Goal: Task Accomplishment & Management: Manage account settings

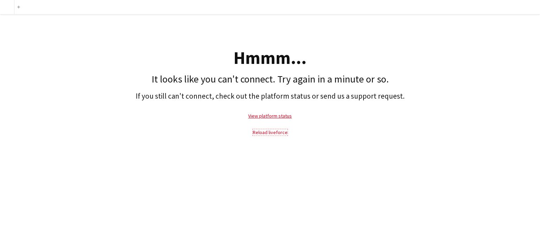
click at [266, 132] on link "Reload liveforce" at bounding box center [270, 132] width 35 height 6
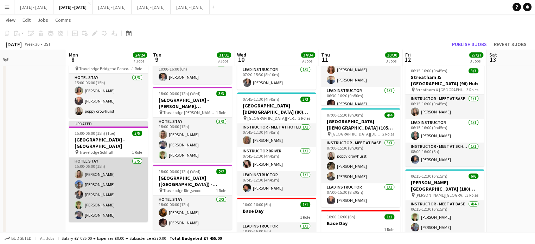
scroll to position [0, 269]
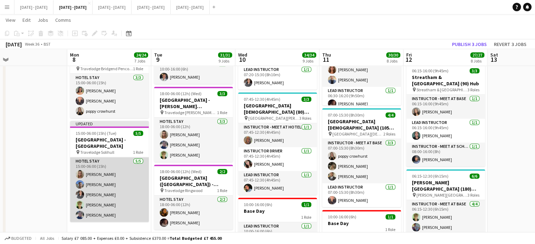
click at [98, 187] on app-card-role "Hotel Stay [DATE] 15:00-06:00 (15h) [PERSON_NAME] [PERSON_NAME] [PERSON_NAME] […" at bounding box center [109, 190] width 79 height 65
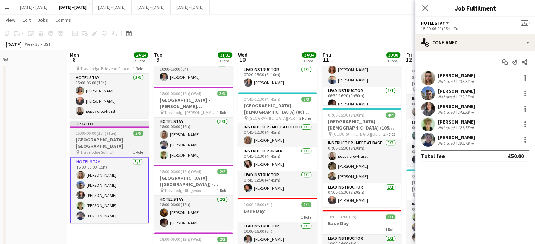
click at [106, 143] on app-job-card "Updated 15:00-06:00 (15h) (Tue) 5/5 [GEOGRAPHIC_DATA] - [GEOGRAPHIC_DATA] pin T…" at bounding box center [109, 172] width 79 height 103
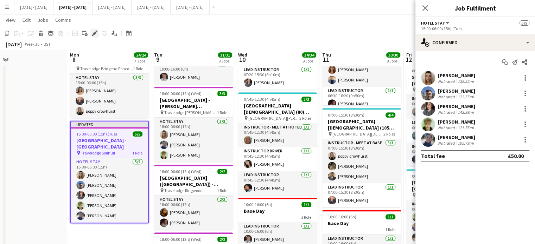
click at [95, 33] on icon at bounding box center [94, 34] width 4 height 4
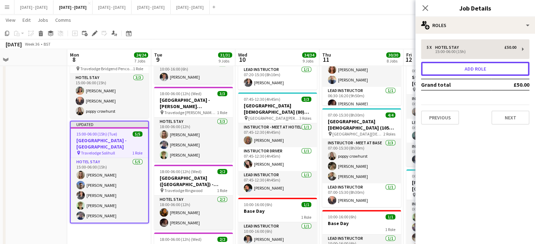
drag, startPoint x: 453, startPoint y: 71, endPoint x: 432, endPoint y: 74, distance: 21.0
click at [452, 71] on button "Add role" at bounding box center [475, 69] width 108 height 14
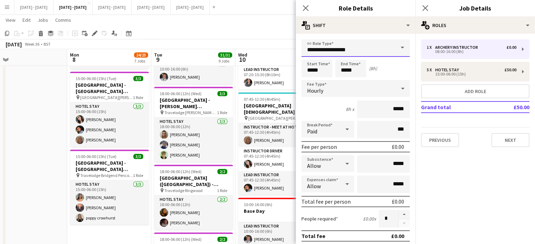
click at [381, 44] on input "**********" at bounding box center [355, 48] width 108 height 18
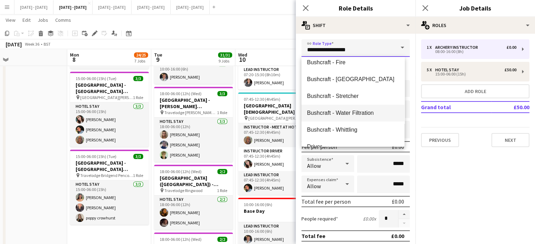
scroll to position [58, 0]
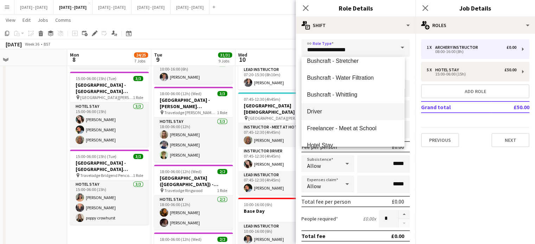
click at [328, 114] on span "Driver" at bounding box center [353, 111] width 92 height 7
type input "******"
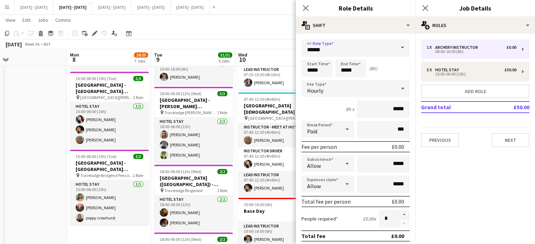
click at [355, 83] on div "Hourly" at bounding box center [348, 88] width 94 height 17
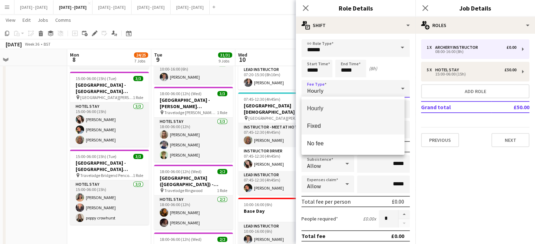
click at [336, 129] on mat-option "Fixed" at bounding box center [352, 126] width 103 height 18
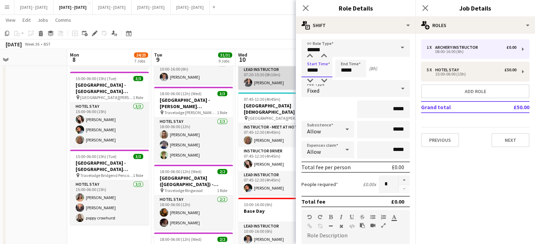
drag, startPoint x: 325, startPoint y: 71, endPoint x: 295, endPoint y: 71, distance: 29.5
click at [295, 71] on body "Menu Boards Boards Boards All jobs Status Workforce Workforce My Workforce Recr…" at bounding box center [267, 47] width 535 height 1009
type input "*****"
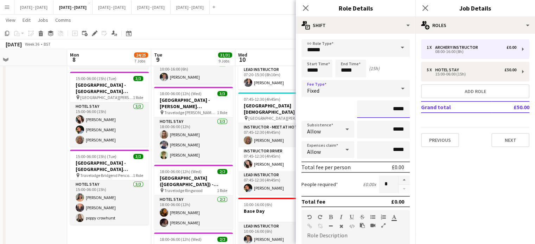
click at [390, 110] on input "*****" at bounding box center [383, 110] width 53 height 18
type input "******"
click at [390, 131] on input "*****" at bounding box center [383, 130] width 53 height 18
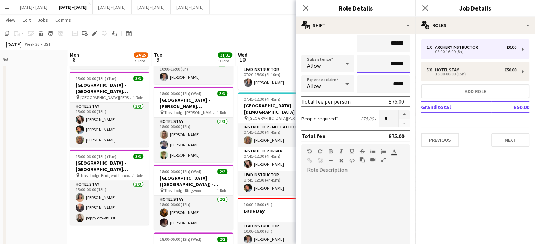
scroll to position [70, 0]
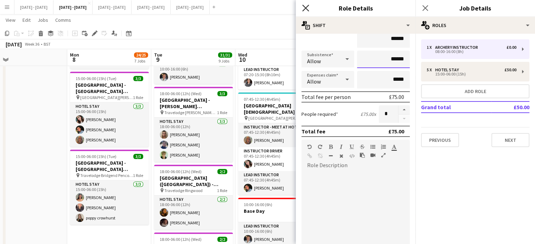
type input "******"
click at [304, 7] on icon at bounding box center [305, 8] width 7 height 7
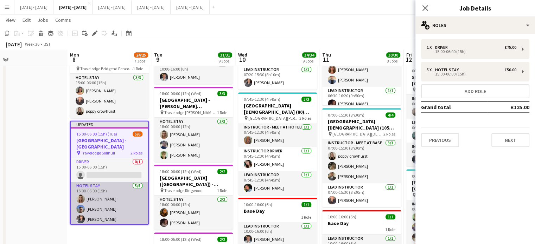
click at [95, 204] on app-card-role "Hotel Stay [DATE] 15:00-06:00 (15h) [PERSON_NAME] [PERSON_NAME] [PERSON_NAME] […" at bounding box center [109, 214] width 77 height 65
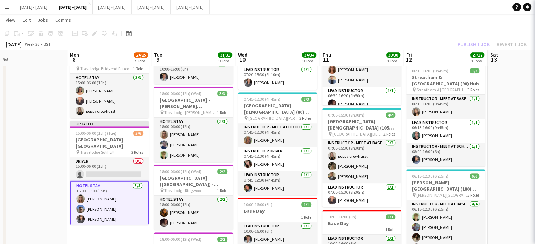
scroll to position [0, 269]
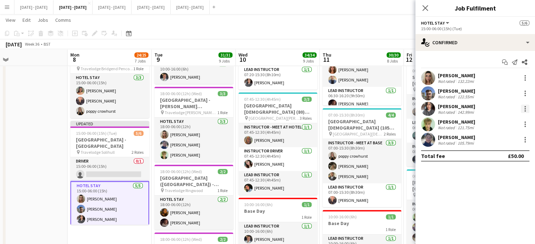
click at [525, 107] on div at bounding box center [524, 106] width 1 height 1
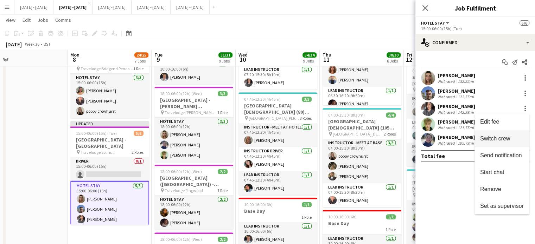
click at [506, 139] on span "Switch crew" at bounding box center [495, 139] width 30 height 6
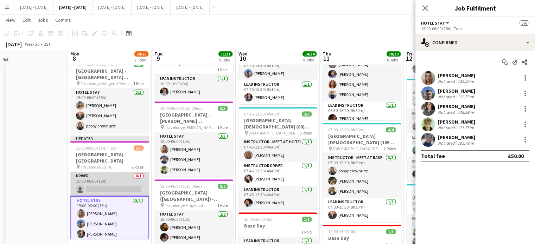
drag, startPoint x: 120, startPoint y: 177, endPoint x: 142, endPoint y: 176, distance: 21.5
click at [121, 177] on app-card-role "Driver 0/1 15:00-06:00 (15h) single-neutral-actions" at bounding box center [109, 184] width 79 height 24
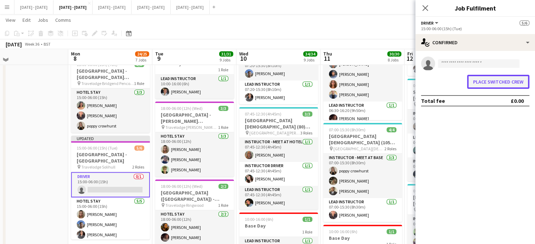
click at [515, 85] on button "Place switched crew" at bounding box center [498, 82] width 62 height 14
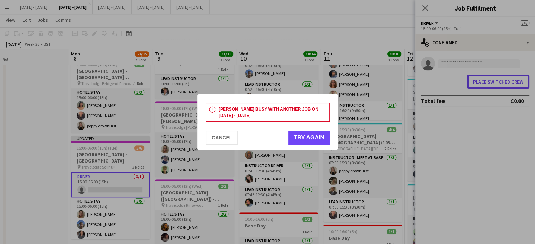
scroll to position [0, 0]
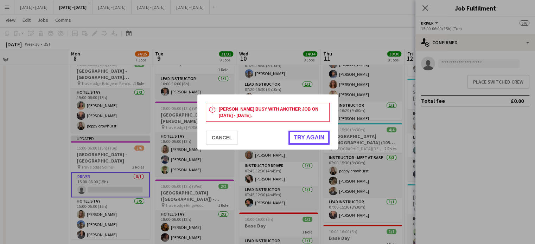
click at [309, 139] on button "Try again" at bounding box center [308, 138] width 41 height 14
click at [226, 138] on button "Cancel" at bounding box center [222, 138] width 32 height 14
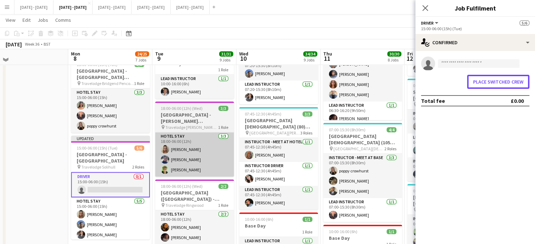
scroll to position [457, 0]
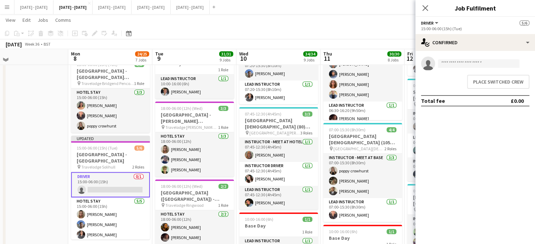
drag, startPoint x: 424, startPoint y: 7, endPoint x: 332, endPoint y: 32, distance: 95.1
click at [424, 7] on icon "Close pop-in" at bounding box center [425, 8] width 6 height 6
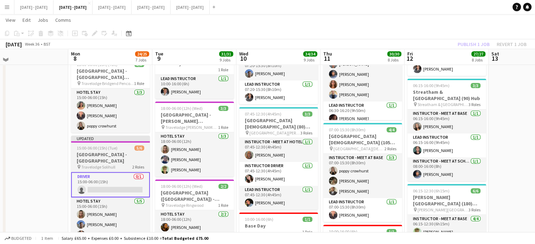
click at [96, 152] on h3 "[GEOGRAPHIC_DATA] - [GEOGRAPHIC_DATA]" at bounding box center [110, 158] width 79 height 13
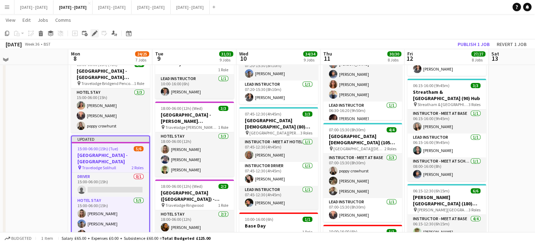
click at [95, 35] on icon "Edit" at bounding box center [95, 34] width 6 height 6
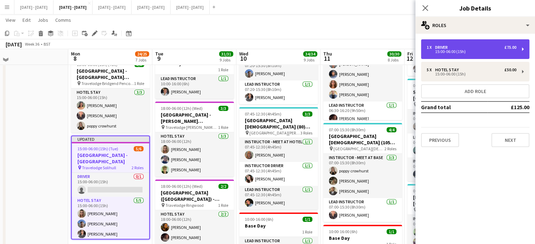
click at [488, 52] on div "15:00-06:00 (15h)" at bounding box center [472, 52] width 90 height 4
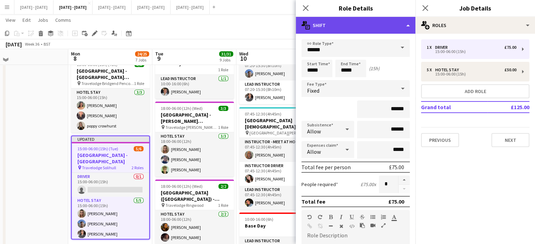
click at [410, 26] on div "multiple-actions-text Shift" at bounding box center [356, 25] width 120 height 17
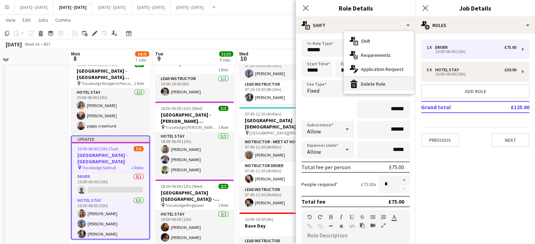
click at [393, 85] on div "bin-2 Delete Role" at bounding box center [379, 84] width 70 height 14
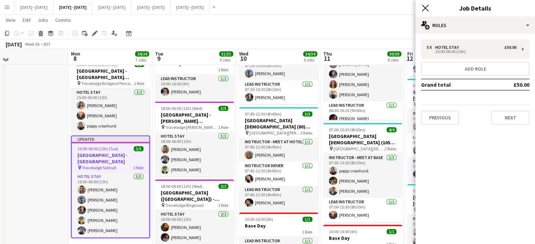
click at [427, 8] on icon "Close pop-in" at bounding box center [425, 8] width 7 height 7
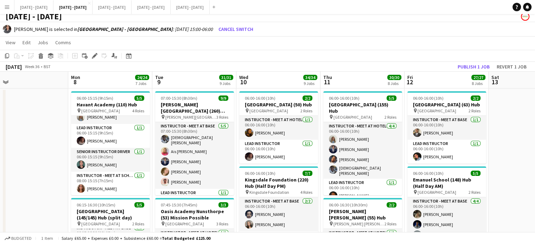
scroll to position [0, 0]
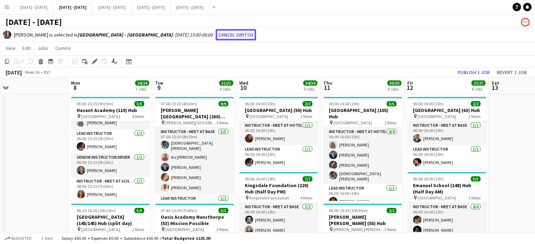
click at [216, 33] on button "Cancel switch" at bounding box center [236, 34] width 40 height 11
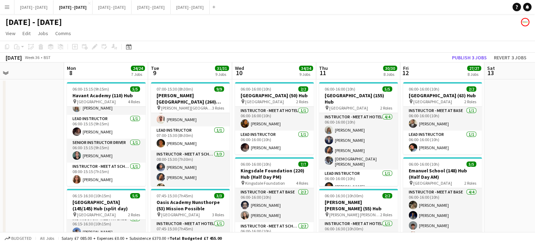
scroll to position [0, 273]
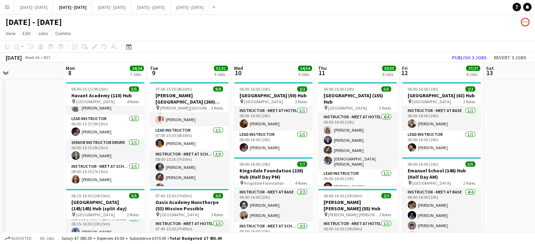
drag, startPoint x: 271, startPoint y: 70, endPoint x: 266, endPoint y: 71, distance: 5.4
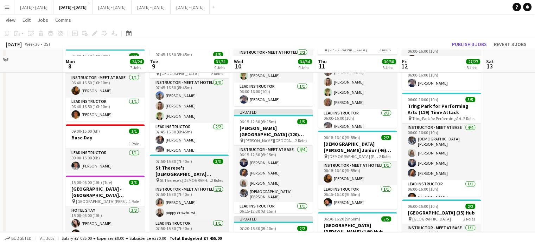
scroll to position [352, 0]
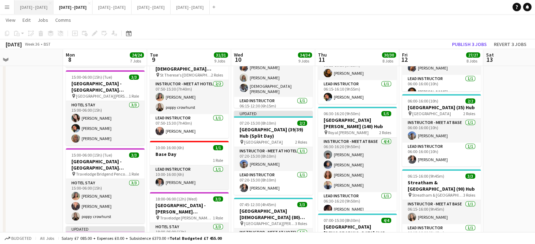
click at [34, 7] on button "[DATE] - [DATE] Close" at bounding box center [33, 7] width 39 height 14
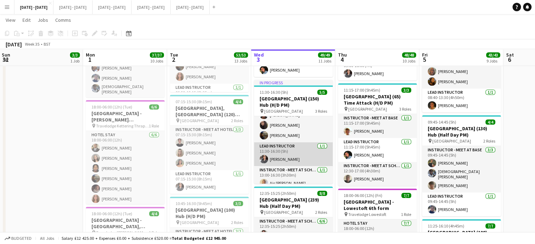
scroll to position [16, 0]
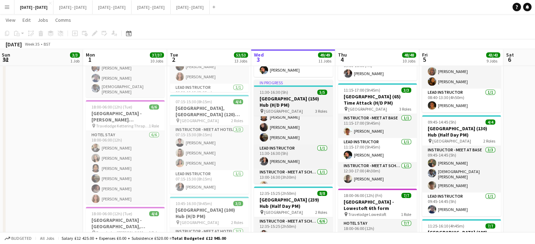
click at [300, 91] on div "11:30-16:30 (5h) 5/5" at bounding box center [293, 92] width 79 height 5
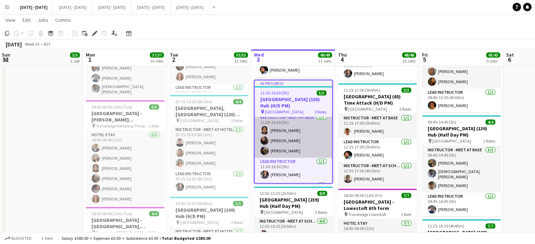
scroll to position [0, 0]
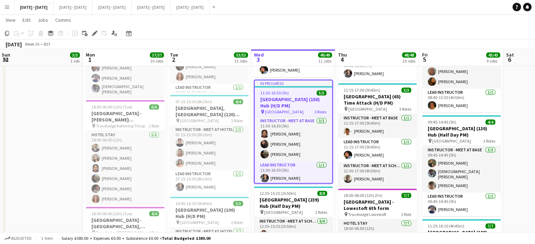
click at [302, 96] on h3 "[GEOGRAPHIC_DATA] (150) Hub (H/D PM)" at bounding box center [293, 102] width 77 height 13
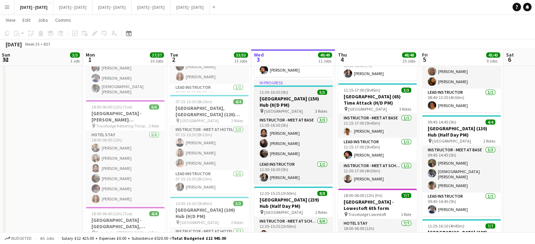
click at [302, 104] on h3 "[GEOGRAPHIC_DATA] (150) Hub (H/D PM)" at bounding box center [293, 102] width 79 height 13
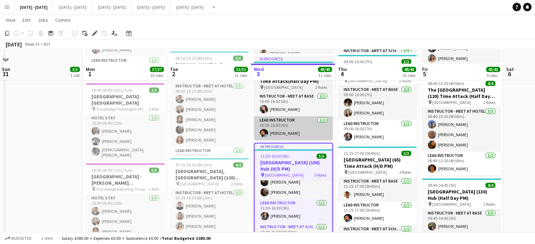
scroll to position [633, 0]
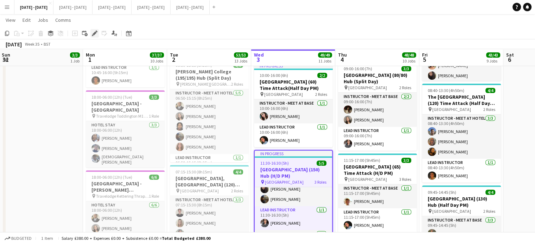
click at [97, 35] on div "Edit" at bounding box center [94, 33] width 8 height 8
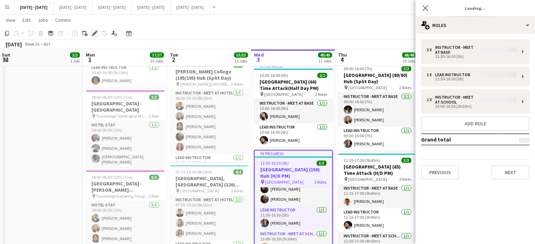
type input "**********"
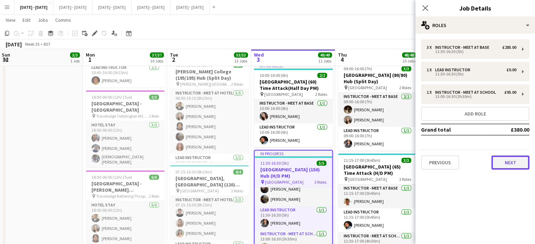
click at [508, 160] on button "Next" at bounding box center [510, 163] width 38 height 14
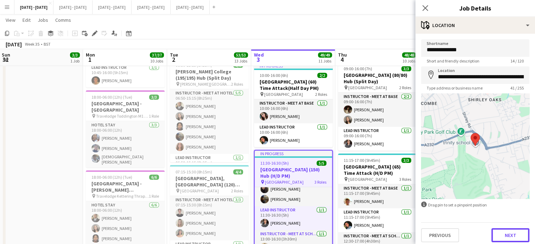
click at [496, 233] on button "Next" at bounding box center [510, 236] width 38 height 14
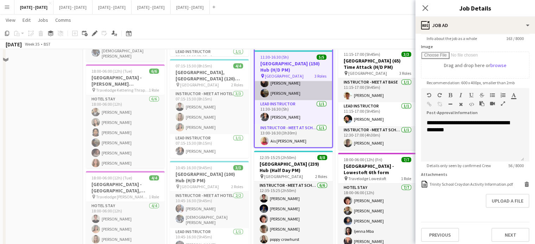
scroll to position [668, 0]
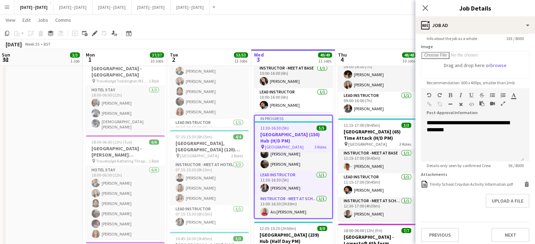
click at [9, 9] on app-icon "Menu" at bounding box center [7, 7] width 6 height 6
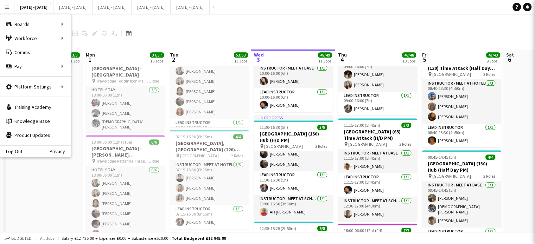
scroll to position [25, 0]
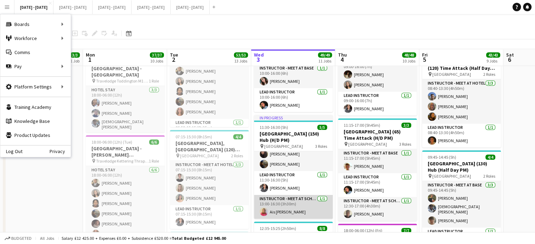
click at [303, 208] on app-card-role "Instructor - Meet at School [DATE] 13:00-16:30 (3h30m) Ais [PERSON_NAME]" at bounding box center [293, 207] width 79 height 24
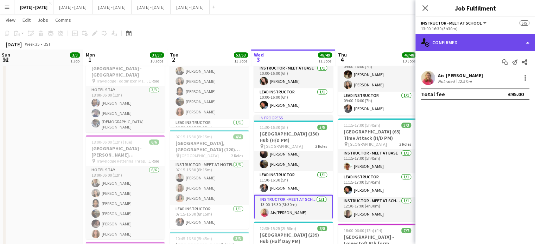
click at [464, 42] on div "single-neutral-actions-check-2 Confirmed" at bounding box center [475, 42] width 120 height 17
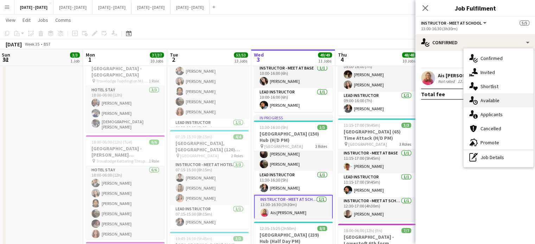
click at [488, 95] on div "single-neutral-actions-upload Available" at bounding box center [498, 101] width 70 height 14
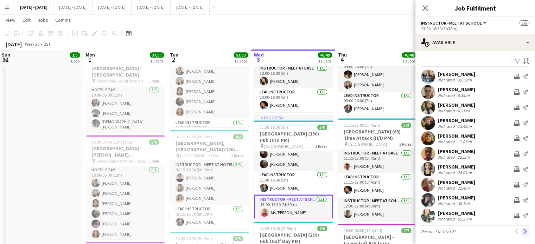
click at [522, 232] on app-icon "Next" at bounding box center [524, 231] width 5 height 5
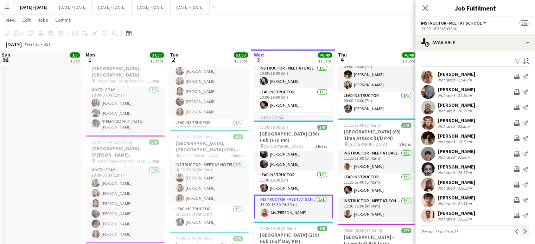
click at [522, 230] on app-icon "Next" at bounding box center [524, 231] width 5 height 5
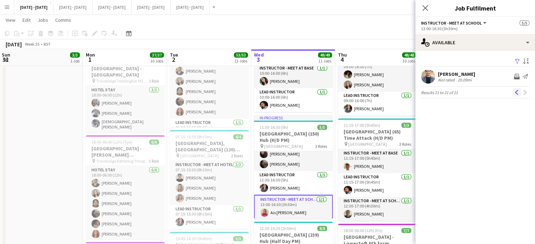
click at [515, 91] on app-icon "Previous" at bounding box center [516, 92] width 5 height 5
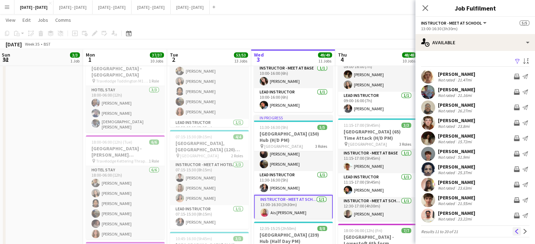
click at [514, 232] on app-icon "Previous" at bounding box center [516, 231] width 5 height 5
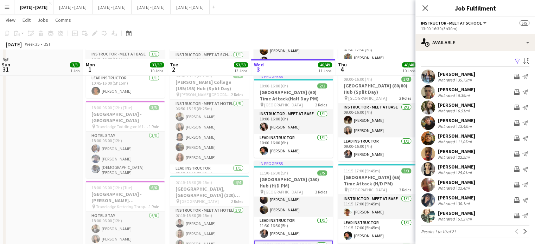
scroll to position [633, 0]
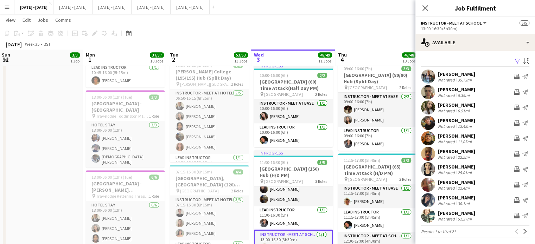
click at [452, 105] on div "[PERSON_NAME]" at bounding box center [456, 105] width 37 height 6
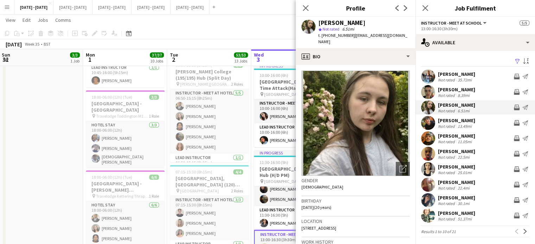
drag, startPoint x: 370, startPoint y: 220, endPoint x: 351, endPoint y: 222, distance: 18.4
click at [351, 222] on div "Location [STREET_ADDRESS]" at bounding box center [355, 227] width 108 height 20
copy span "SE12 8UU"
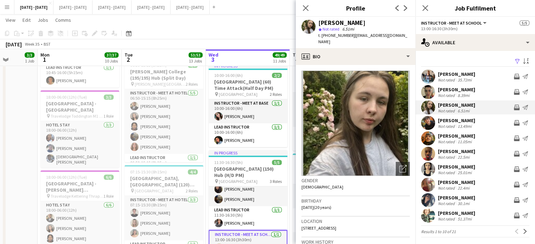
scroll to position [0, 311]
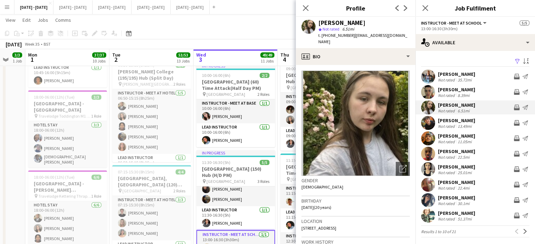
drag, startPoint x: 273, startPoint y: 179, endPoint x: 215, endPoint y: 181, distance: 57.7
click at [215, 181] on app-calendar-viewport "Thu 28 Fri 29 Sat 30 Sun 31 3/3 1 Job Mon 1 37/37 10 Jobs Tue 2 53/53 13 Jobs W…" at bounding box center [267, 55] width 535 height 1321
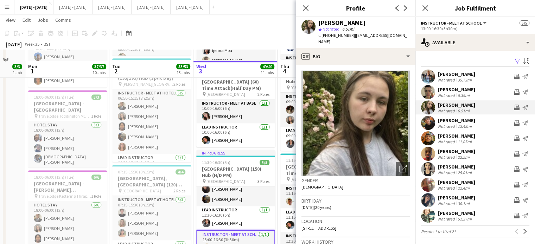
scroll to position [668, 0]
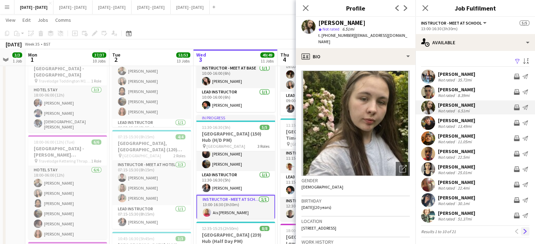
click at [522, 232] on app-icon "Next" at bounding box center [524, 231] width 5 height 5
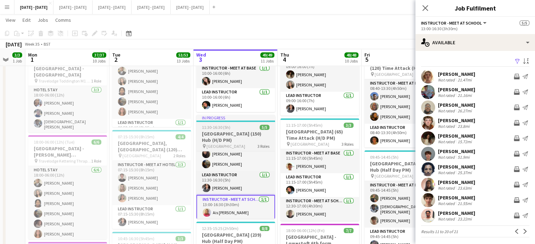
click at [235, 139] on h3 "[GEOGRAPHIC_DATA] (150) Hub (H/D PM)" at bounding box center [235, 137] width 79 height 13
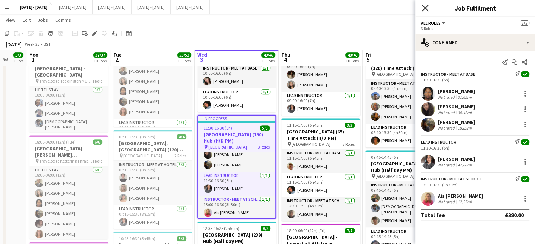
click at [426, 9] on icon at bounding box center [425, 8] width 7 height 7
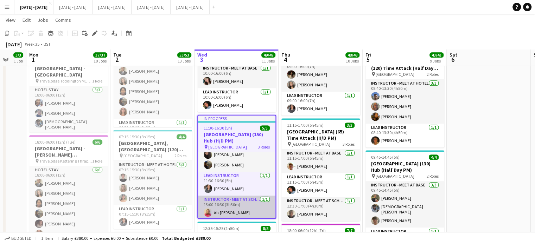
click at [226, 201] on app-card-role "Instructor - Meet at School [DATE] 13:00-16:30 (3h30m) Ais [PERSON_NAME]" at bounding box center [236, 208] width 77 height 24
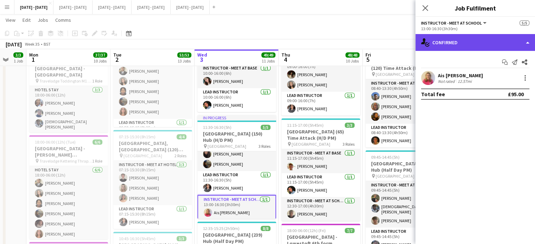
click at [500, 44] on div "single-neutral-actions-check-2 Confirmed" at bounding box center [475, 42] width 120 height 17
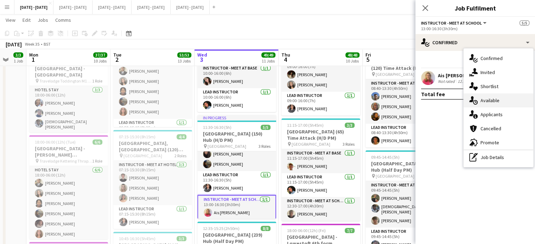
click at [502, 102] on div "single-neutral-actions-upload Available" at bounding box center [498, 101] width 70 height 14
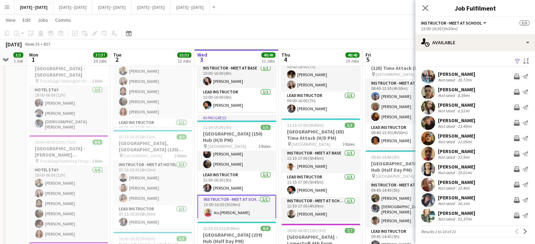
scroll to position [0, 0]
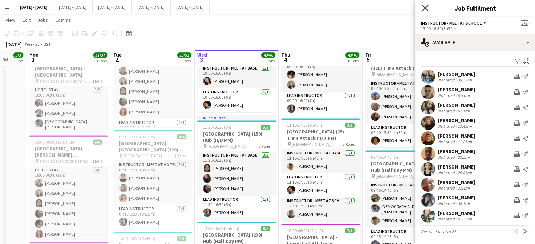
click at [425, 9] on icon "Close pop-in" at bounding box center [425, 8] width 7 height 7
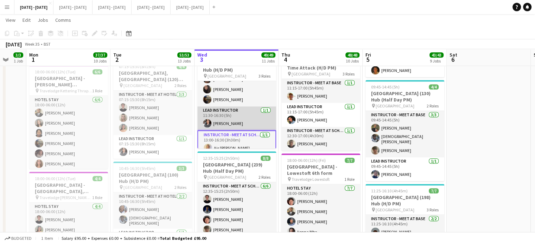
scroll to position [25, 0]
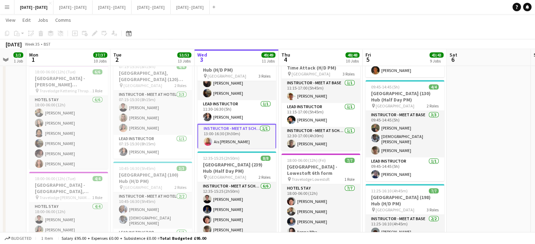
click at [2, 8] on button "Menu" at bounding box center [7, 7] width 14 height 14
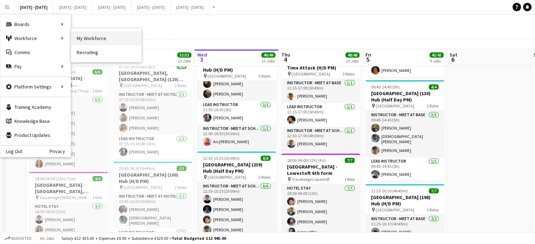
click at [103, 33] on link "My Workforce" at bounding box center [106, 38] width 70 height 14
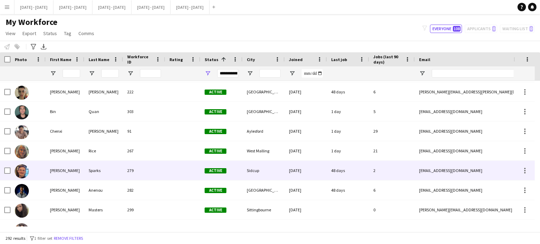
scroll to position [211, 0]
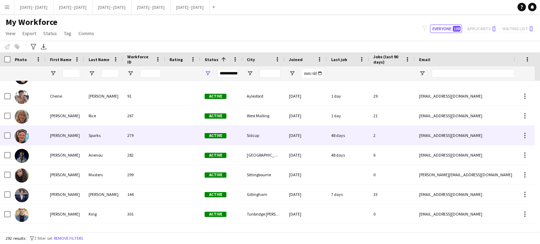
click at [150, 135] on div "279" at bounding box center [144, 135] width 42 height 19
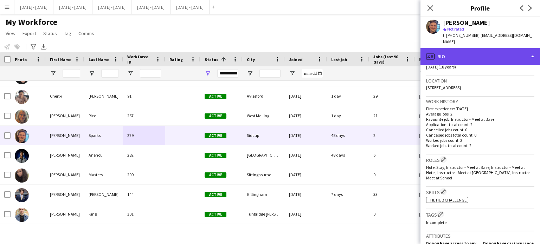
click at [511, 49] on div "profile Bio" at bounding box center [481, 56] width 120 height 17
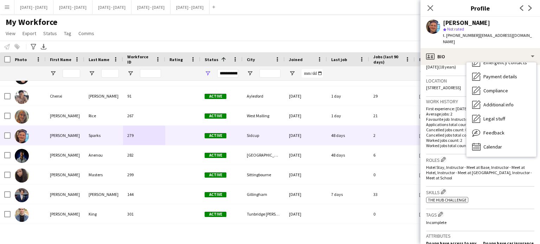
click at [503, 188] on h3 "Skills Edit crew company skills" at bounding box center [480, 191] width 108 height 7
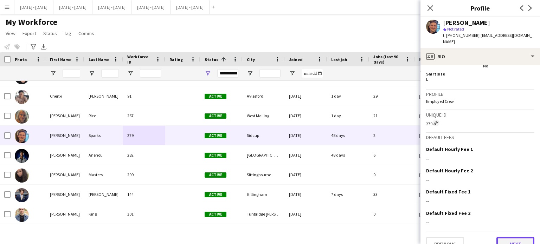
click at [506, 237] on button "Next" at bounding box center [515, 244] width 38 height 14
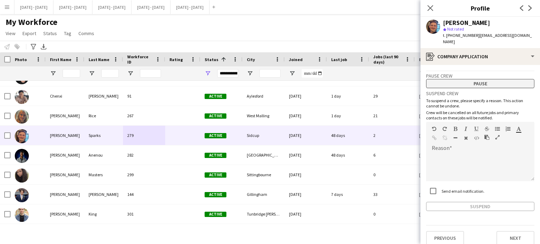
click at [494, 79] on button "Pause" at bounding box center [480, 83] width 108 height 9
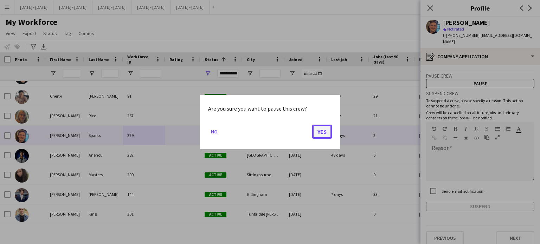
click at [318, 133] on button "Yes" at bounding box center [322, 132] width 20 height 14
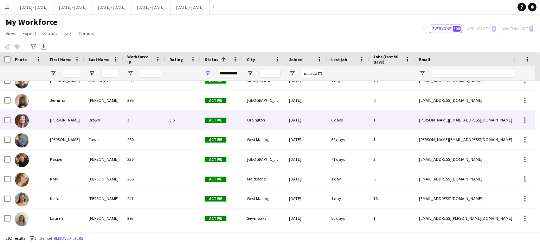
click at [275, 119] on div "Orpington" at bounding box center [264, 119] width 42 height 19
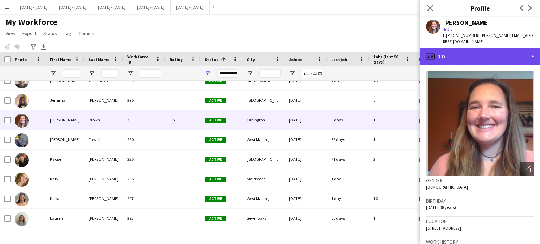
click at [496, 54] on div "profile Bio" at bounding box center [481, 56] width 120 height 17
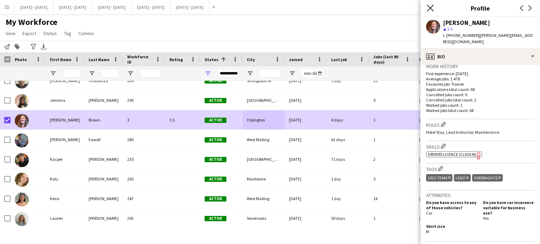
click at [431, 7] on icon at bounding box center [430, 8] width 7 height 7
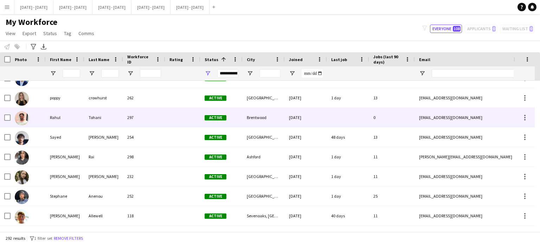
scroll to position [1173, 0]
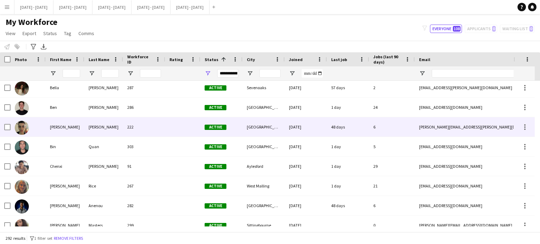
click at [165, 130] on div "222" at bounding box center [144, 126] width 42 height 19
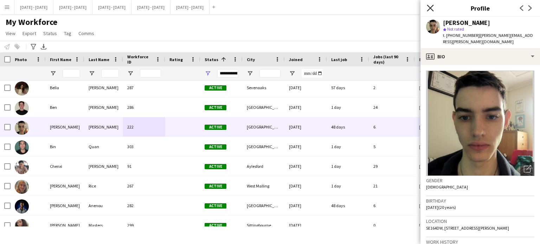
click at [430, 5] on icon "Close pop-in" at bounding box center [430, 8] width 7 height 7
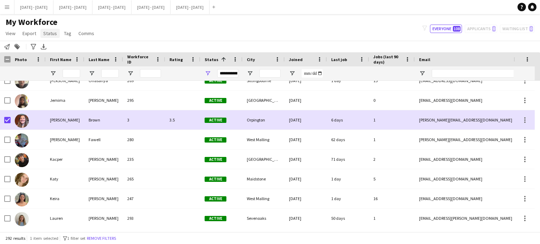
click at [50, 33] on span "Status" at bounding box center [50, 33] width 14 height 6
click at [57, 45] on link "Edit" at bounding box center [64, 48] width 49 height 15
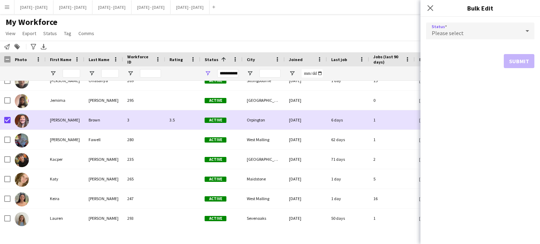
click at [523, 29] on icon at bounding box center [527, 31] width 8 height 14
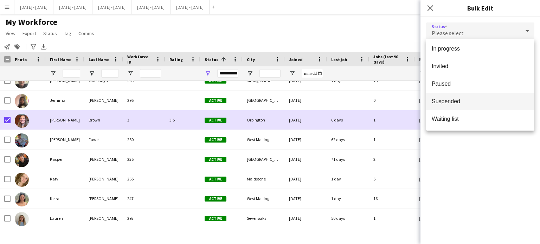
click at [467, 98] on span "Suspended" at bounding box center [480, 101] width 97 height 7
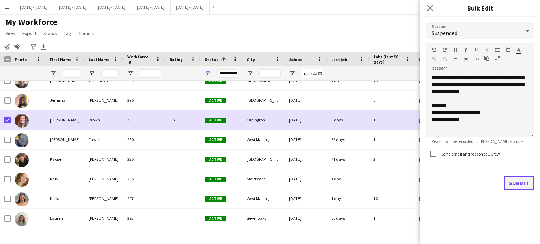
click at [518, 182] on button "Submit" at bounding box center [519, 183] width 31 height 14
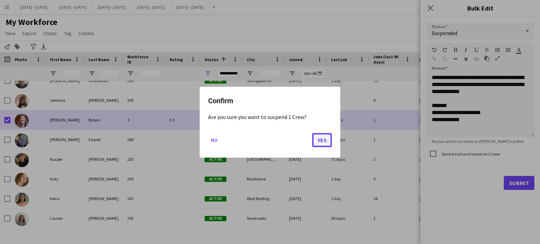
click at [323, 141] on button "Yes" at bounding box center [322, 140] width 20 height 14
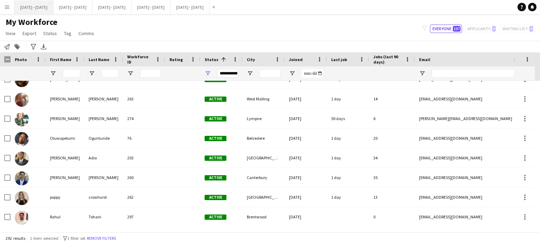
click at [27, 8] on button "[DATE] - [DATE] Close" at bounding box center [33, 7] width 39 height 14
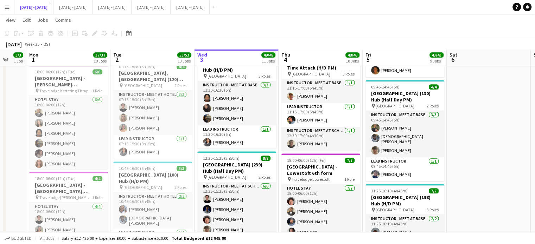
scroll to position [24, 0]
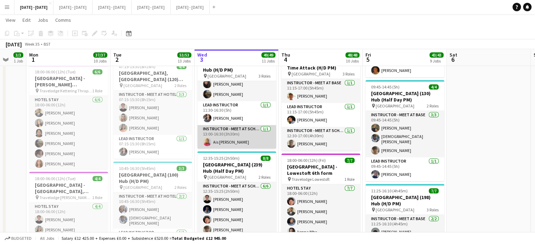
click at [230, 136] on app-card-role "Instructor - Meet at School [DATE] 13:00-16:30 (3h30m) Ais [PERSON_NAME]" at bounding box center [236, 137] width 79 height 24
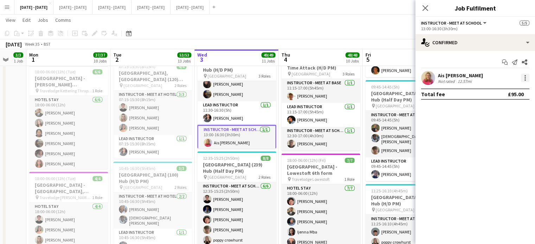
click at [525, 80] on div at bounding box center [524, 79] width 1 height 1
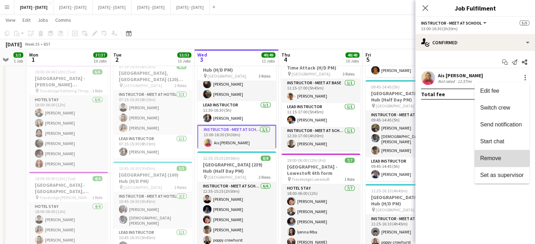
click at [501, 155] on button "Remove" at bounding box center [501, 158] width 55 height 17
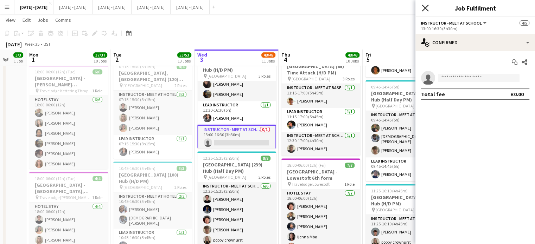
click at [425, 8] on icon at bounding box center [425, 8] width 7 height 7
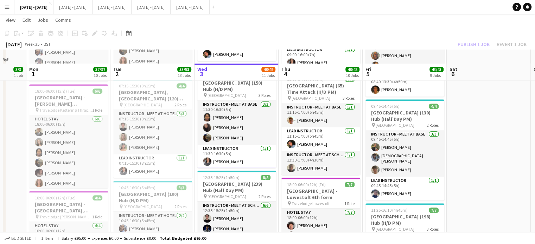
scroll to position [703, 0]
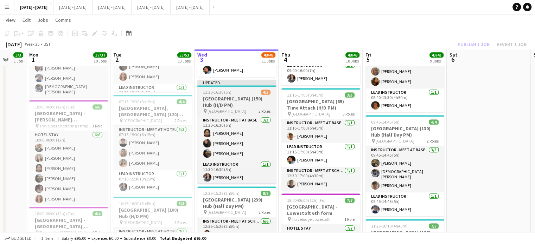
click at [239, 93] on app-job-card "Updated 11:30-16:30 (5h) 4/5 [GEOGRAPHIC_DATA] (150) Hub (H/D PM) pin Trinity S…" at bounding box center [236, 132] width 79 height 104
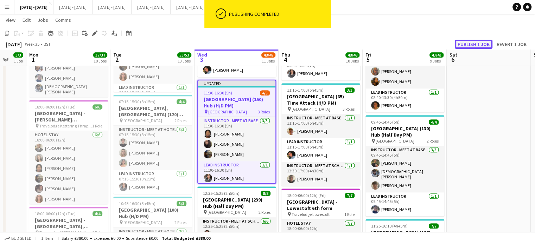
click at [474, 42] on button "Publish 1 job" at bounding box center [474, 44] width 38 height 9
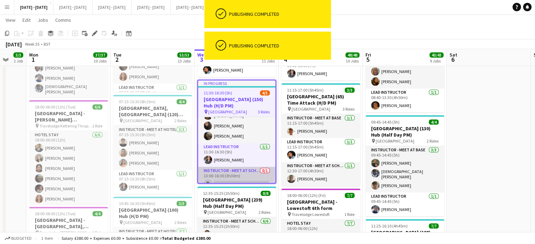
scroll to position [25, 0]
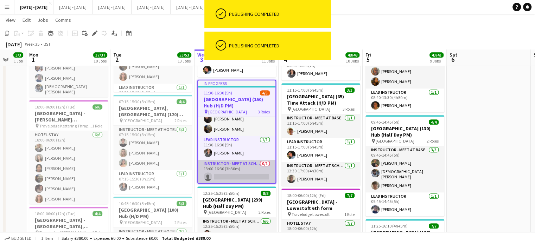
click at [235, 172] on app-card-role "Instructor - Meet at School 0/1 13:00-16:30 (3h30m) single-neutral-actions" at bounding box center [236, 172] width 77 height 24
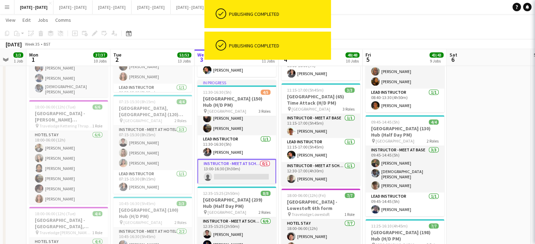
scroll to position [0, 309]
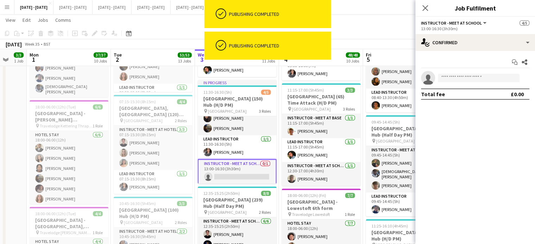
click at [467, 71] on app-invite-slot "single-neutral-actions" at bounding box center [475, 78] width 120 height 14
click at [464, 76] on input at bounding box center [479, 78] width 82 height 8
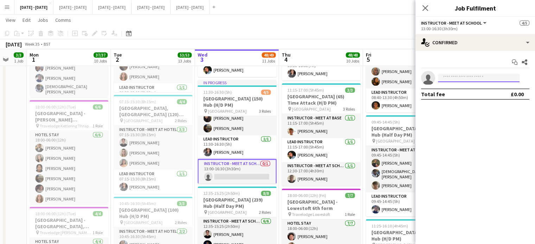
type input "*"
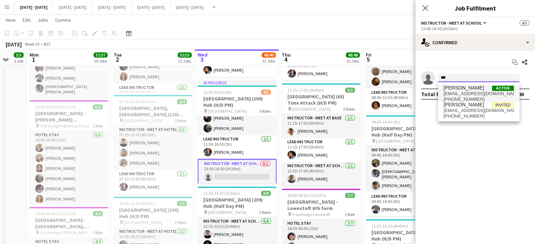
type input "***"
click at [455, 86] on span "[PERSON_NAME]" at bounding box center [463, 88] width 40 height 6
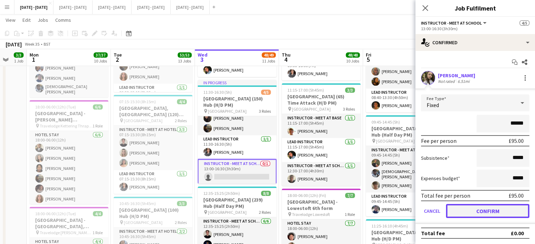
click at [499, 215] on button "Confirm" at bounding box center [487, 211] width 83 height 14
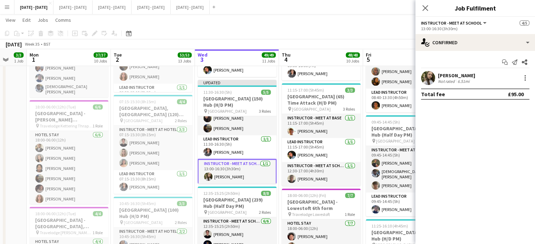
drag, startPoint x: 424, startPoint y: 5, endPoint x: 419, endPoint y: 9, distance: 6.0
click at [424, 6] on icon "Close pop-in" at bounding box center [425, 8] width 6 height 6
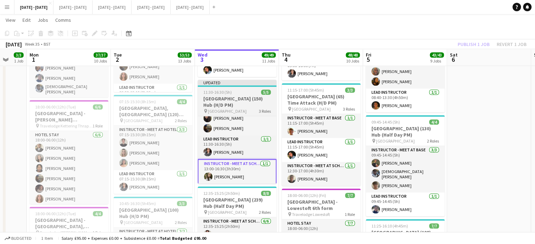
drag, startPoint x: 226, startPoint y: 93, endPoint x: 254, endPoint y: 89, distance: 28.1
click at [226, 93] on app-job-card "Updated 11:30-16:30 (5h) 5/5 [GEOGRAPHIC_DATA] (150) Hub (H/D PM) pin Trinity S…" at bounding box center [237, 132] width 79 height 104
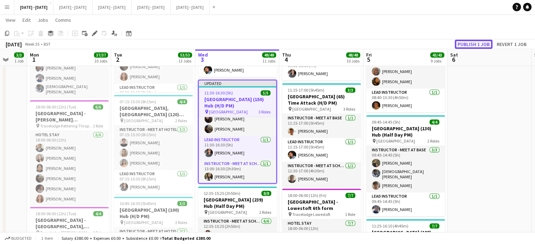
click at [475, 41] on button "Publish 1 job" at bounding box center [474, 44] width 38 height 9
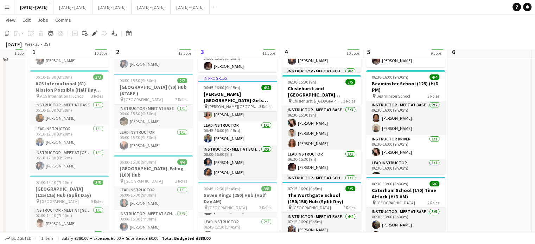
scroll to position [105, 0]
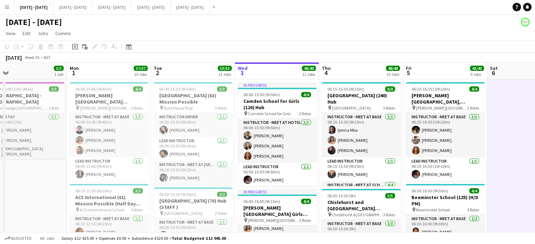
scroll to position [0, 270]
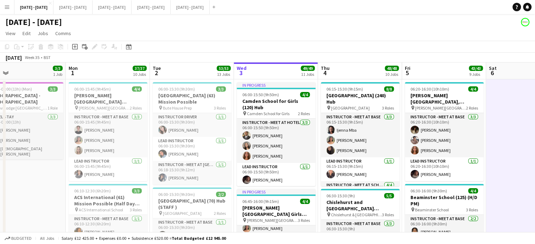
drag, startPoint x: 327, startPoint y: 74, endPoint x: 366, endPoint y: 76, distance: 38.4
click at [366, 63] on app-board-header-date "Thu 4 48/48 10 Jobs" at bounding box center [360, 71] width 84 height 17
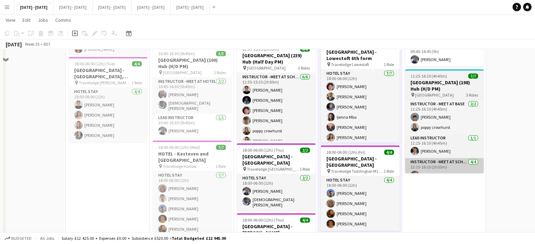
scroll to position [809, 0]
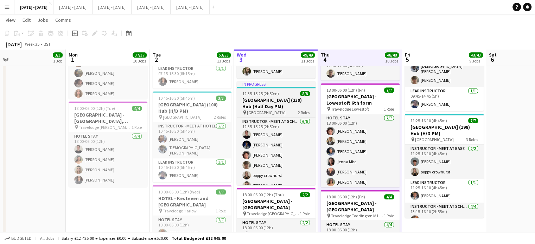
click at [276, 100] on h3 "[GEOGRAPHIC_DATA] (239) Hub (Half Day PM)" at bounding box center [276, 103] width 79 height 13
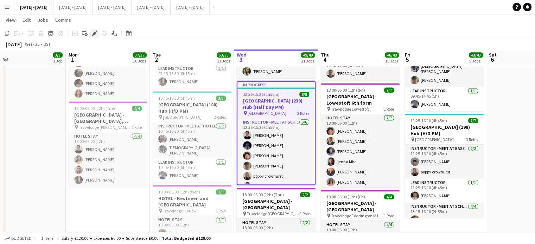
click at [92, 33] on icon "Edit" at bounding box center [95, 34] width 6 height 6
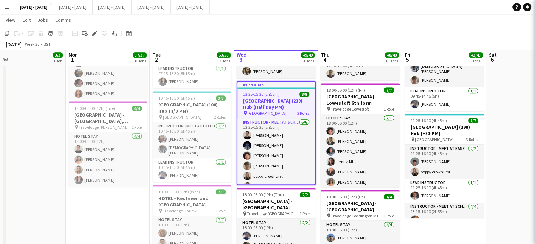
type input "**********"
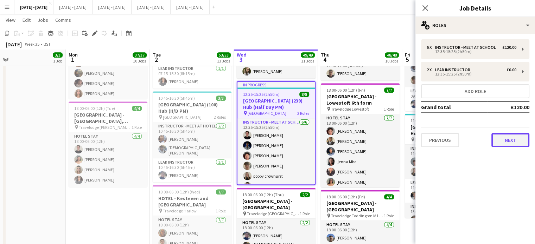
click at [517, 136] on button "Next" at bounding box center [510, 140] width 38 height 14
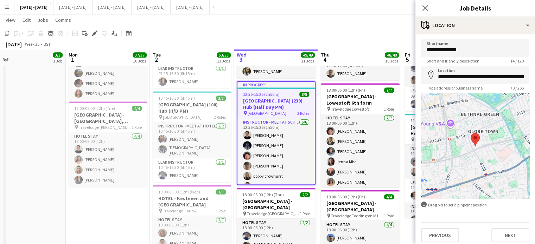
click at [511, 226] on div "Previous Next" at bounding box center [475, 233] width 108 height 20
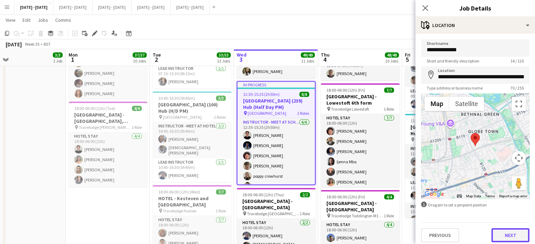
click at [510, 232] on button "Next" at bounding box center [510, 236] width 38 height 14
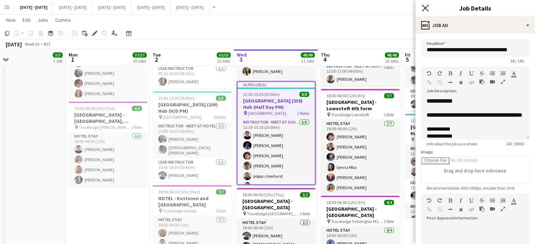
click at [423, 8] on icon "Close pop-in" at bounding box center [425, 8] width 7 height 7
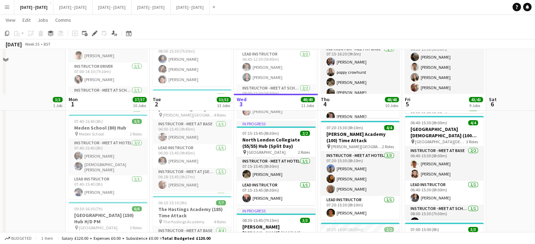
scroll to position [422, 0]
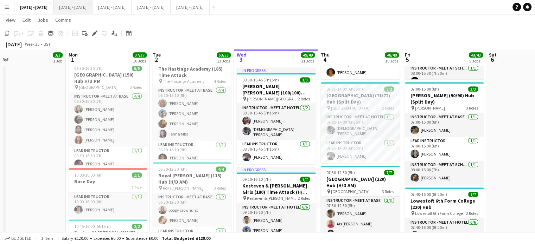
click at [83, 9] on button "[DATE] - [DATE] Close" at bounding box center [72, 7] width 39 height 14
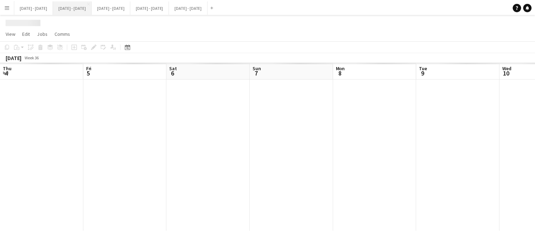
scroll to position [0, 273]
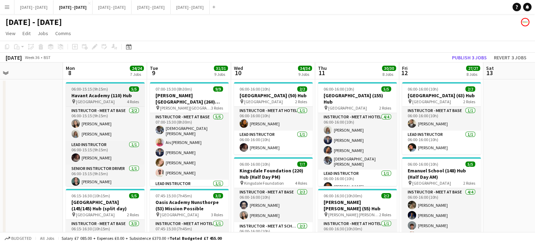
click at [97, 100] on span "[GEOGRAPHIC_DATA]" at bounding box center [95, 101] width 39 height 5
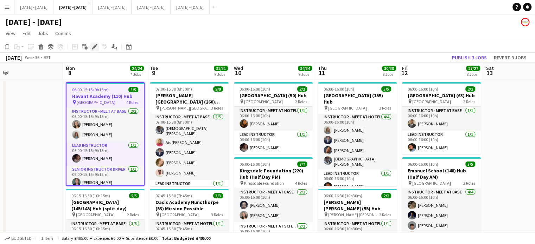
click at [95, 45] on icon "Edit" at bounding box center [95, 47] width 6 height 6
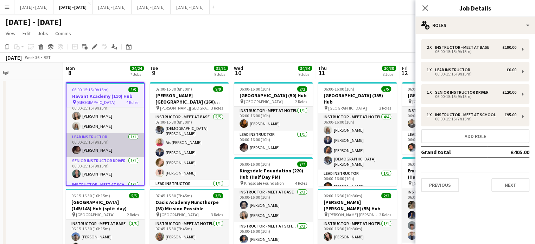
scroll to position [0, 0]
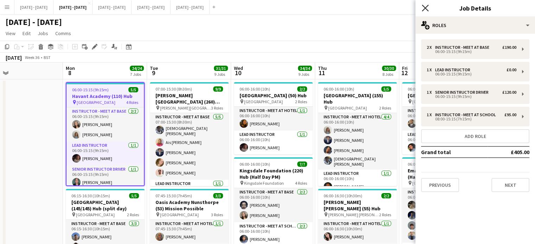
click at [427, 6] on icon at bounding box center [425, 8] width 7 height 7
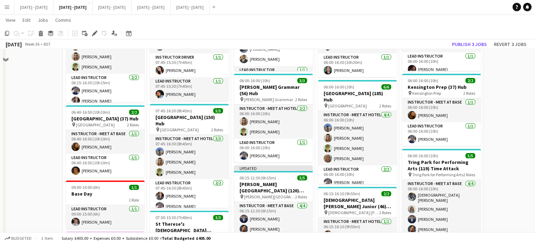
scroll to position [105, 0]
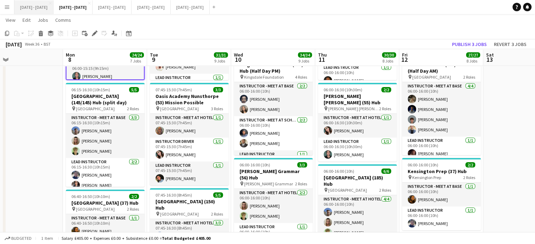
click at [32, 5] on button "[DATE] - [DATE] Close" at bounding box center [33, 7] width 39 height 14
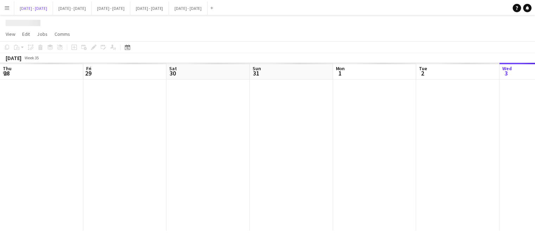
scroll to position [0, 270]
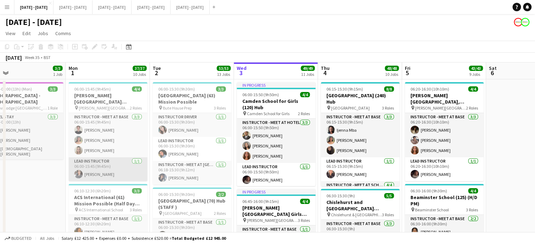
click at [85, 167] on app-card-role "Lead Instructor [DATE] 06:00-15:45 (9h45m) [PERSON_NAME]" at bounding box center [108, 170] width 79 height 24
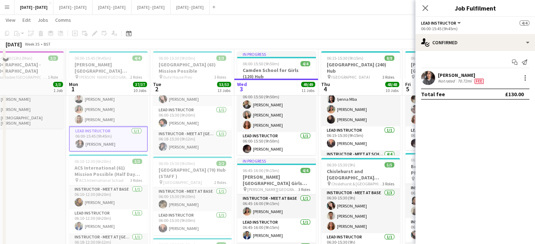
scroll to position [70, 0]
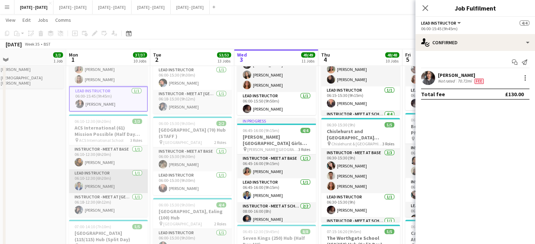
click at [98, 174] on app-card-role "Lead Instructor [DATE] 06:10-12:30 (6h20m) [PERSON_NAME]" at bounding box center [108, 181] width 79 height 24
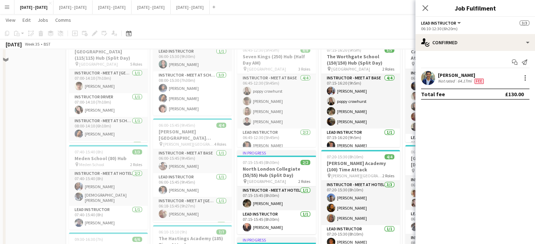
scroll to position [281, 0]
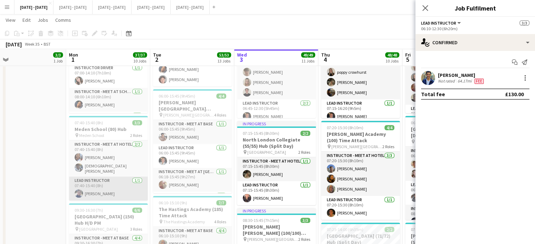
click at [94, 182] on app-card-role "Lead Instructor [DATE] 07:40-15:40 (8h) [PERSON_NAME]" at bounding box center [108, 189] width 79 height 24
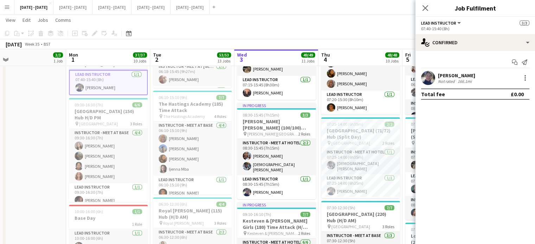
scroll to position [29, 0]
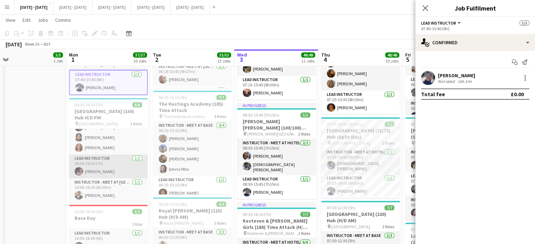
click at [97, 163] on app-card-role "Lead Instructor [DATE] 09:30-16:30 (7h) [PERSON_NAME]" at bounding box center [108, 167] width 79 height 24
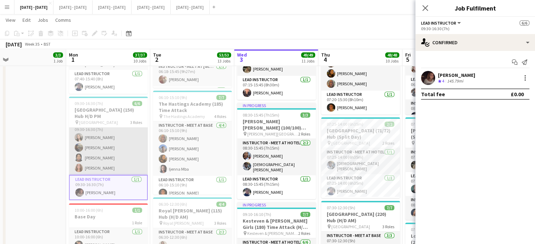
scroll to position [0, 0]
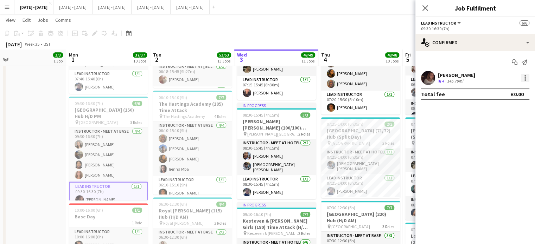
click at [525, 78] on div at bounding box center [525, 78] width 8 height 8
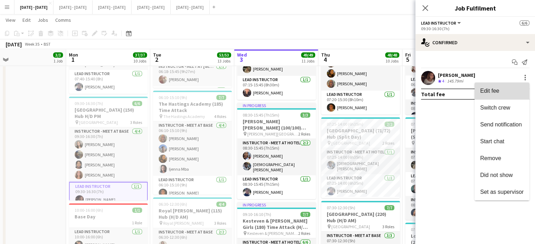
click at [506, 94] on span "Edit fee" at bounding box center [502, 91] width 44 height 6
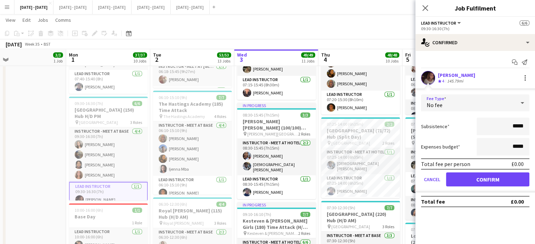
click at [463, 105] on div "No fee" at bounding box center [468, 103] width 94 height 17
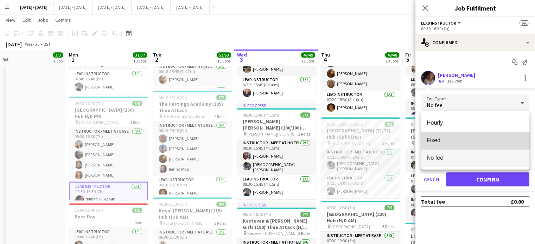
click at [454, 140] on span "Fixed" at bounding box center [475, 140] width 97 height 7
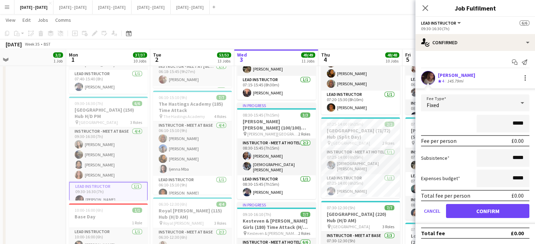
click at [512, 126] on input "*****" at bounding box center [502, 124] width 53 height 18
type input "*******"
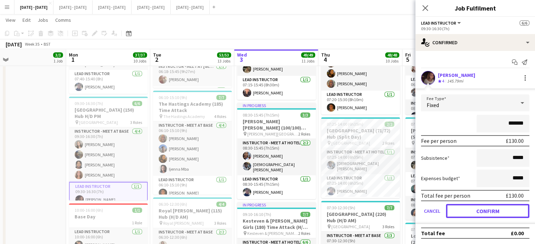
click at [498, 209] on button "Confirm" at bounding box center [487, 211] width 83 height 14
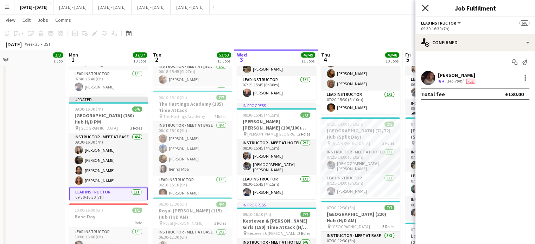
click at [425, 10] on icon "Close pop-in" at bounding box center [425, 8] width 7 height 7
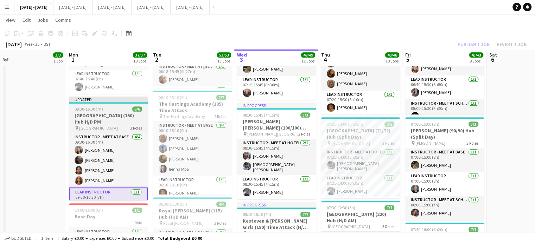
click at [114, 113] on h3 "[GEOGRAPHIC_DATA] (150) Hub H/D PM" at bounding box center [108, 119] width 79 height 13
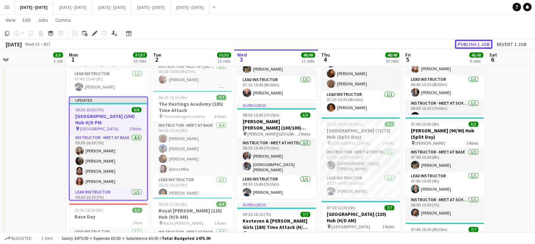
click at [473, 41] on button "Publish 1 job" at bounding box center [474, 44] width 38 height 9
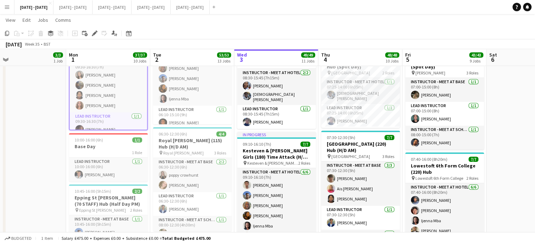
scroll to position [527, 0]
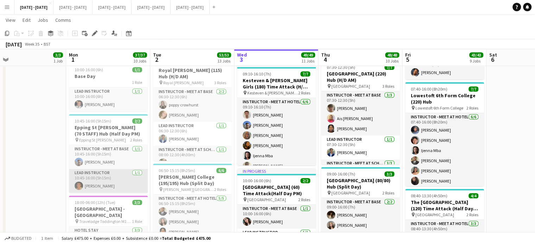
drag, startPoint x: 91, startPoint y: 169, endPoint x: 84, endPoint y: 168, distance: 7.0
click at [91, 169] on app-card-role "Lead Instructor [DATE] 10:45-16:00 (5h15m) [PERSON_NAME]" at bounding box center [108, 181] width 79 height 24
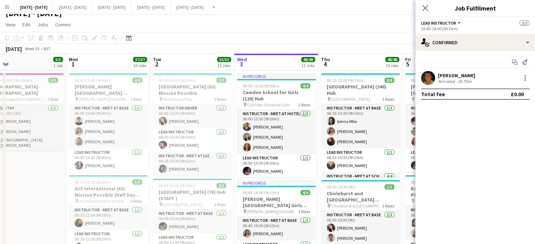
scroll to position [0, 0]
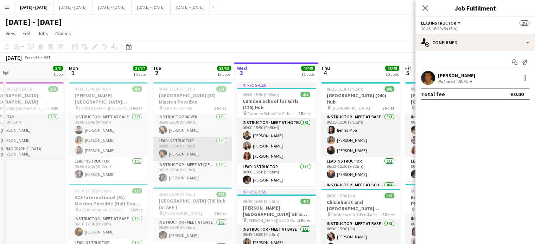
click at [206, 145] on app-card-role "Lead Instructor [DATE] 06:00-15:30 (9h30m) [PERSON_NAME]" at bounding box center [192, 149] width 79 height 24
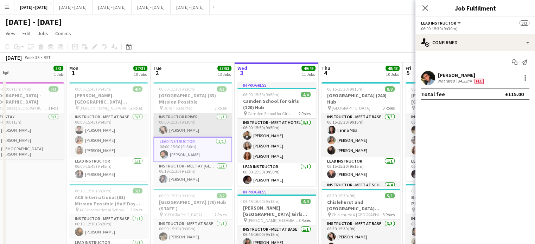
click at [204, 127] on app-card-role "Instructor Driver [DATE] 06:00-15:30 (9h30m) [PERSON_NAME]" at bounding box center [192, 125] width 79 height 24
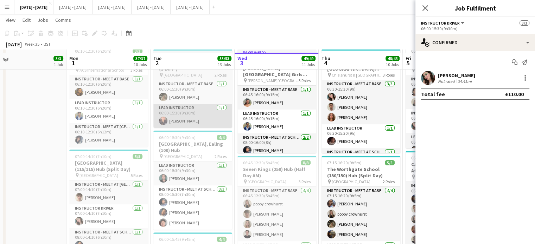
scroll to position [176, 0]
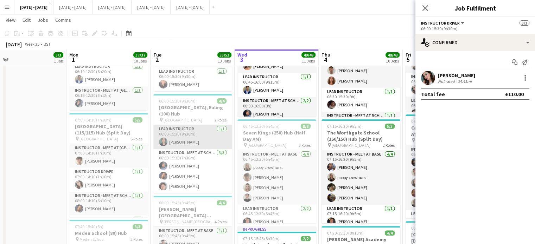
click at [208, 142] on app-card-role "Lead Instructor [DATE] 06:00-15:30 (9h30m) [PERSON_NAME]" at bounding box center [192, 137] width 79 height 24
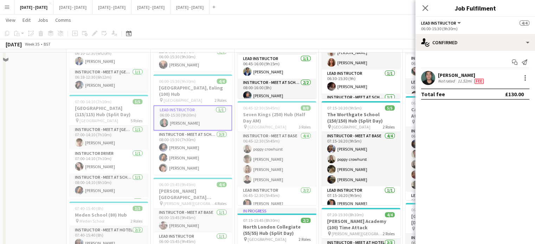
scroll to position [211, 0]
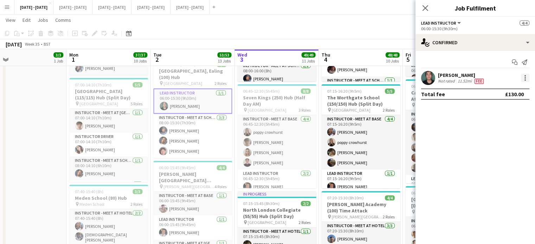
click at [523, 76] on div at bounding box center [525, 78] width 8 height 8
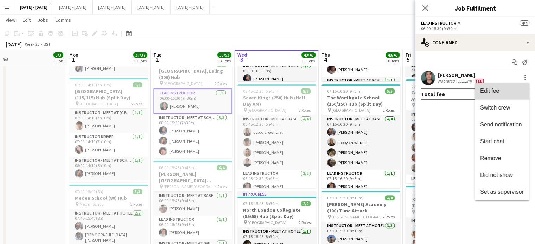
click at [499, 90] on span "Edit fee" at bounding box center [502, 91] width 44 height 6
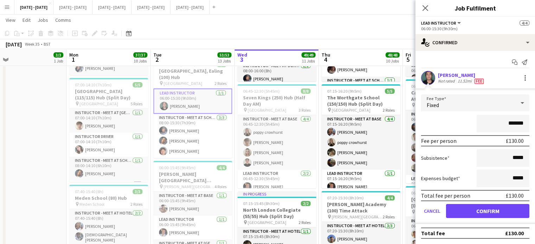
click at [420, 4] on div "Close pop-in" at bounding box center [425, 8] width 20 height 16
click at [425, 8] on icon at bounding box center [425, 8] width 7 height 7
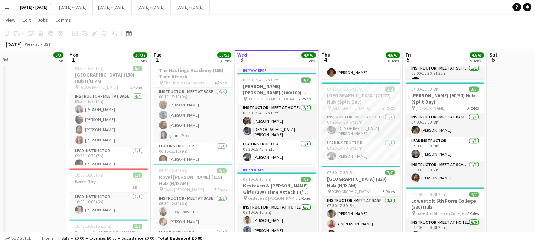
scroll to position [35, 0]
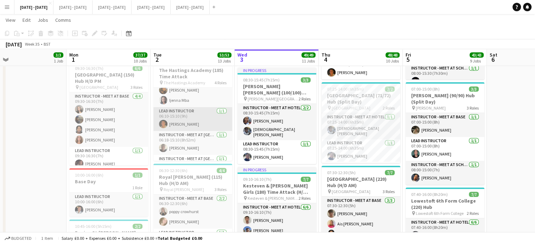
click at [195, 125] on app-card-role "Lead Instructor [DATE] 06:10-15:10 (9h) [PERSON_NAME]" at bounding box center [192, 119] width 79 height 24
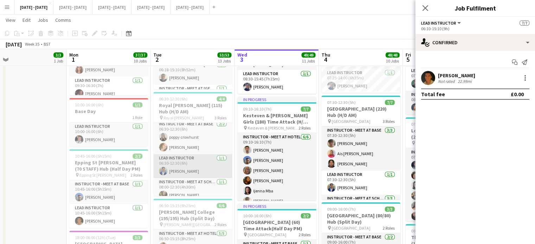
scroll to position [0, 0]
click at [198, 173] on app-card-role "Lead Instructor [DATE] 06:30-12:30 (6h) [PERSON_NAME]" at bounding box center [192, 169] width 79 height 24
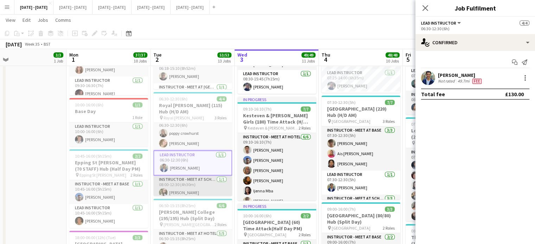
scroll to position [10, 0]
click at [204, 182] on app-card-role "Instructor - Meet at School [DATE] 08:00-12:30 (4h30m) [PERSON_NAME]" at bounding box center [192, 185] width 79 height 24
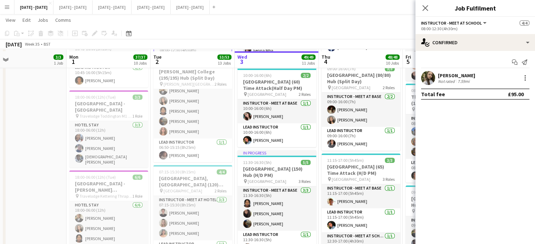
scroll to position [668, 0]
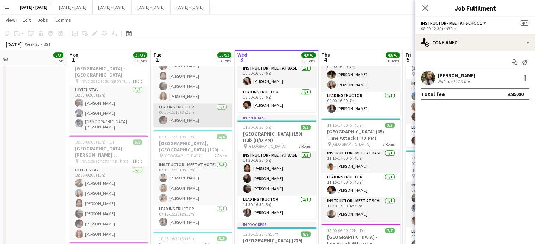
click at [165, 114] on app-card-role "Lead Instructor [DATE] 06:50-15:15 (8h25m) [PERSON_NAME]" at bounding box center [192, 115] width 79 height 24
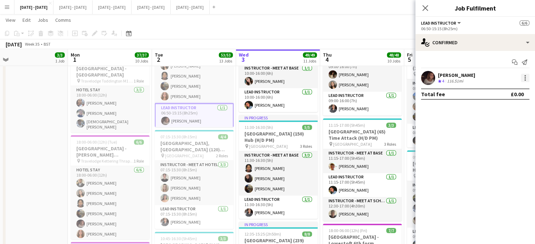
click at [524, 79] on div at bounding box center [524, 79] width 1 height 1
click at [507, 94] on span "Edit fee" at bounding box center [502, 91] width 44 height 6
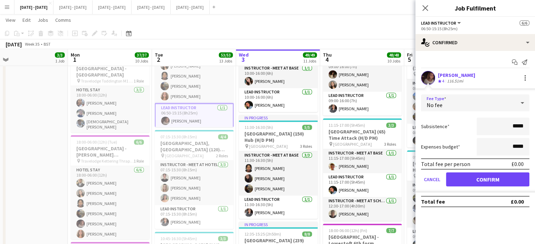
click at [501, 104] on div "No fee" at bounding box center [468, 103] width 94 height 17
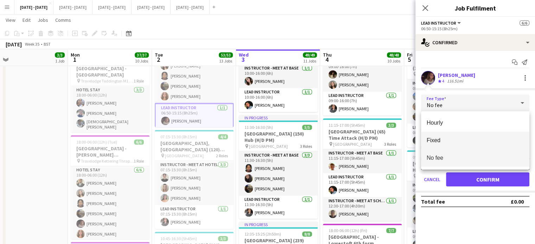
click at [472, 135] on mat-option "Fixed" at bounding box center [475, 141] width 108 height 18
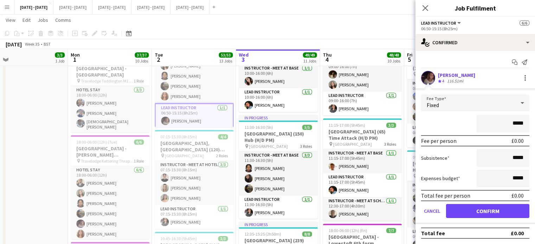
click at [513, 126] on input "*****" at bounding box center [502, 124] width 53 height 18
type input "*******"
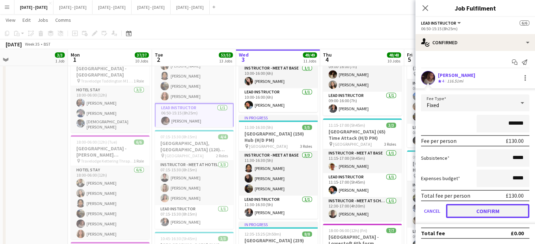
click at [500, 210] on button "Confirm" at bounding box center [487, 211] width 83 height 14
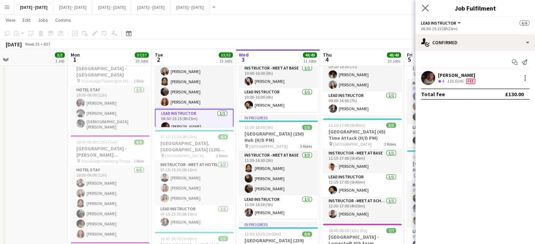
click at [425, 12] on app-icon "Close pop-in" at bounding box center [425, 8] width 10 height 10
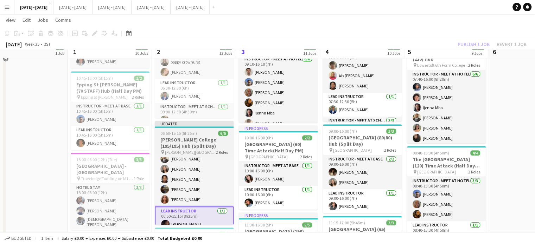
scroll to position [563, 0]
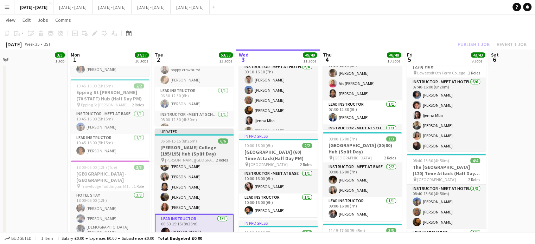
click at [183, 152] on h3 "[PERSON_NAME] College (195/195) Hub (Split Day)" at bounding box center [194, 151] width 79 height 13
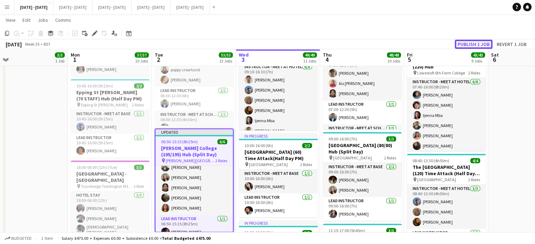
click at [469, 45] on button "Publish 1 job" at bounding box center [474, 44] width 38 height 9
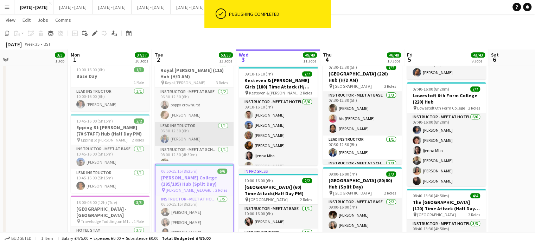
scroll to position [0, 268]
click at [197, 133] on app-card-role "Lead Instructor [DATE] 06:30-12:30 (6h) [PERSON_NAME]" at bounding box center [194, 134] width 79 height 24
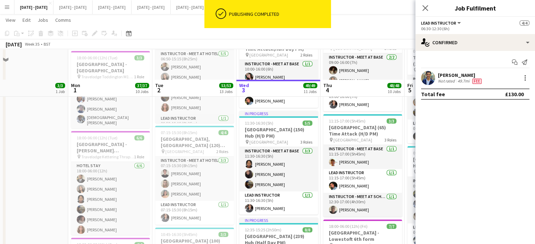
scroll to position [703, 0]
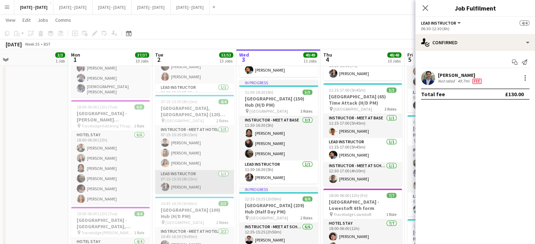
click at [206, 177] on app-card-role "Lead Instructor [DATE] 07:15-15:30 (8h15m) [PERSON_NAME]" at bounding box center [194, 182] width 79 height 24
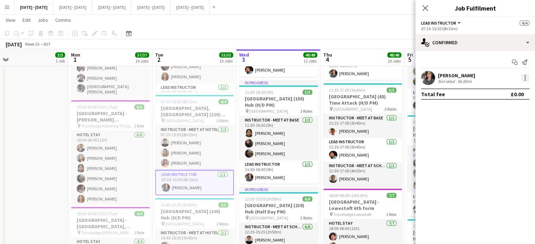
click at [525, 77] on div at bounding box center [525, 78] width 8 height 8
click at [509, 93] on span "Edit fee" at bounding box center [502, 91] width 44 height 6
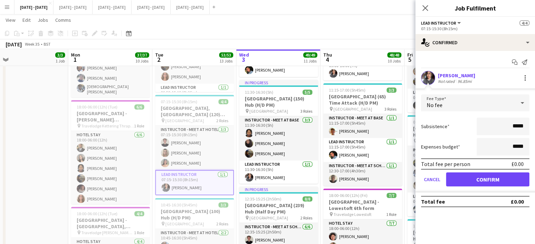
click at [513, 106] on div "No fee" at bounding box center [468, 103] width 94 height 17
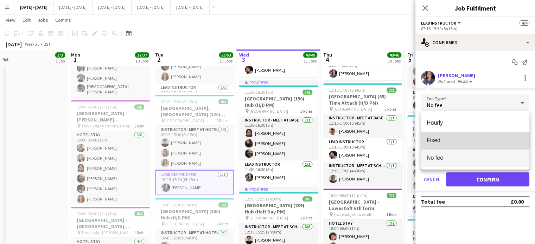
click at [457, 136] on mat-option "Fixed" at bounding box center [475, 141] width 108 height 18
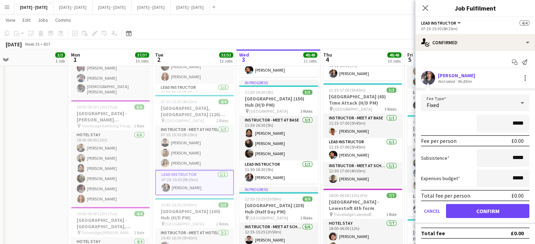
click at [513, 126] on input "*****" at bounding box center [502, 124] width 53 height 18
type input "*******"
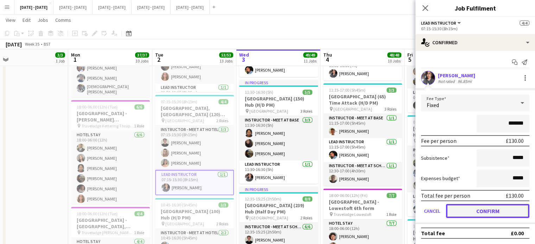
click at [508, 212] on button "Confirm" at bounding box center [487, 211] width 83 height 14
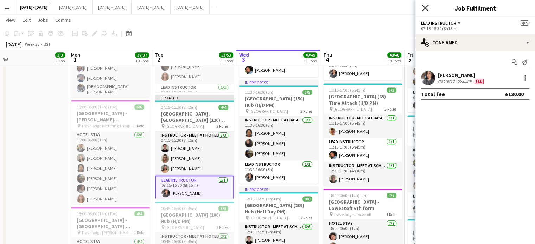
click at [425, 5] on icon "Close pop-in" at bounding box center [425, 8] width 7 height 7
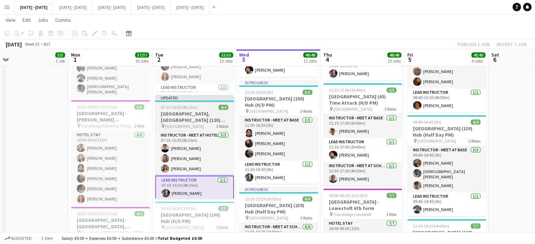
click at [187, 119] on h3 "[GEOGRAPHIC_DATA], [GEOGRAPHIC_DATA] (120) Hub" at bounding box center [194, 117] width 79 height 13
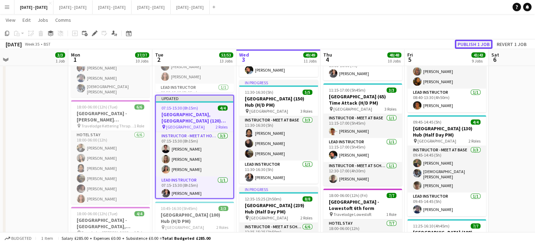
click at [470, 45] on button "Publish 1 job" at bounding box center [474, 44] width 38 height 9
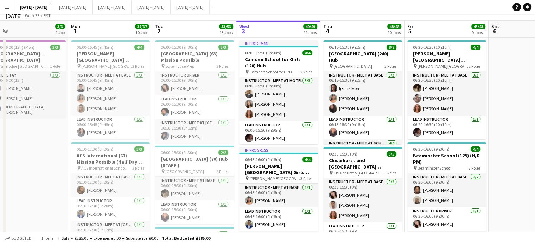
scroll to position [0, 0]
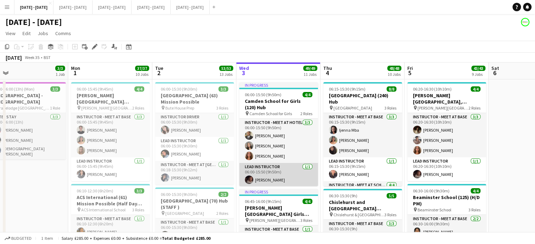
click at [268, 183] on app-card-role "Lead Instructor [DATE] 06:00-15:50 (9h50m) [PERSON_NAME]" at bounding box center [278, 175] width 79 height 24
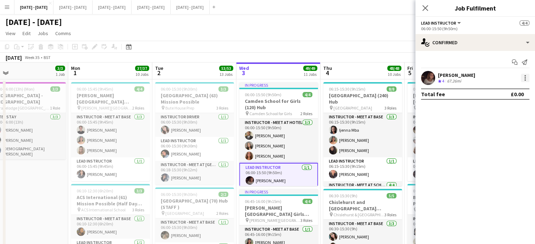
click at [525, 80] on div at bounding box center [524, 79] width 1 height 1
click at [510, 96] on button "Edit fee" at bounding box center [501, 91] width 55 height 17
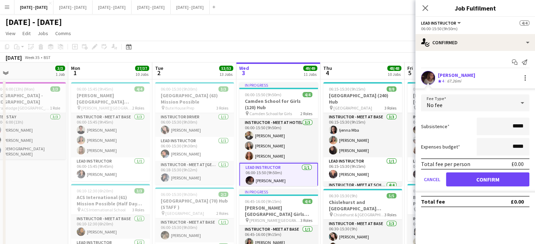
click at [512, 103] on div "No fee" at bounding box center [468, 103] width 94 height 17
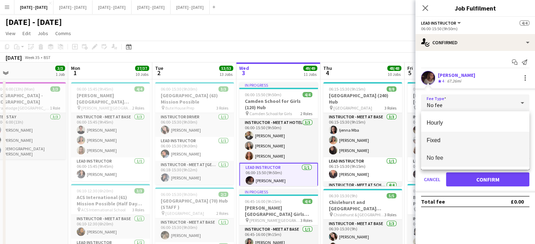
click at [466, 133] on mat-option "Fixed" at bounding box center [475, 141] width 108 height 18
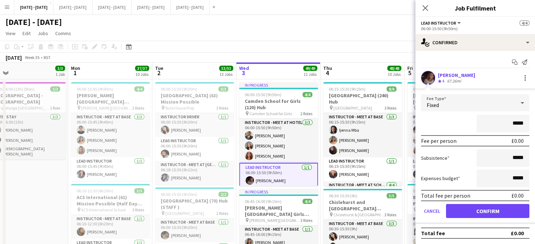
drag, startPoint x: 513, startPoint y: 126, endPoint x: 509, endPoint y: 128, distance: 4.7
click at [514, 126] on input "*****" at bounding box center [502, 124] width 53 height 18
type input "*******"
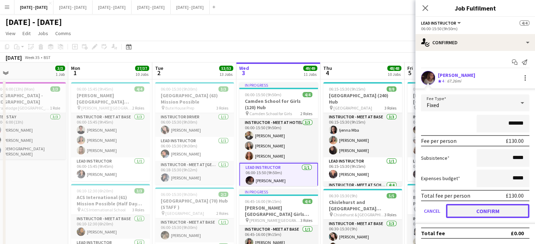
click at [475, 209] on button "Confirm" at bounding box center [487, 211] width 83 height 14
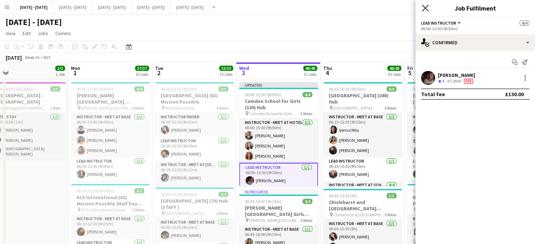
click at [425, 8] on icon at bounding box center [425, 8] width 7 height 7
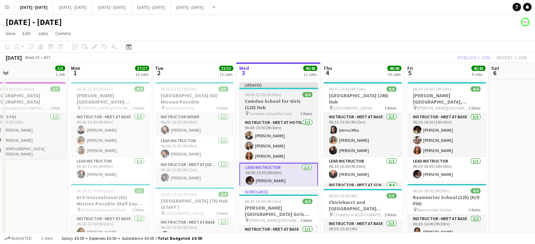
click at [282, 107] on h3 "Camden School for Girls (120) Hub" at bounding box center [278, 104] width 79 height 13
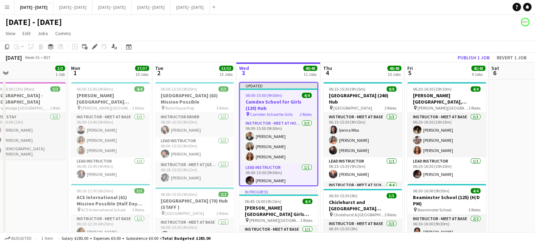
scroll to position [0, 268]
click at [461, 58] on button "Publish 1 job" at bounding box center [474, 57] width 38 height 9
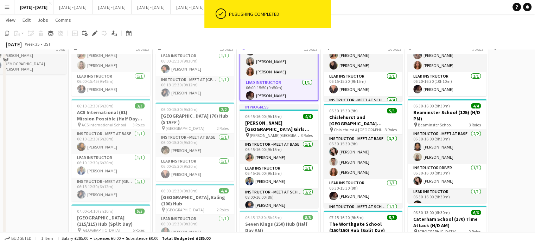
scroll to position [105, 0]
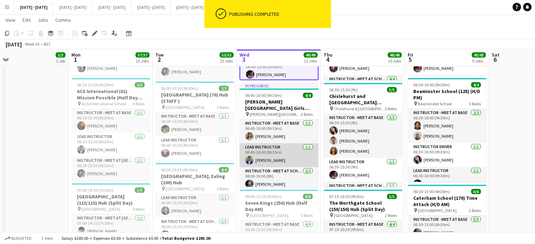
click at [286, 158] on app-card-role "Lead Instructor [DATE] 06:45-16:00 (9h15m) [PERSON_NAME]" at bounding box center [278, 155] width 79 height 24
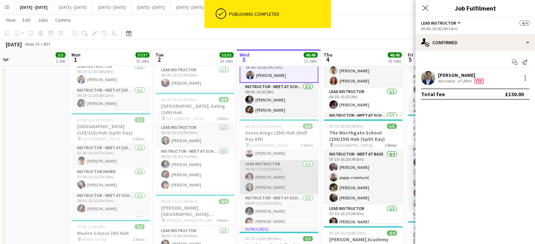
scroll to position [49, 0]
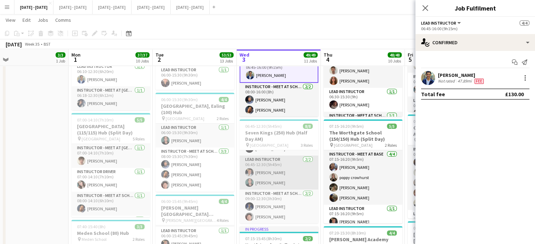
click at [288, 183] on app-card-role "Lead Instructor [DATE] 06:45-12:30 (5h45m) [PERSON_NAME] Bin [PERSON_NAME]" at bounding box center [278, 173] width 79 height 34
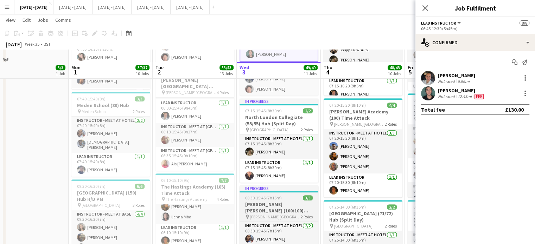
scroll to position [316, 0]
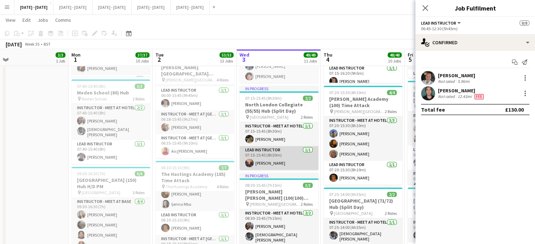
click at [280, 163] on app-card-role "Lead Instructor [DATE] 07:15-15:45 (8h30m) [PERSON_NAME]" at bounding box center [278, 158] width 79 height 24
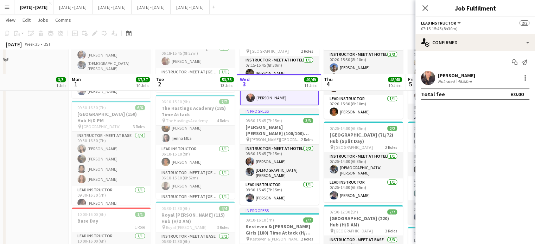
scroll to position [422, 0]
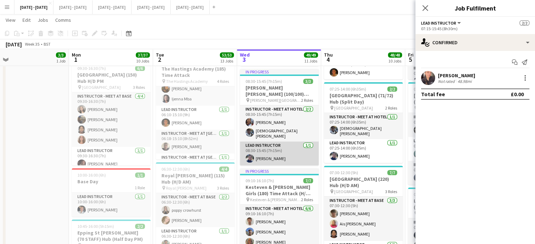
click at [292, 150] on app-card-role "Lead Instructor [DATE] 08:30-15:45 (7h15m) [PERSON_NAME]" at bounding box center [279, 154] width 79 height 24
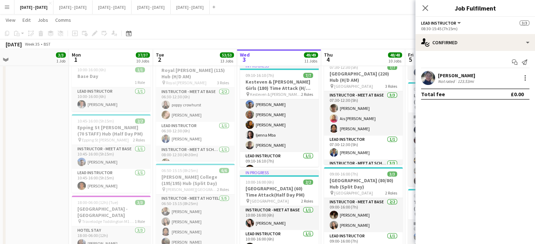
scroll to position [31, 0]
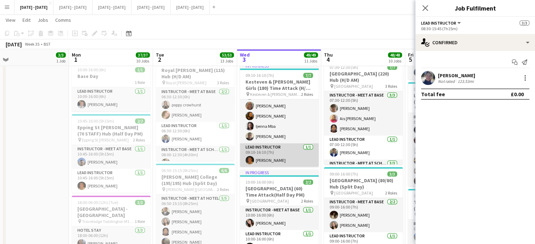
click at [288, 157] on app-card-role "Lead Instructor [DATE] 09:10-16:10 (7h) [PERSON_NAME]" at bounding box center [279, 155] width 79 height 24
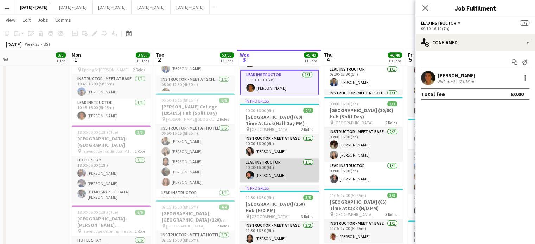
click at [281, 166] on app-card-role "Lead Instructor [DATE] 10:00-16:00 (6h) [PERSON_NAME]" at bounding box center [279, 171] width 79 height 24
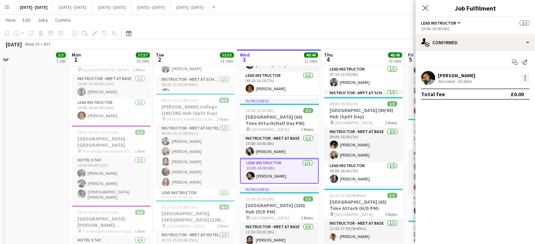
click at [524, 77] on div at bounding box center [525, 78] width 8 height 8
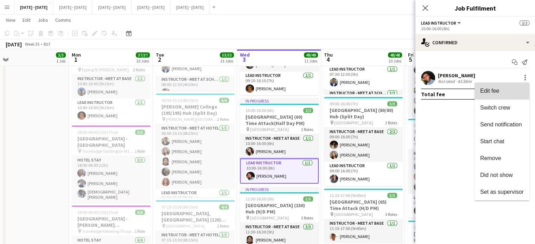
click at [502, 90] on span "Edit fee" at bounding box center [502, 91] width 44 height 6
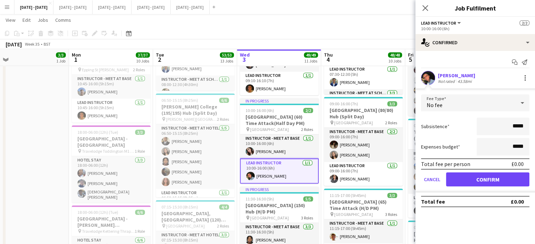
click at [513, 128] on input "*****" at bounding box center [502, 127] width 53 height 18
click at [507, 100] on div "No fee" at bounding box center [468, 103] width 94 height 17
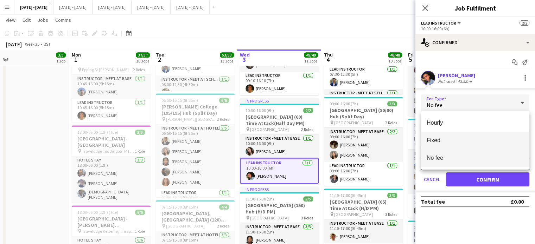
click at [476, 136] on mat-option "Fixed" at bounding box center [475, 141] width 108 height 18
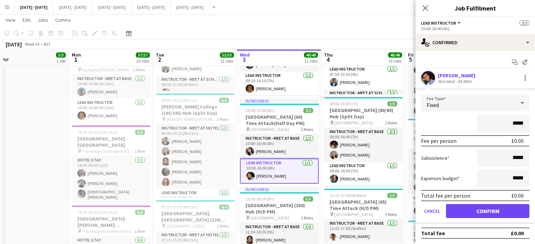
click at [512, 126] on input "*****" at bounding box center [502, 124] width 53 height 18
type input "*******"
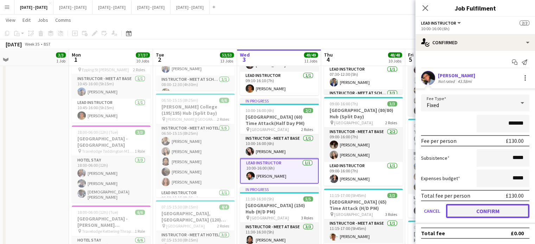
click at [492, 211] on button "Confirm" at bounding box center [487, 211] width 83 height 14
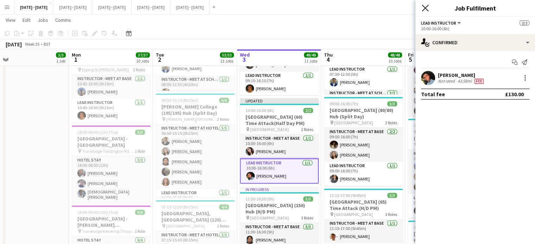
click at [424, 7] on icon at bounding box center [425, 8] width 7 height 7
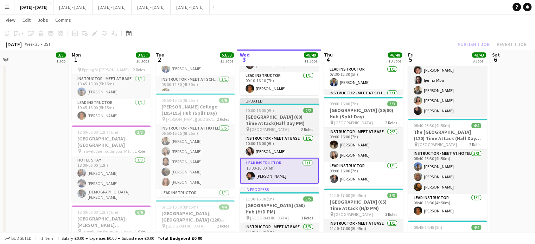
click at [285, 119] on h3 "[GEOGRAPHIC_DATA] (60) Time Attack(Half Day PM)" at bounding box center [279, 120] width 79 height 13
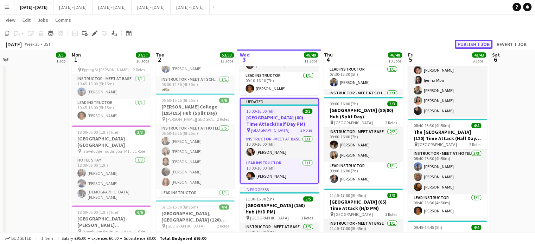
click at [463, 44] on button "Publish 1 job" at bounding box center [474, 44] width 38 height 9
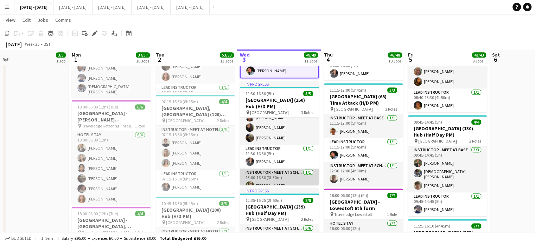
scroll to position [24, 0]
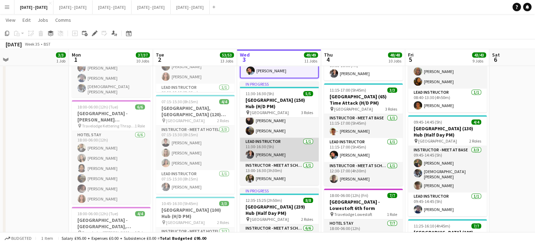
click at [272, 158] on app-card-role "Lead Instructor [DATE] 11:30-16:30 (5h) [PERSON_NAME]" at bounding box center [279, 150] width 79 height 24
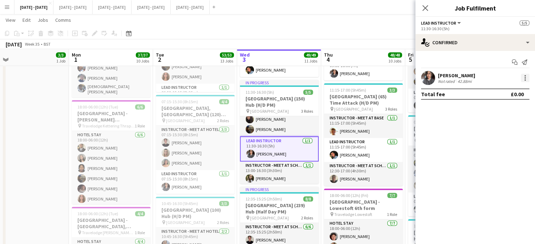
click at [523, 77] on div at bounding box center [525, 78] width 8 height 8
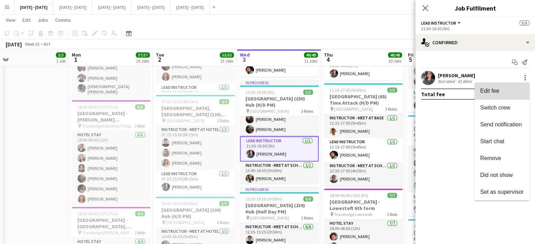
click at [502, 93] on span "Edit fee" at bounding box center [502, 91] width 44 height 6
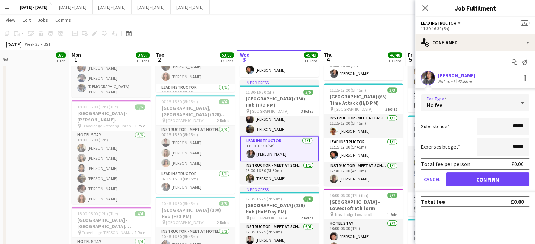
click at [501, 107] on div "No fee" at bounding box center [468, 103] width 94 height 17
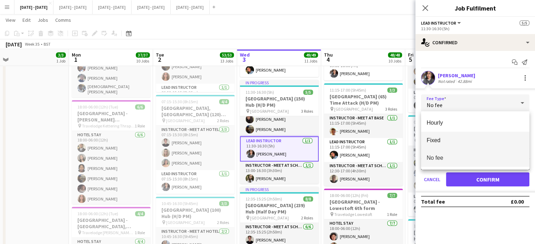
click at [464, 139] on span "Fixed" at bounding box center [475, 140] width 97 height 7
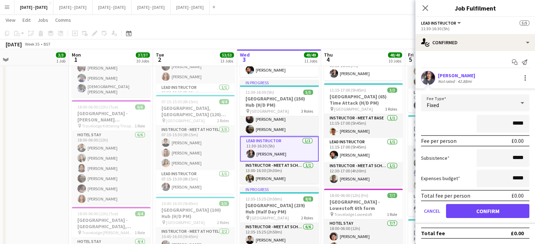
click at [513, 123] on input "*****" at bounding box center [502, 124] width 53 height 18
type input "*******"
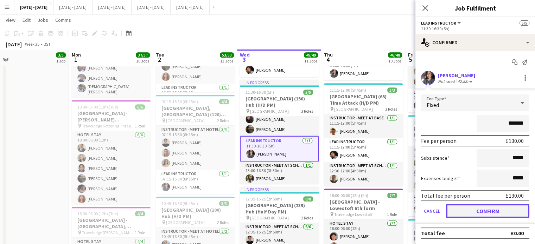
click at [479, 211] on button "Confirm" at bounding box center [487, 211] width 83 height 14
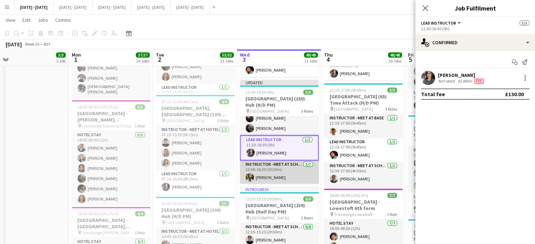
scroll to position [0, 0]
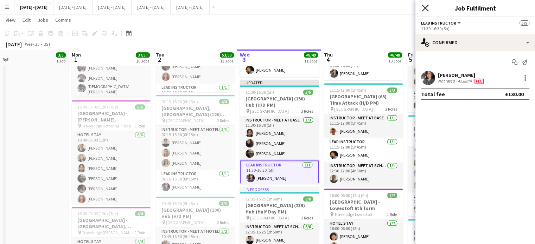
click at [425, 8] on icon at bounding box center [425, 8] width 7 height 7
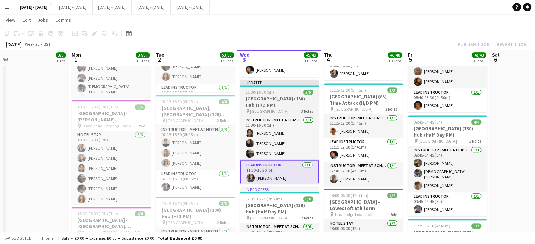
drag, startPoint x: 280, startPoint y: 97, endPoint x: 284, endPoint y: 97, distance: 4.2
click at [281, 98] on h3 "[GEOGRAPHIC_DATA] (150) Hub (H/D PM)" at bounding box center [279, 102] width 79 height 13
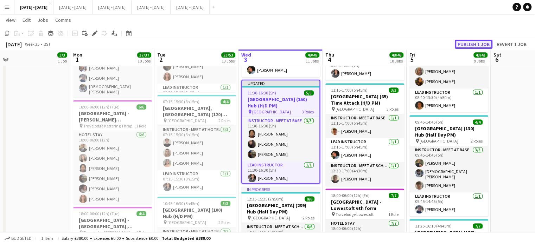
click at [476, 45] on button "Publish 1 job" at bounding box center [474, 44] width 38 height 9
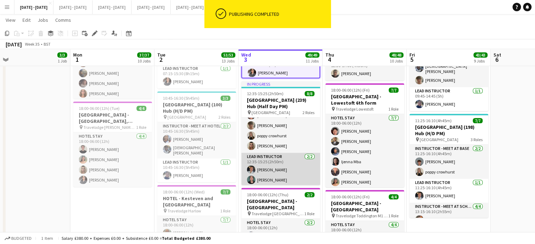
scroll to position [41, 0]
click at [276, 173] on app-card-role "Lead Instructor [DATE] 12:35-15:25 (2h50m) [PERSON_NAME] Bin [PERSON_NAME]" at bounding box center [280, 169] width 79 height 34
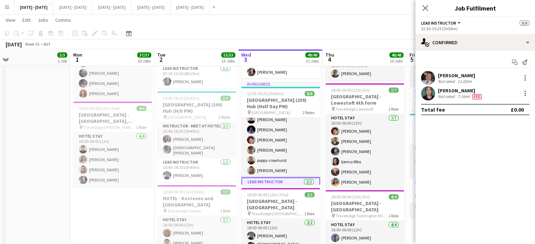
scroll to position [0, 0]
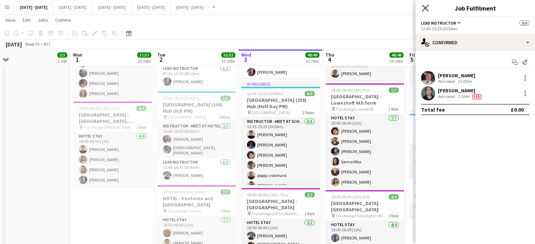
click at [425, 10] on icon "Close pop-in" at bounding box center [425, 8] width 7 height 7
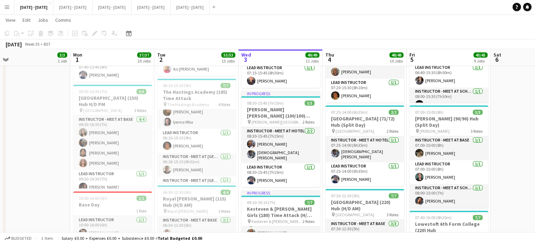
scroll to position [399, 0]
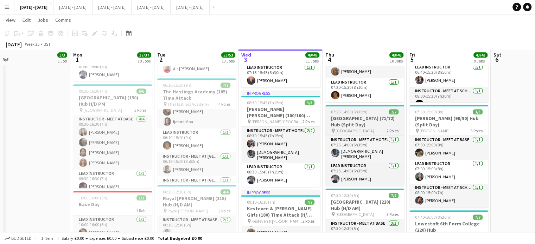
drag, startPoint x: 359, startPoint y: 118, endPoint x: 328, endPoint y: 112, distance: 30.8
click at [359, 118] on h3 "[GEOGRAPHIC_DATA] (71/72) Hub (Split Day)" at bounding box center [364, 121] width 79 height 13
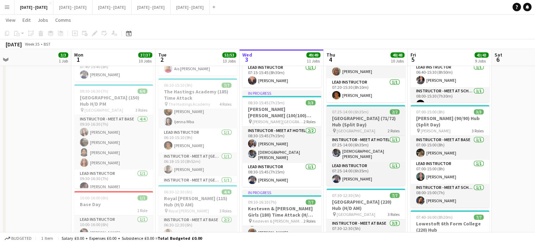
scroll to position [41, 0]
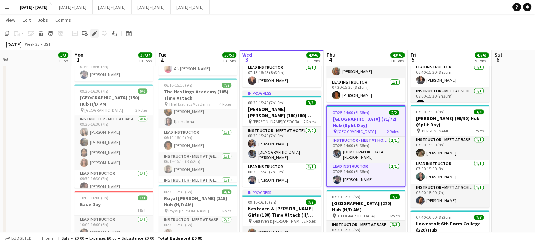
click at [93, 32] on icon "Edit" at bounding box center [95, 34] width 6 height 6
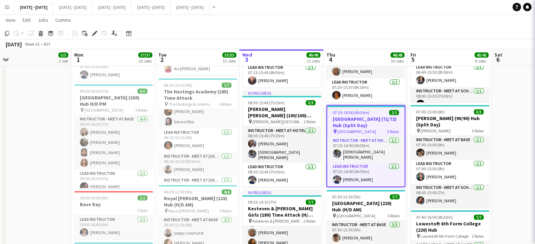
type input "**********"
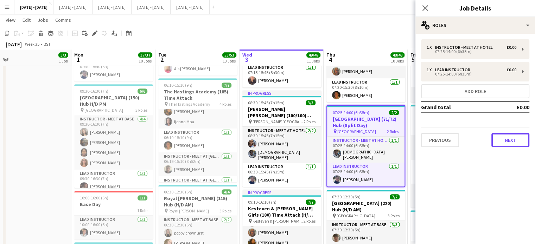
click at [509, 137] on button "Next" at bounding box center [510, 140] width 38 height 14
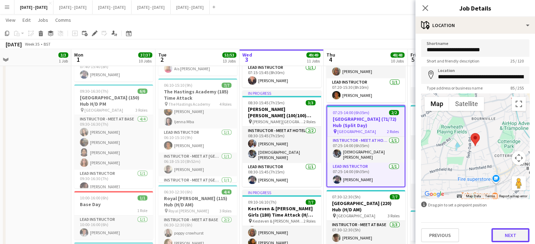
click at [509, 231] on button "Next" at bounding box center [510, 236] width 38 height 14
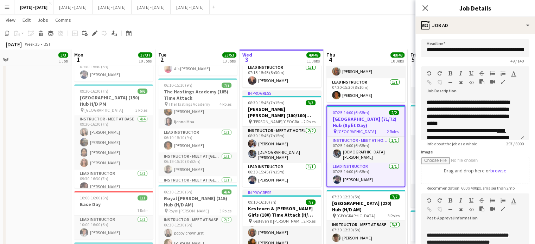
scroll to position [56, 0]
click at [423, 6] on icon at bounding box center [425, 8] width 7 height 7
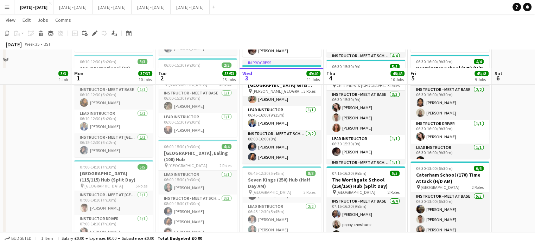
scroll to position [128, 0]
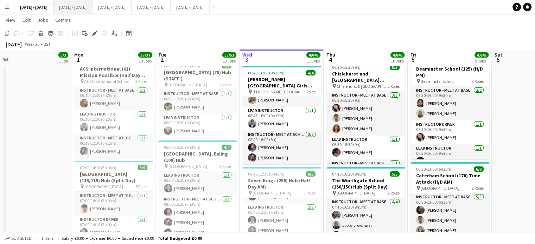
click at [77, 7] on button "[DATE] - [DATE] Close" at bounding box center [72, 7] width 39 height 14
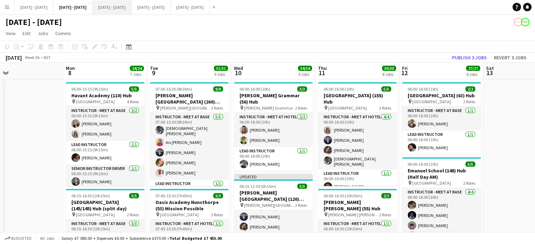
click at [132, 5] on button "[DATE] - [DATE] Close" at bounding box center [111, 7] width 39 height 14
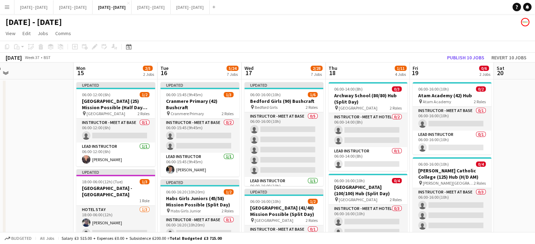
scroll to position [0, 252]
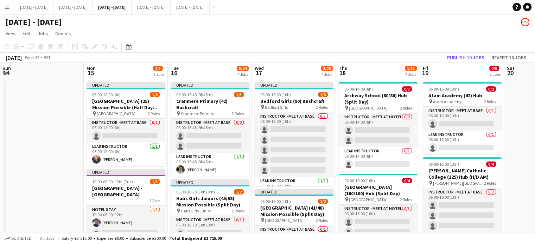
drag, startPoint x: 503, startPoint y: 73, endPoint x: 456, endPoint y: 76, distance: 46.8
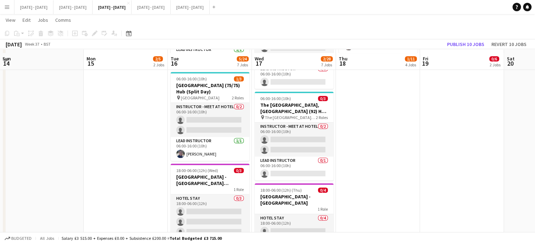
scroll to position [385, 0]
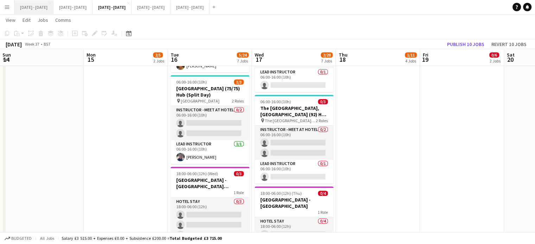
click at [35, 11] on button "[DATE] - [DATE] Close" at bounding box center [33, 7] width 39 height 14
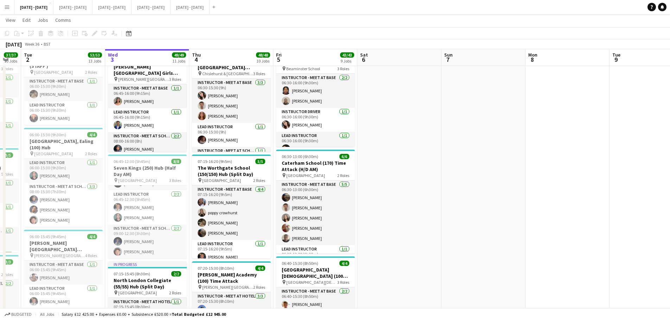
scroll to position [0, 168]
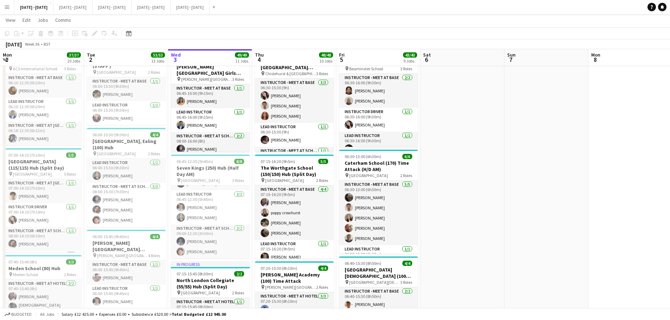
drag, startPoint x: 234, startPoint y: 123, endPoint x: 499, endPoint y: 166, distance: 268.6
click at [126, 12] on button "[DATE] - [DATE] Close" at bounding box center [111, 7] width 39 height 14
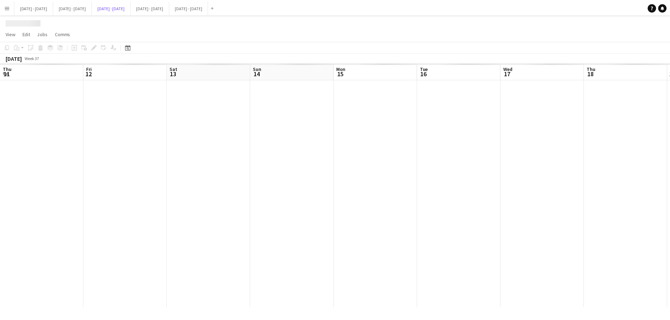
scroll to position [0, 252]
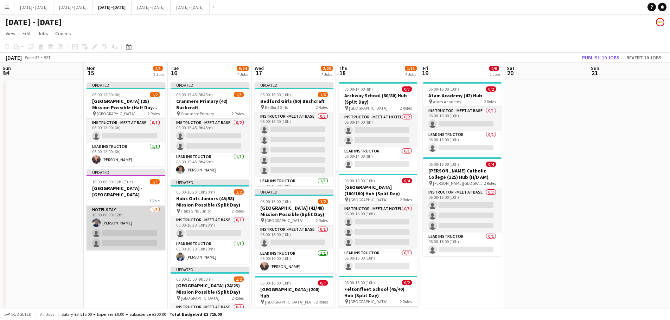
click at [121, 226] on app-card-role "Hotel Stay [DATE] 18:00-06:00 (12h) [PERSON_NAME] single-neutral-actions single…" at bounding box center [125, 228] width 79 height 44
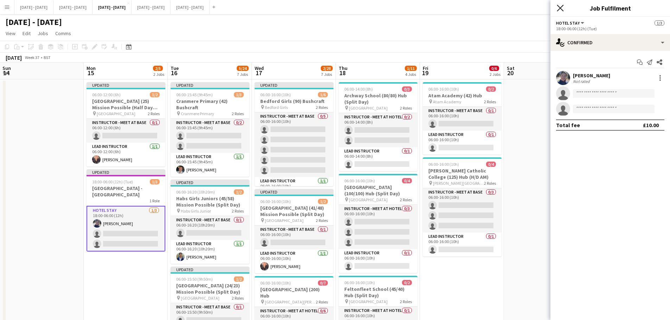
click at [540, 7] on icon "Close pop-in" at bounding box center [560, 8] width 7 height 7
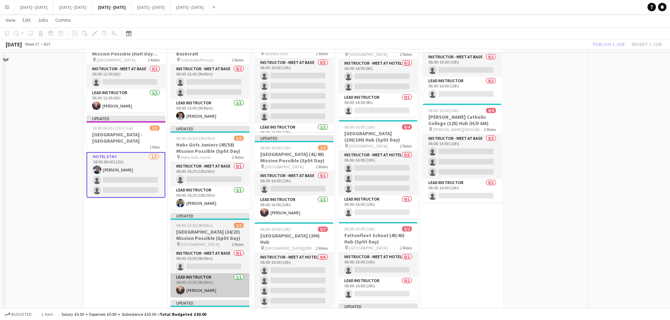
scroll to position [70, 0]
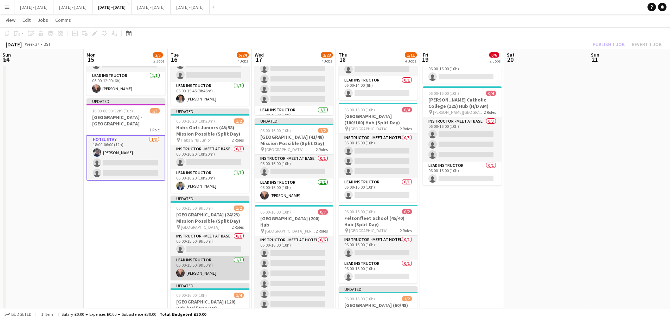
click at [197, 244] on app-card-role "Lead Instructor [DATE] 06:00-15:50 (9h50m) [PERSON_NAME]" at bounding box center [210, 268] width 79 height 24
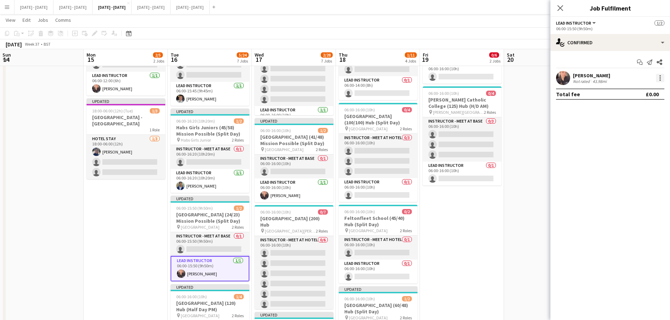
click at [540, 79] on div at bounding box center [660, 78] width 8 height 8
click at [540, 102] on button "Switch crew" at bounding box center [636, 108] width 55 height 17
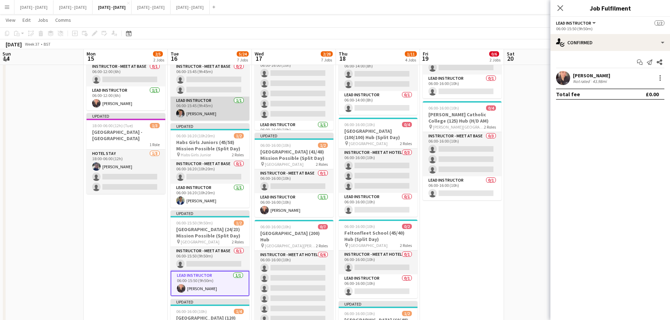
click at [210, 104] on app-card-role "Lead Instructor [DATE] 06:00-15:45 (9h45m) [PERSON_NAME]" at bounding box center [210, 109] width 79 height 24
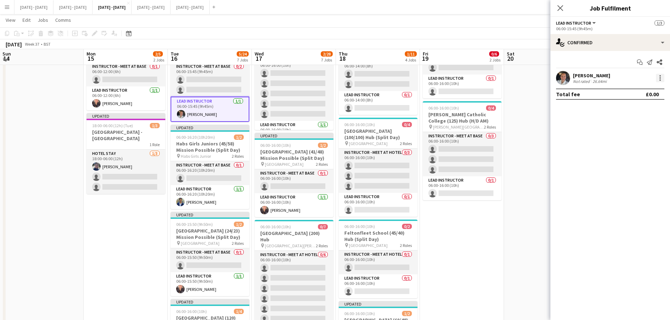
click at [540, 78] on div at bounding box center [660, 78] width 8 height 8
click at [540, 108] on span "Switch with" at bounding box center [629, 108] width 28 height 6
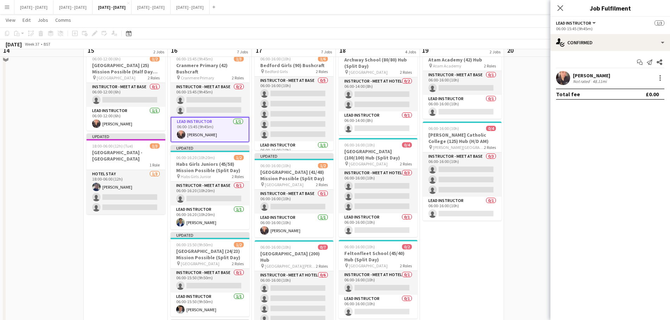
scroll to position [0, 0]
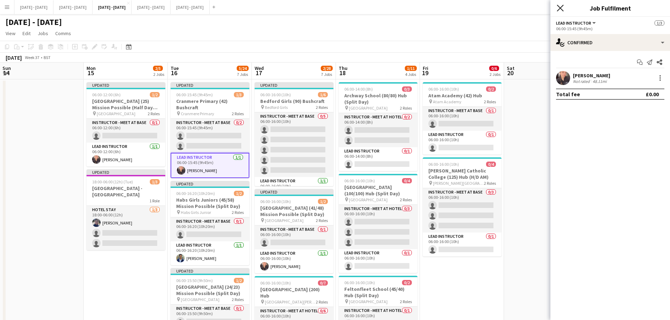
click at [540, 7] on icon "Close pop-in" at bounding box center [560, 8] width 7 height 7
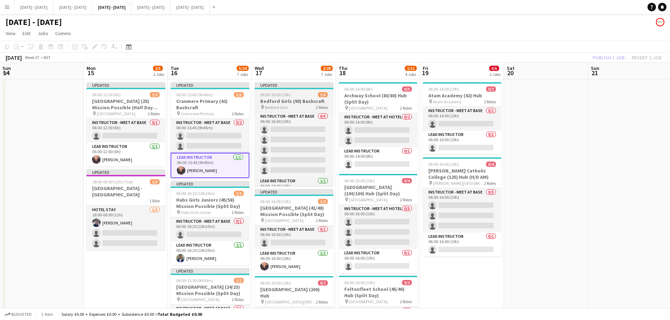
click at [285, 109] on span "Bedford Girls" at bounding box center [276, 107] width 23 height 5
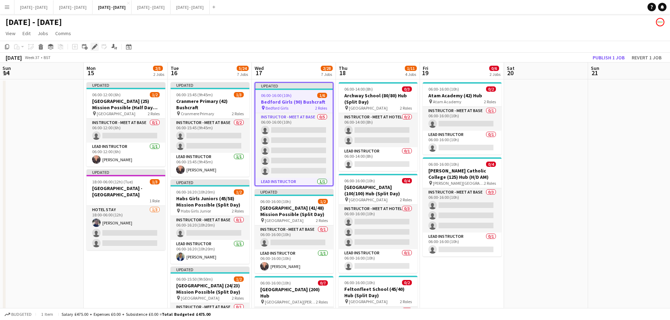
click at [95, 47] on icon "Edit" at bounding box center [95, 47] width 6 height 6
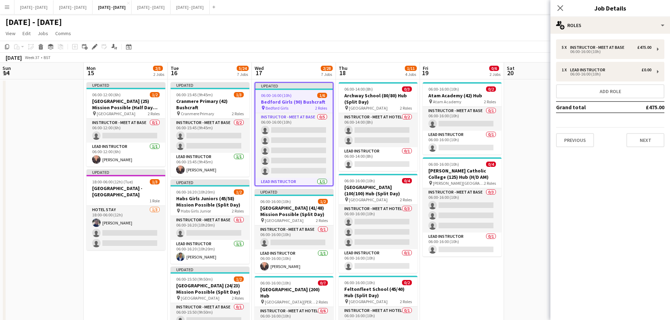
click at [540, 133] on div "Previous Next" at bounding box center [610, 137] width 108 height 20
click at [540, 136] on button "Next" at bounding box center [645, 140] width 38 height 14
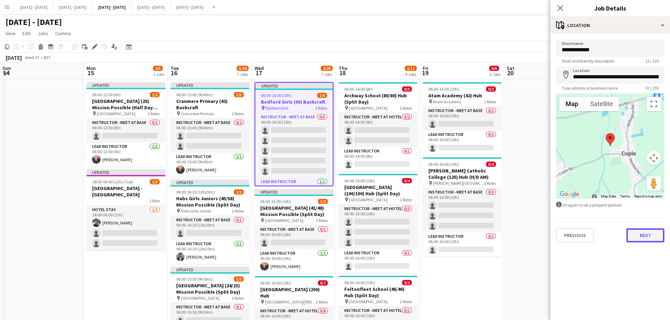
click at [540, 233] on button "Next" at bounding box center [645, 236] width 38 height 14
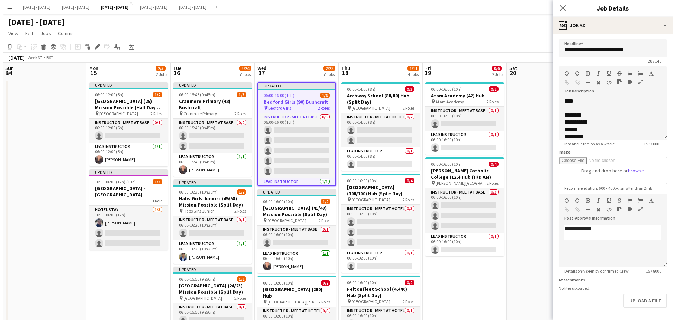
scroll to position [22, 0]
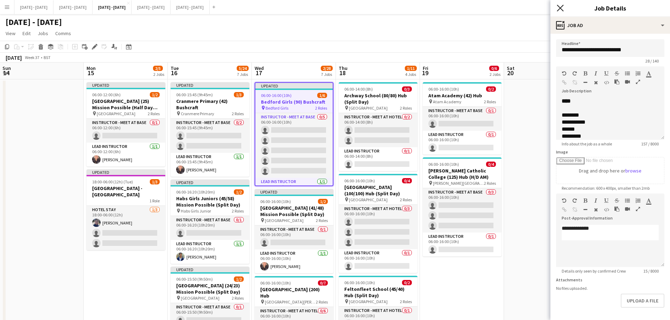
click at [540, 8] on icon at bounding box center [560, 8] width 7 height 7
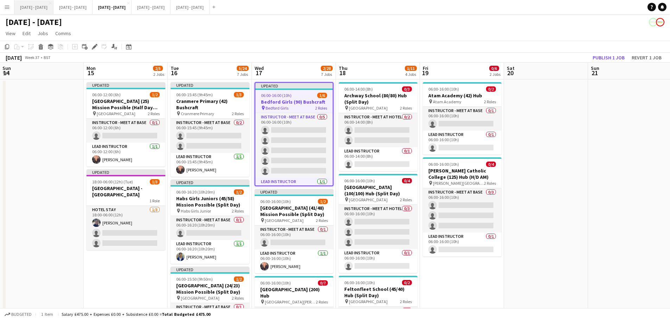
click at [35, 8] on button "[DATE] - [DATE] Close" at bounding box center [33, 7] width 39 height 14
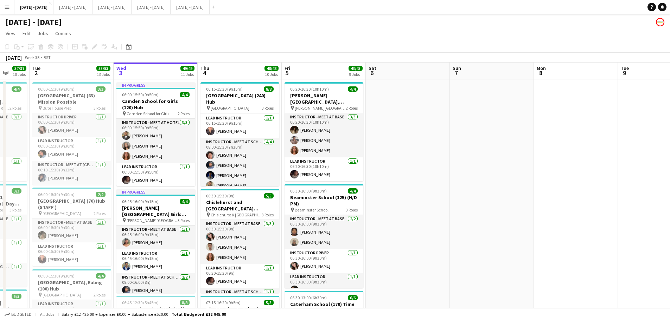
scroll to position [0, 222]
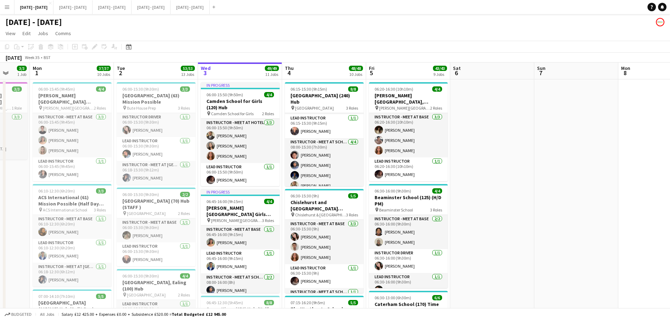
drag, startPoint x: 288, startPoint y: 165, endPoint x: 318, endPoint y: 156, distance: 31.3
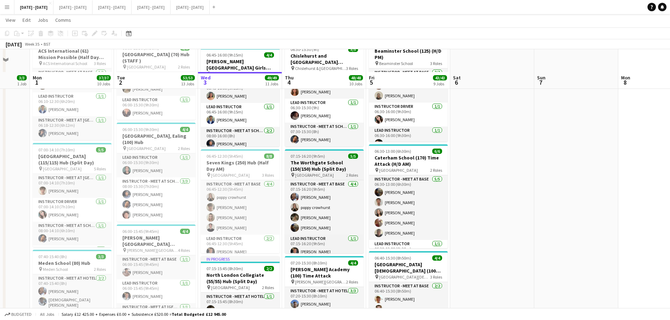
scroll to position [176, 0]
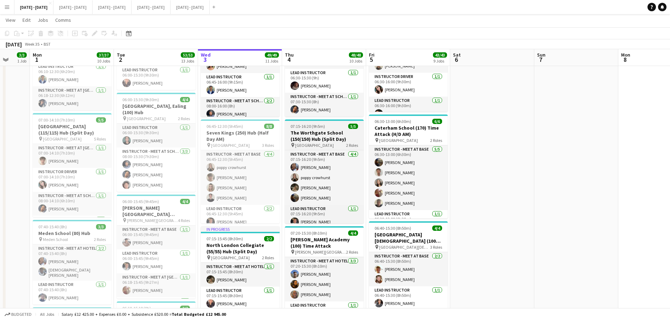
click at [325, 133] on h3 "The Worthgate School (150/150) Hub (Split Day)" at bounding box center [324, 136] width 79 height 13
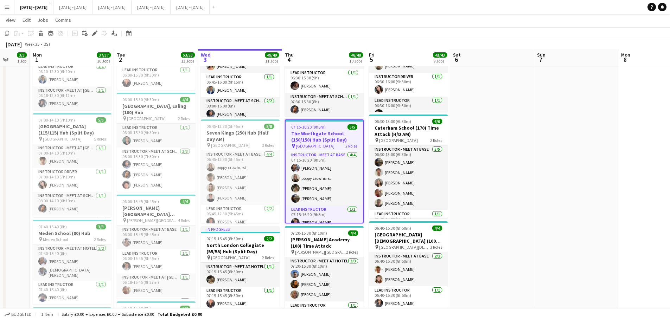
click at [92, 33] on icon "Edit" at bounding box center [95, 34] width 6 height 6
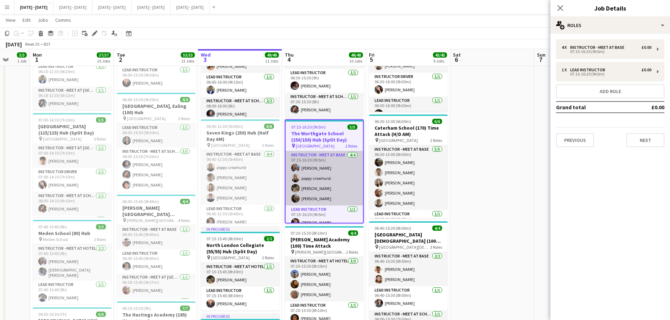
scroll to position [7, 0]
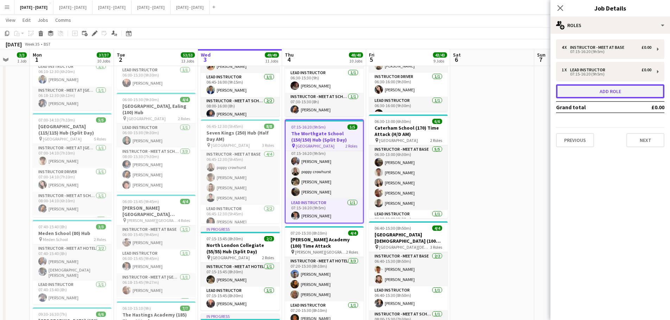
click at [540, 94] on button "Add role" at bounding box center [610, 91] width 108 height 14
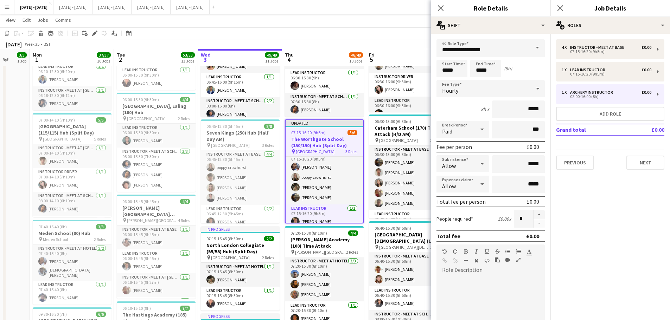
click at [533, 48] on span at bounding box center [537, 47] width 15 height 17
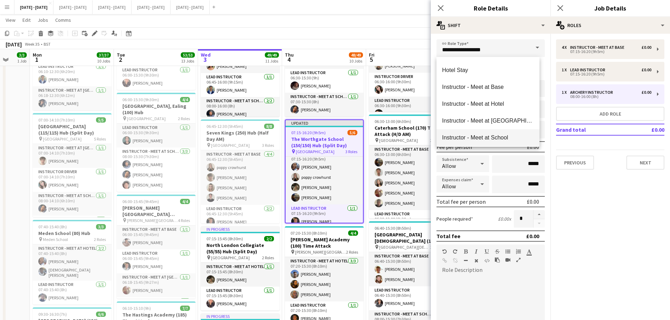
scroll to position [141, 0]
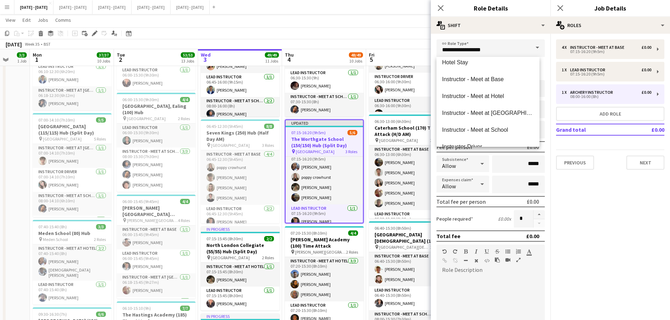
click at [488, 130] on span "Instructor - Meet at School" at bounding box center [488, 130] width 92 height 7
type input "**********"
type input "******"
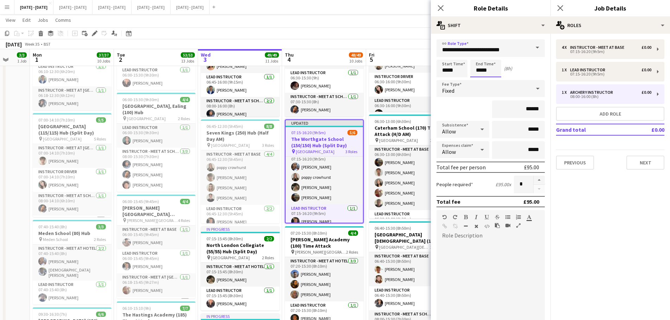
drag, startPoint x: 491, startPoint y: 72, endPoint x: 458, endPoint y: 72, distance: 33.4
click at [458, 72] on div "Start Time ***** End Time ***** (8h)" at bounding box center [490, 69] width 108 height 18
type input "*****"
click at [475, 89] on div "Fixed" at bounding box center [483, 88] width 94 height 17
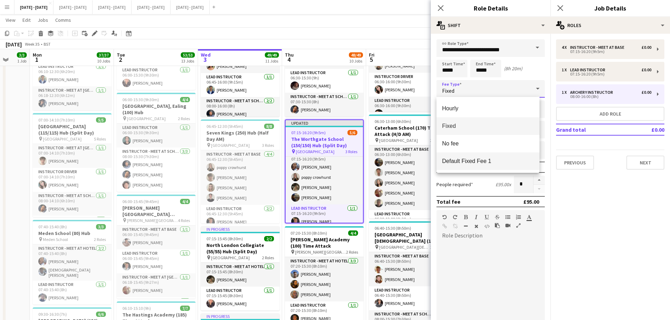
click at [475, 167] on mat-option "Default Fixed Fee 1" at bounding box center [487, 162] width 103 height 18
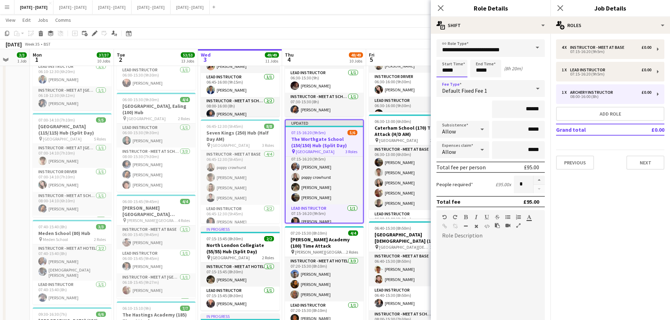
click at [460, 69] on input "*****" at bounding box center [451, 69] width 31 height 18
click at [442, 7] on icon at bounding box center [440, 8] width 7 height 7
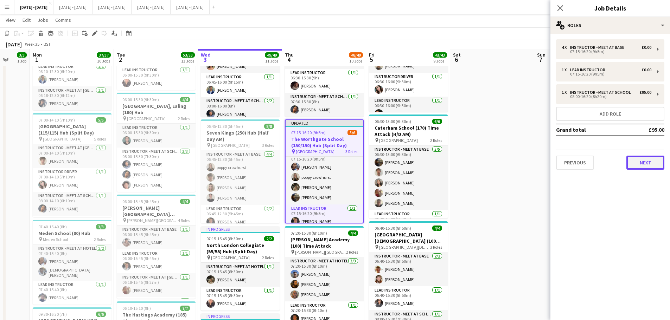
click at [540, 163] on button "Next" at bounding box center [645, 163] width 38 height 14
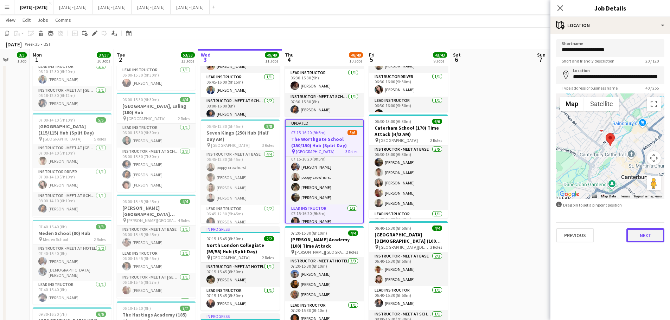
click at [540, 233] on button "Next" at bounding box center [645, 236] width 38 height 14
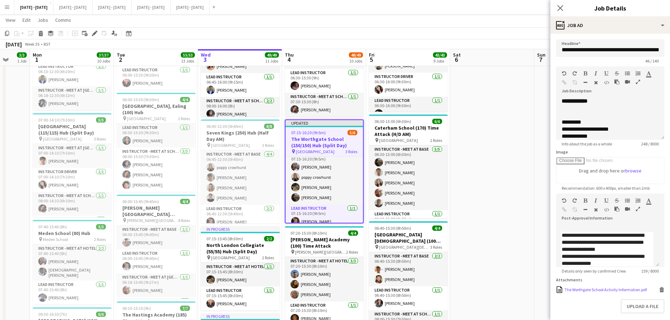
click at [540, 244] on div "The Worthgate School Activity Information.pdf" at bounding box center [605, 289] width 82 height 5
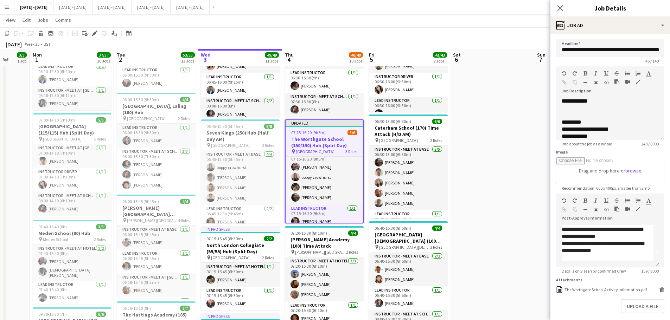
scroll to position [20, 0]
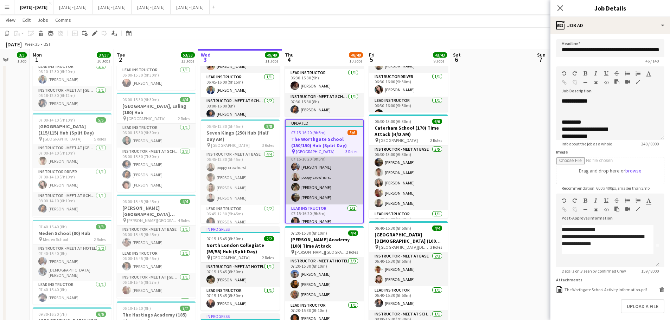
click at [315, 165] on app-card-role "Instructor - Meet at Base [DATE] 07:15-16:20 (9h5m) [PERSON_NAME] [PERSON_NAME]…" at bounding box center [324, 177] width 77 height 54
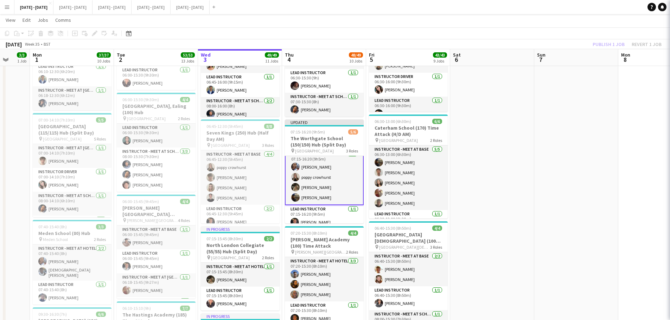
scroll to position [7, 0]
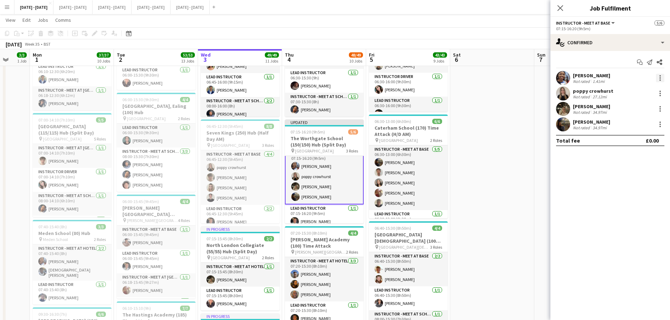
click at [540, 78] on div at bounding box center [660, 78] width 8 height 8
click at [540, 105] on span "Switch crew" at bounding box center [630, 108] width 30 height 6
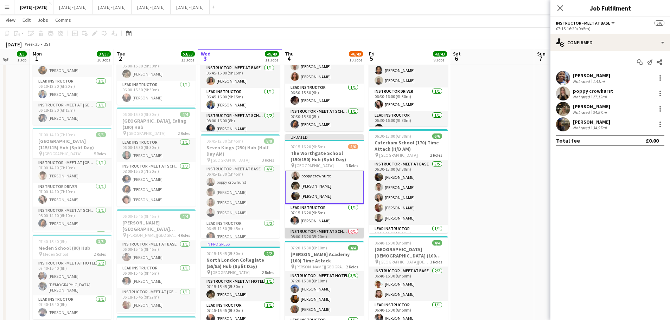
scroll to position [36, 0]
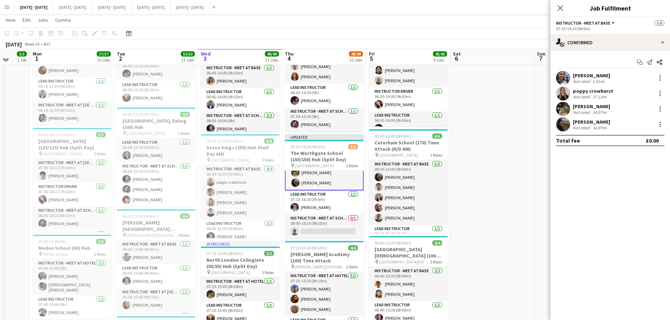
click at [323, 228] on app-card-role "Instructor - Meet at School 0/1 08:00-16:20 (8h20m) single-neutral-actions" at bounding box center [324, 226] width 79 height 24
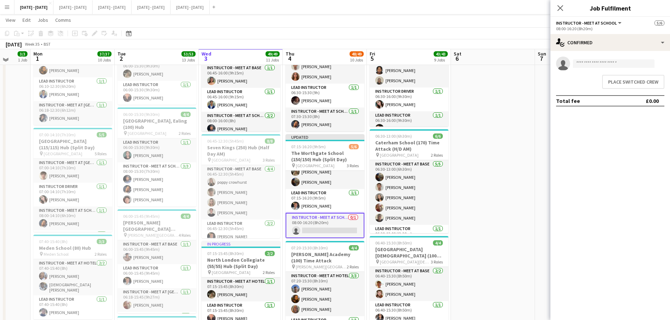
scroll to position [36, 0]
click at [540, 80] on button "Place switched crew" at bounding box center [633, 82] width 62 height 14
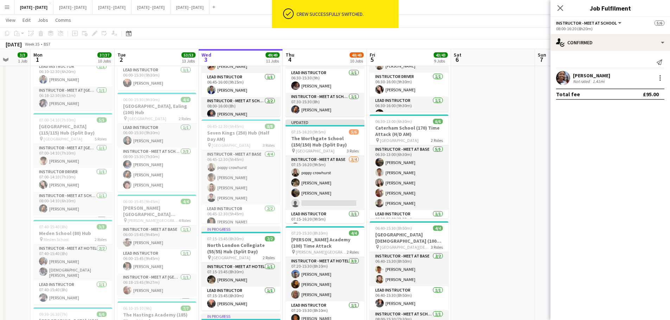
scroll to position [0, 0]
click at [328, 137] on h3 "The Worthgate School (150/150) Hub (Split Day)" at bounding box center [325, 141] width 79 height 13
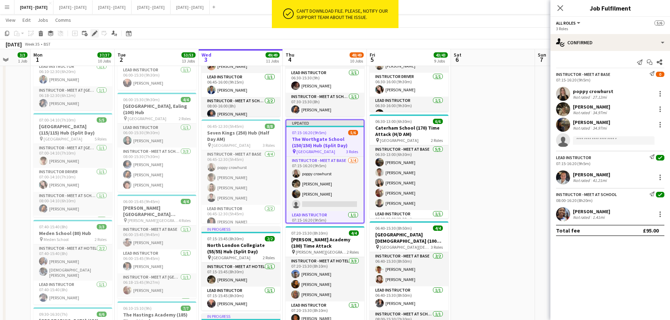
click at [94, 34] on icon at bounding box center [94, 34] width 4 height 4
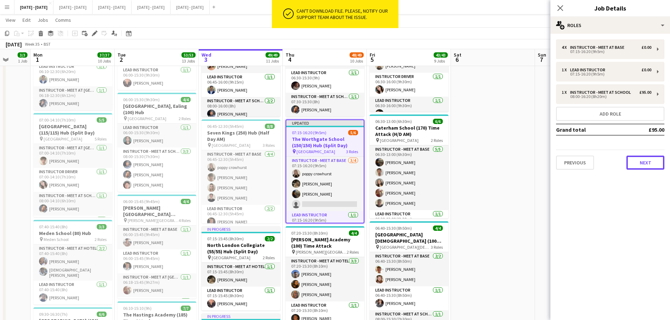
click at [540, 162] on button "Next" at bounding box center [645, 163] width 38 height 14
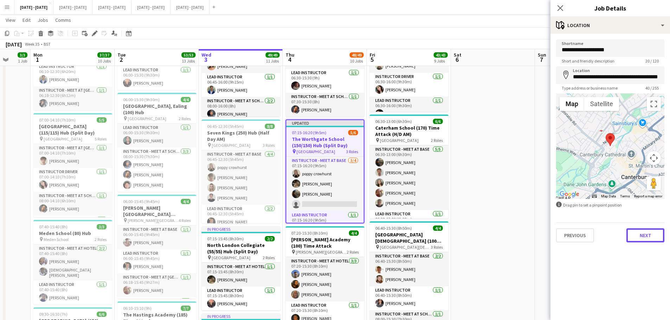
click at [540, 232] on button "Next" at bounding box center [645, 236] width 38 height 14
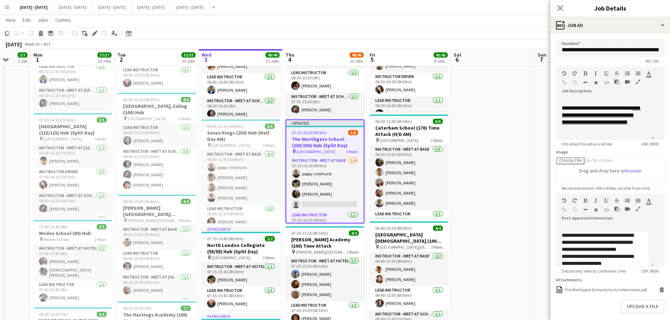
scroll to position [17, 0]
click at [540, 244] on div "The Worthgate School Activity Information.pdf" at bounding box center [605, 289] width 82 height 5
click at [317, 136] on h3 "The Worthgate School (150/150) Hub (Split Day)" at bounding box center [324, 142] width 77 height 13
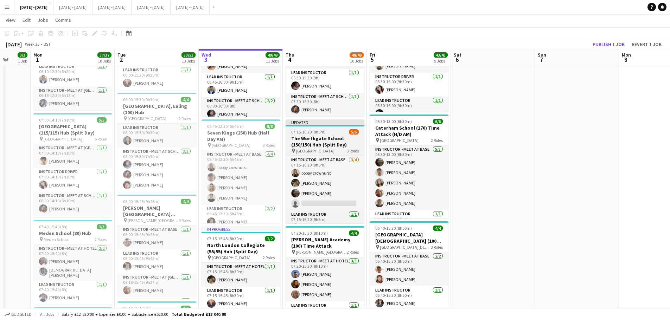
click at [324, 135] on app-job-card "Updated 07:15-16:20 (9h5m) 5/6 [GEOGRAPHIC_DATA] (150/150) Hub (Split Day) pin …" at bounding box center [325, 172] width 79 height 104
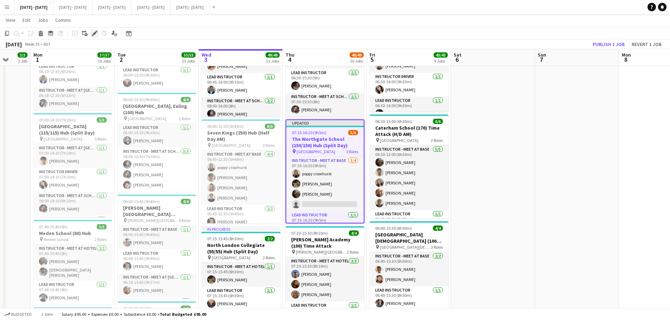
click at [95, 36] on icon "Edit" at bounding box center [95, 34] width 6 height 6
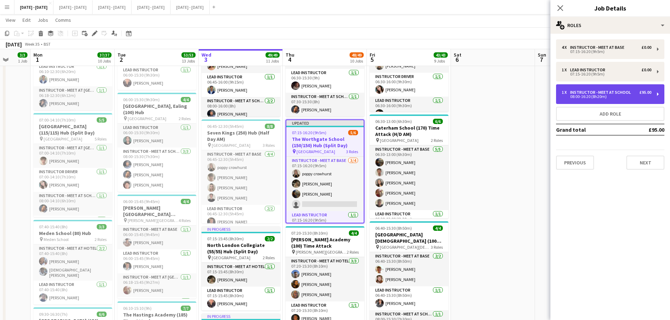
click at [540, 92] on div "Instructor - Meet at School" at bounding box center [602, 92] width 64 height 5
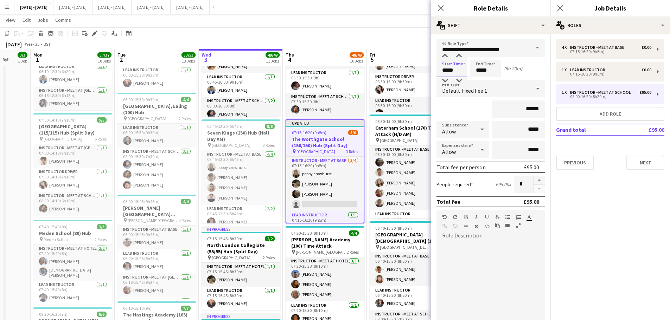
click at [462, 73] on input "*****" at bounding box center [451, 69] width 31 height 18
type input "*****"
click at [441, 9] on icon "Close pop-in" at bounding box center [440, 8] width 7 height 7
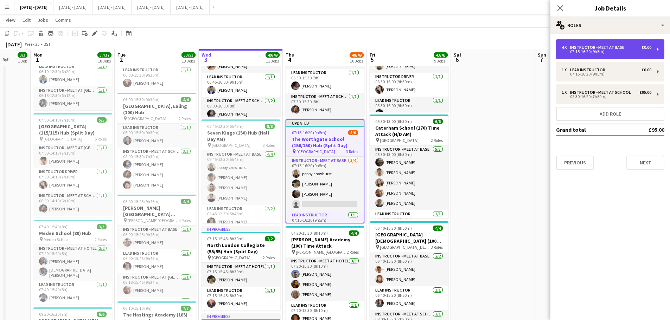
click at [540, 47] on div "Instructor - Meet at Base" at bounding box center [598, 47] width 57 height 5
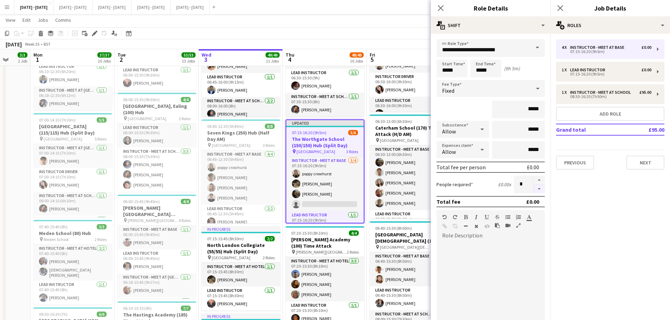
click at [533, 188] on button "button" at bounding box center [538, 189] width 11 height 9
type input "*"
click at [441, 7] on icon "Close pop-in" at bounding box center [440, 8] width 7 height 7
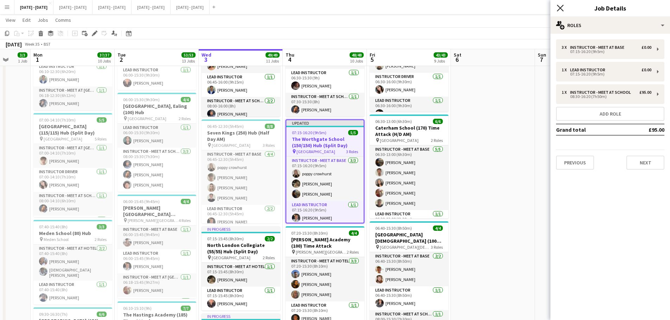
click at [540, 8] on icon "Close pop-in" at bounding box center [560, 8] width 7 height 7
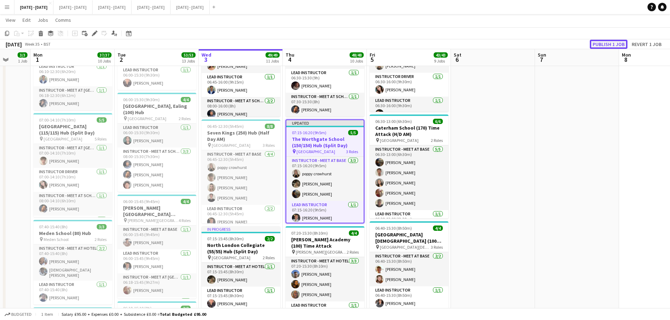
click at [540, 43] on button "Publish 1 job" at bounding box center [609, 44] width 38 height 9
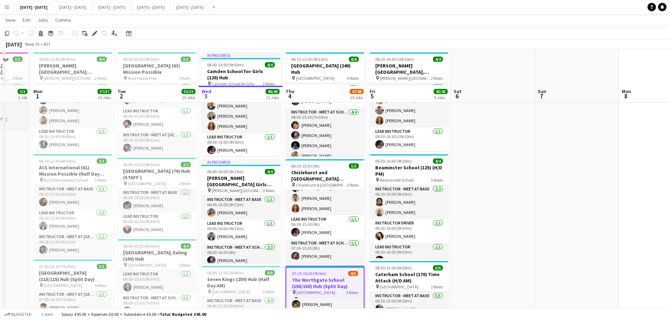
scroll to position [0, 0]
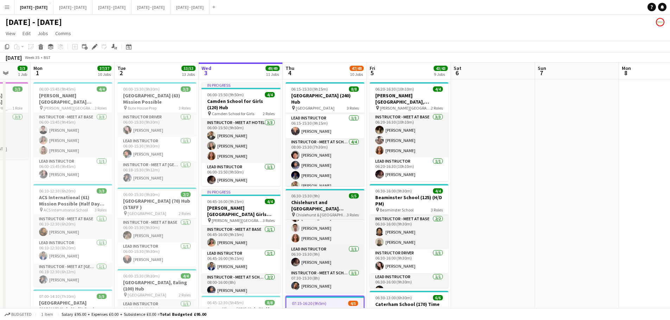
click at [323, 206] on h3 "Chislehurst and [GEOGRAPHIC_DATA] (130/130) Hub (split day)" at bounding box center [325, 205] width 79 height 13
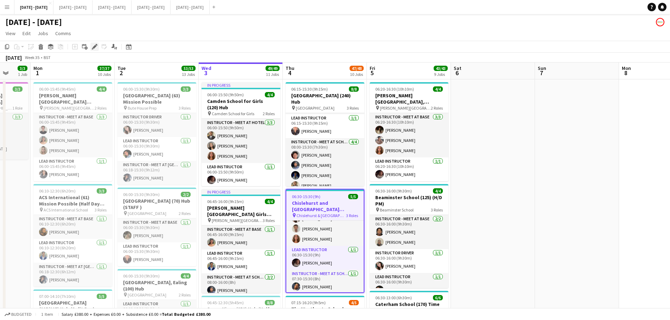
click at [91, 45] on div "Edit" at bounding box center [94, 47] width 8 height 8
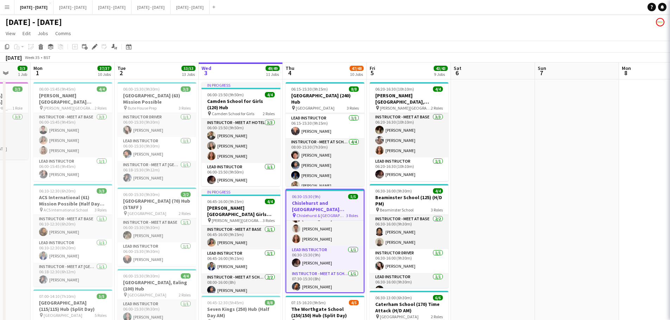
type input "**********"
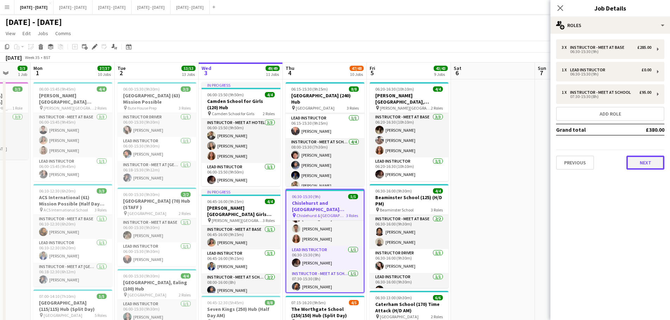
drag, startPoint x: 659, startPoint y: 163, endPoint x: 659, endPoint y: 177, distance: 13.0
click at [540, 164] on button "Next" at bounding box center [645, 163] width 38 height 14
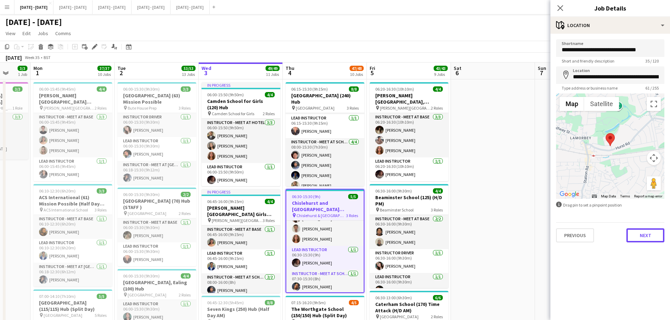
click at [540, 239] on button "Next" at bounding box center [645, 236] width 38 height 14
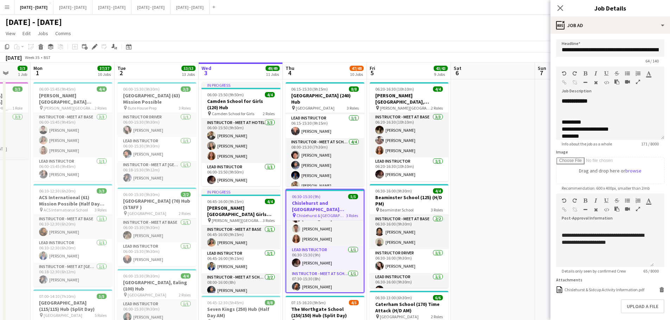
scroll to position [22, 0]
click at [540, 244] on form "**********" at bounding box center [610, 193] width 120 height 308
click at [540, 244] on div "Chislehurst & Sidcup Activity Information.pdf" at bounding box center [604, 289] width 80 height 5
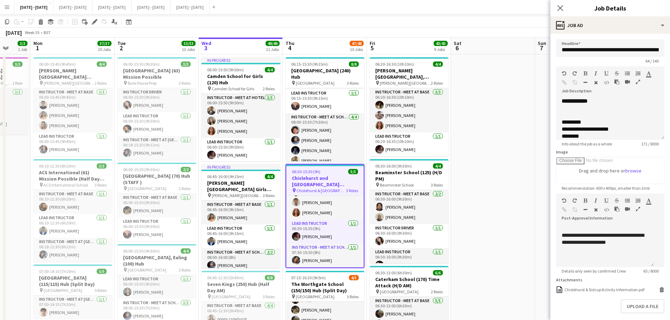
scroll to position [35, 0]
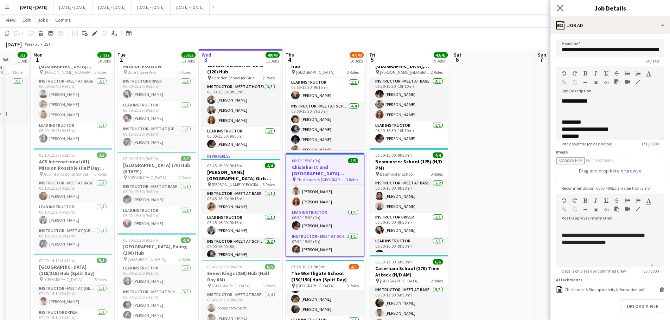
click at [540, 12] on app-icon "Close pop-in" at bounding box center [560, 8] width 10 height 10
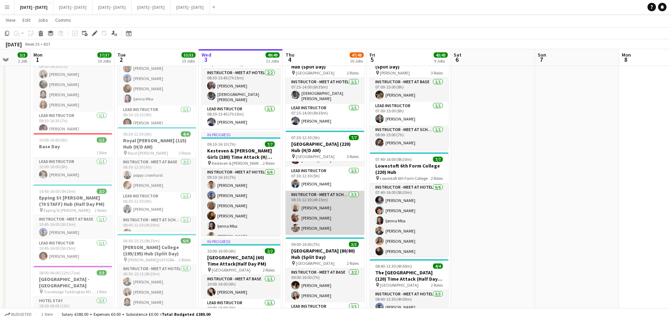
scroll to position [39, 0]
click at [314, 203] on app-card-role "Instructor - Meet at School [DATE] 08:15-12:30 (4h15m) [PERSON_NAME] [PERSON_NA…" at bounding box center [325, 213] width 79 height 44
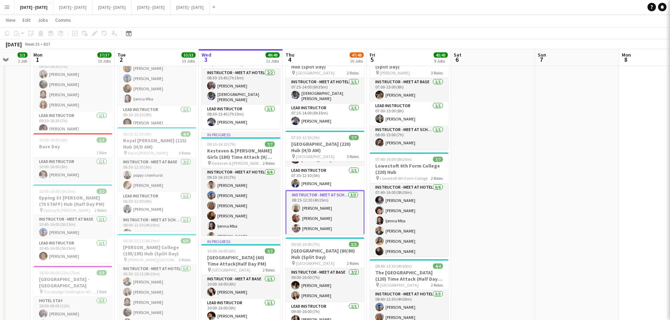
scroll to position [19, 0]
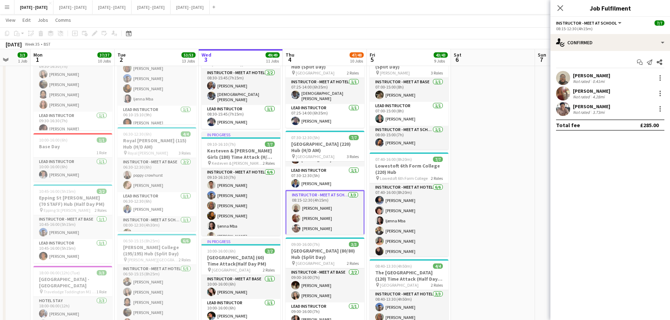
click at [540, 77] on div "[PERSON_NAME]" at bounding box center [591, 75] width 37 height 6
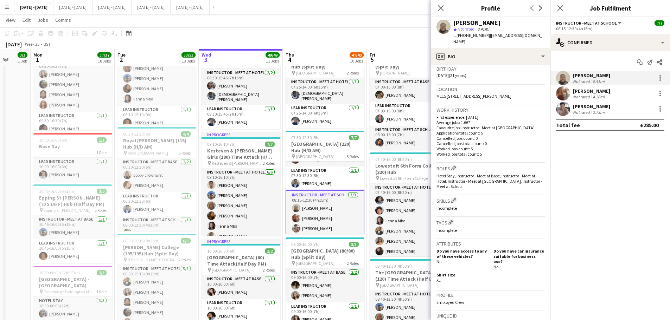
scroll to position [176, 0]
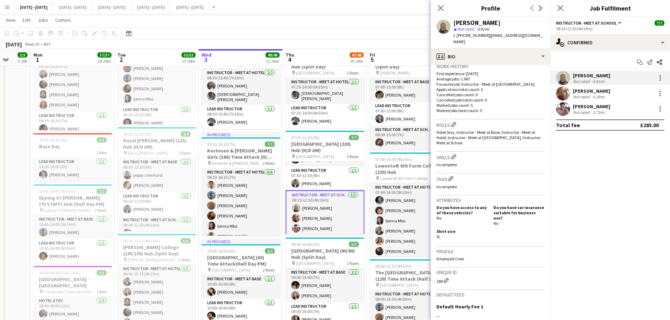
click at [438, 2] on div "Close pop-in" at bounding box center [441, 8] width 20 height 16
click at [441, 6] on icon "Close pop-in" at bounding box center [440, 8] width 7 height 7
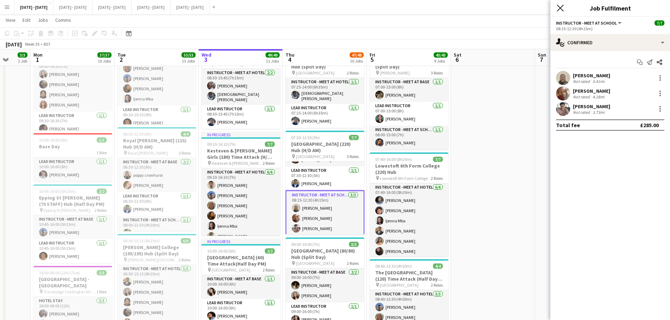
click at [558, 10] on icon at bounding box center [560, 8] width 7 height 7
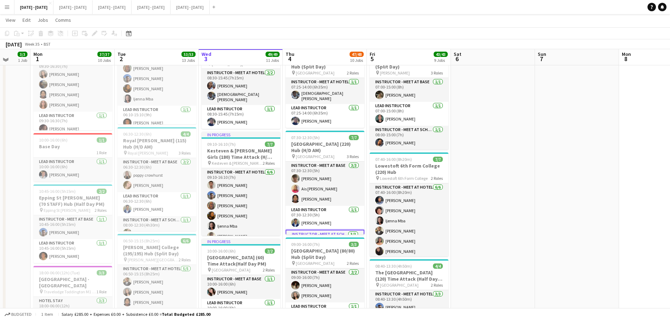
scroll to position [422, 0]
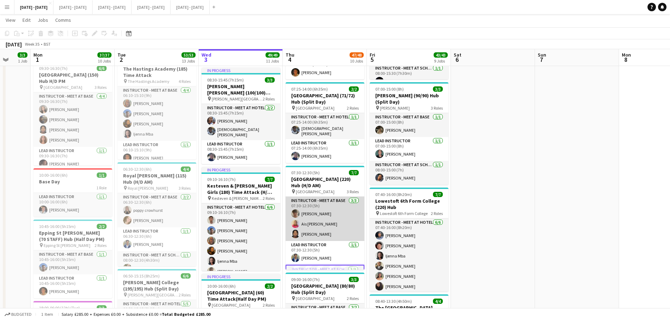
click at [310, 232] on app-card-role "Instructor - Meet at Base 3/3 07:30-12:30 (5h) Isaac Kent Ais McSharry Gabriel …" at bounding box center [325, 219] width 79 height 44
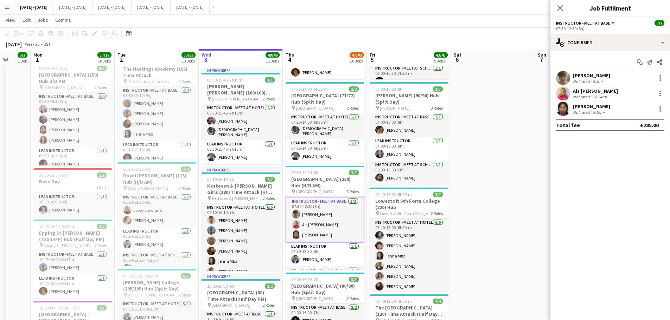
click at [585, 104] on div "[PERSON_NAME]" at bounding box center [591, 106] width 37 height 6
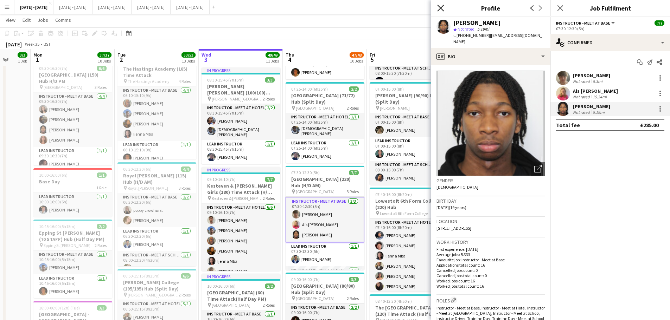
click at [441, 8] on icon "Close pop-in" at bounding box center [440, 8] width 7 height 7
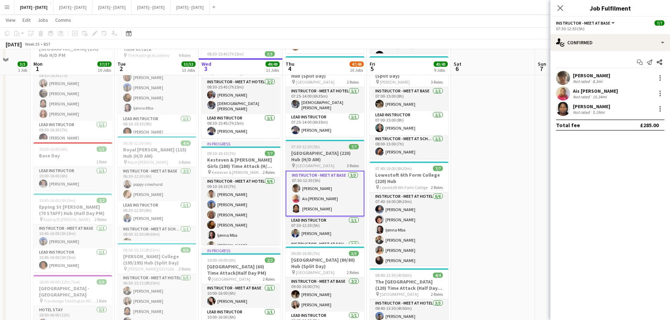
scroll to position [457, 0]
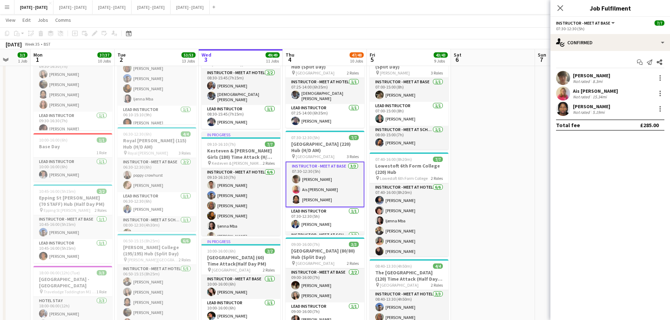
click at [309, 177] on app-card-role "Instructor - Meet at Base 3/3 07:30-12:30 (5h) Isaac Kent Ais McSharry Gabriel …" at bounding box center [325, 185] width 79 height 46
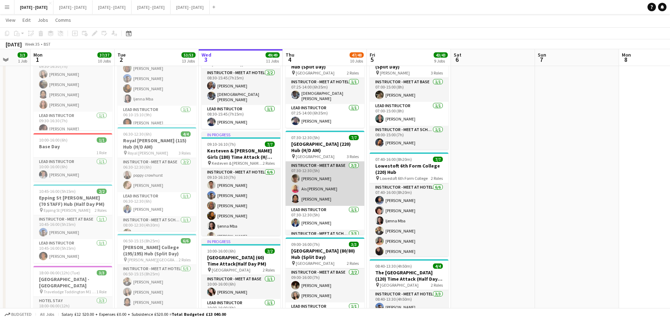
click at [300, 175] on app-card-role "Instructor - Meet at Base 3/3 07:30-12:30 (5h) Isaac Kent Ais McSharry Gabriel …" at bounding box center [325, 184] width 79 height 44
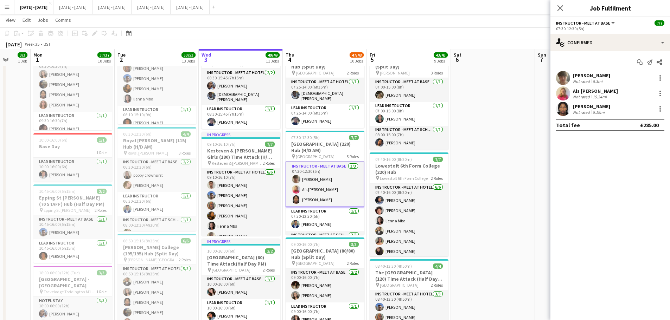
click at [588, 74] on div "[PERSON_NAME]" at bounding box center [591, 75] width 37 height 6
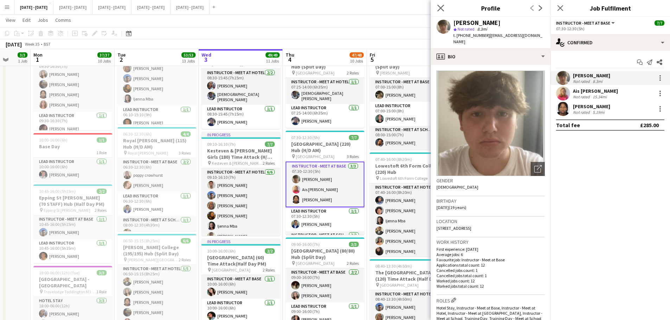
click at [441, 4] on app-icon "Close pop-in" at bounding box center [441, 8] width 10 height 10
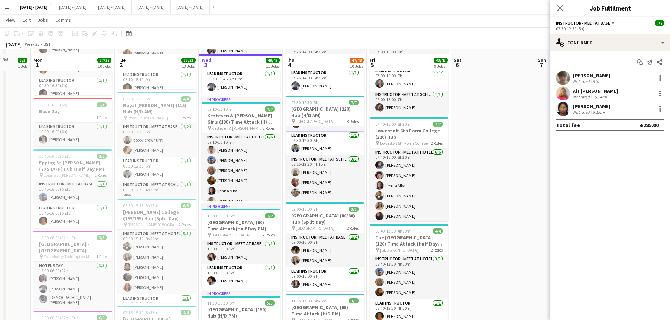
scroll to position [527, 0]
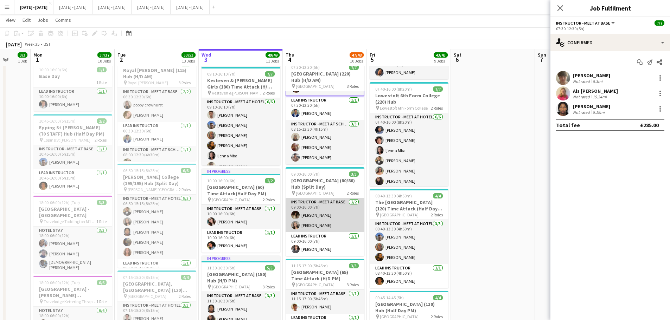
click at [347, 213] on app-card-role "Instructor - Meet at Base 2/2 09:00-16:00 (7h) Bella Watson Grace Anieke" at bounding box center [325, 215] width 79 height 34
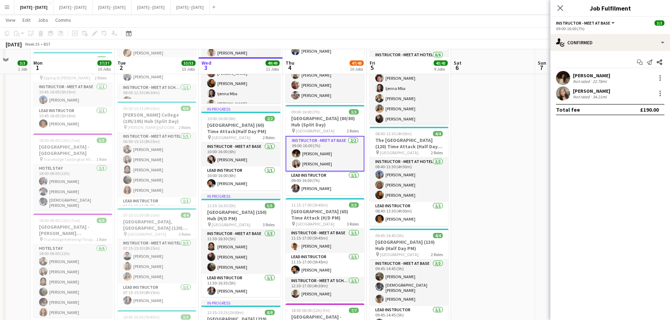
scroll to position [598, 0]
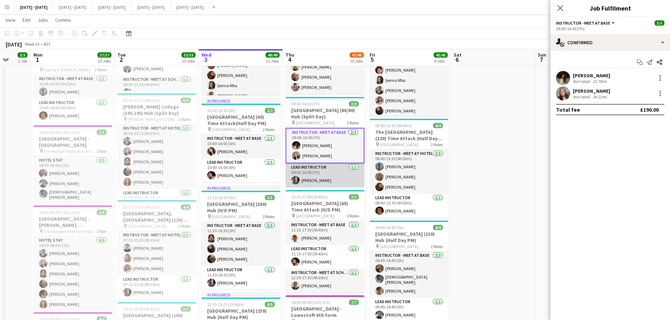
click at [318, 167] on app-card-role "Lead Instructor 1/1 09:00-16:00 (7h) Shusanta Rai" at bounding box center [325, 175] width 79 height 24
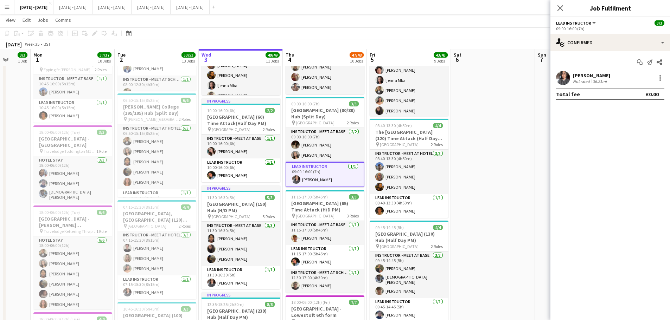
scroll to position [0, 221]
click at [659, 76] on div at bounding box center [659, 75] width 1 height 1
click at [630, 95] on button "Edit fee" at bounding box center [636, 91] width 55 height 17
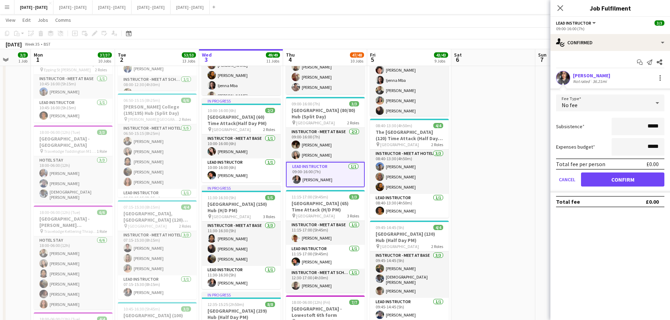
click at [627, 105] on div "No fee" at bounding box center [603, 103] width 94 height 17
click at [589, 142] on span "Fixed" at bounding box center [610, 140] width 97 height 7
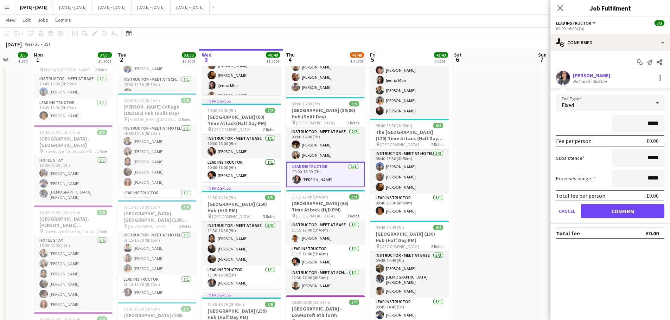
click at [648, 126] on input "*****" at bounding box center [637, 124] width 53 height 18
type input "*******"
click at [629, 214] on button "Confirm" at bounding box center [622, 211] width 83 height 14
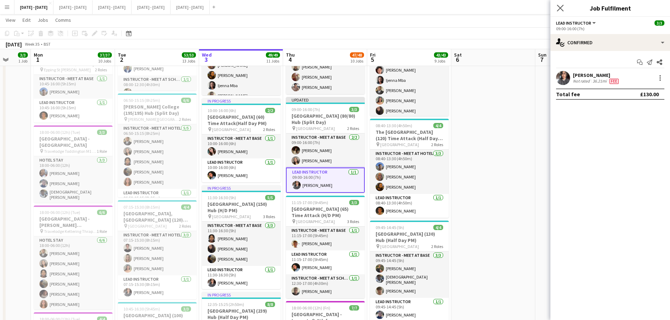
click at [557, 4] on app-icon "Close pop-in" at bounding box center [560, 8] width 10 height 10
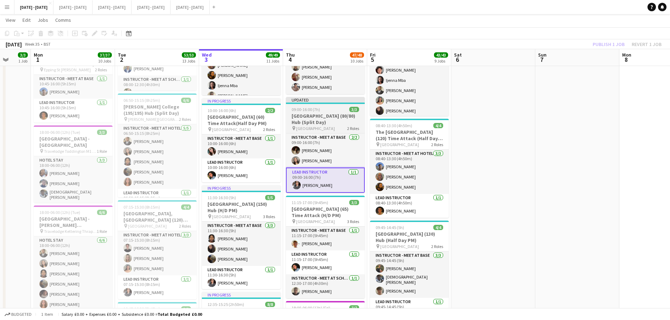
click at [325, 115] on h3 "[GEOGRAPHIC_DATA] (80/80) Hub (Split Day)" at bounding box center [325, 119] width 79 height 13
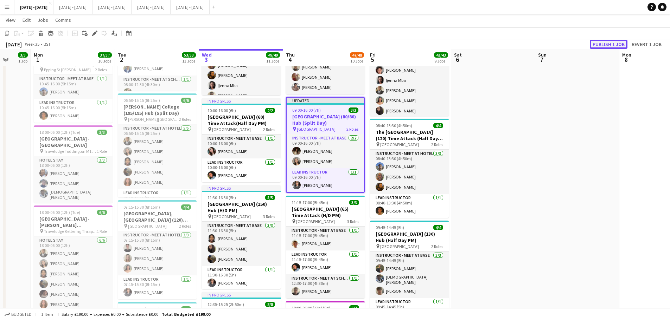
click at [613, 42] on button "Publish 1 job" at bounding box center [609, 44] width 38 height 9
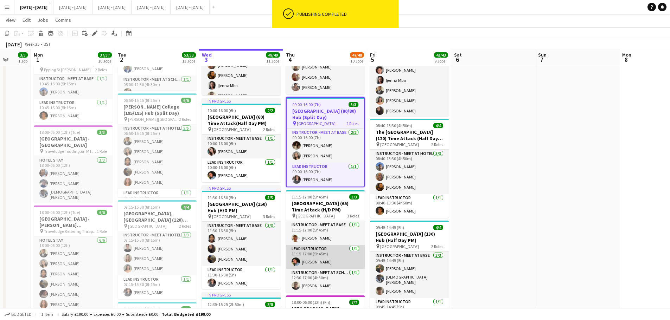
click at [323, 260] on app-card-role "Lead Instructor 1/1 11:15-17:00 (5h45m) Eloise Cook" at bounding box center [325, 257] width 79 height 24
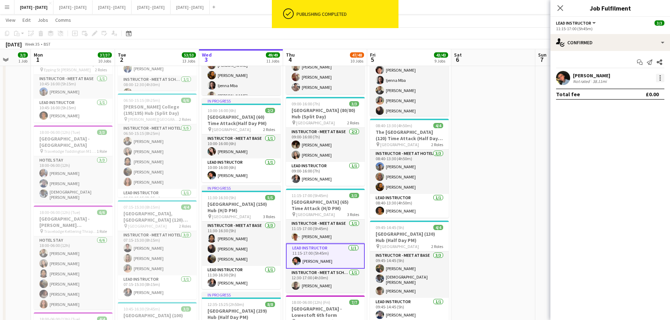
click at [662, 75] on div at bounding box center [660, 78] width 8 height 8
click at [644, 94] on span "Edit fee" at bounding box center [637, 91] width 44 height 6
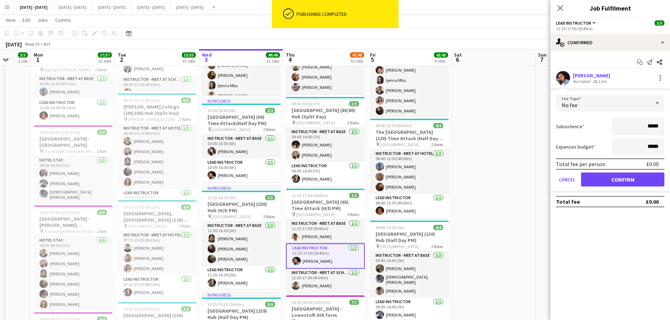
click at [633, 107] on div "No fee" at bounding box center [603, 103] width 94 height 17
click at [607, 137] on span "Fixed" at bounding box center [610, 140] width 97 height 7
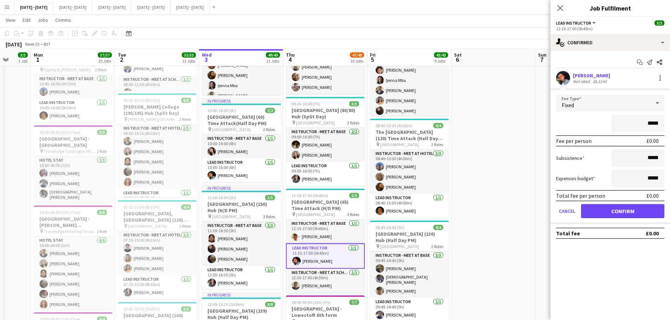
click at [649, 126] on input "*****" at bounding box center [637, 124] width 53 height 18
type input "*******"
click at [609, 213] on button "Confirm" at bounding box center [622, 211] width 83 height 14
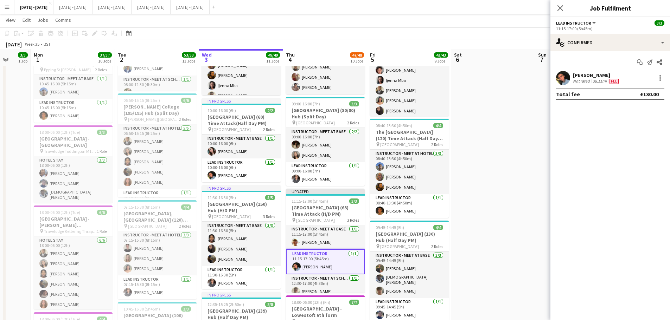
click at [566, 9] on div "Close pop-in" at bounding box center [560, 8] width 20 height 16
click at [561, 10] on icon "Close pop-in" at bounding box center [560, 8] width 6 height 6
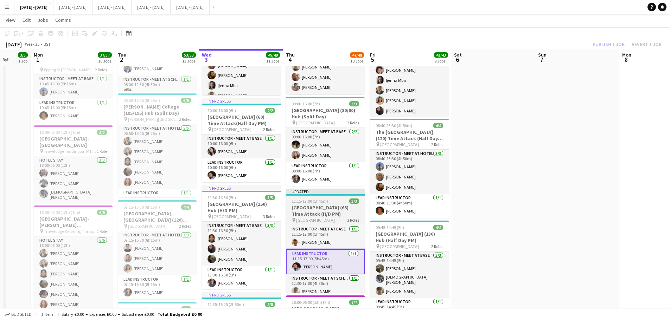
click at [311, 199] on span "11:15-17:00 (5h45m)" at bounding box center [309, 201] width 37 height 5
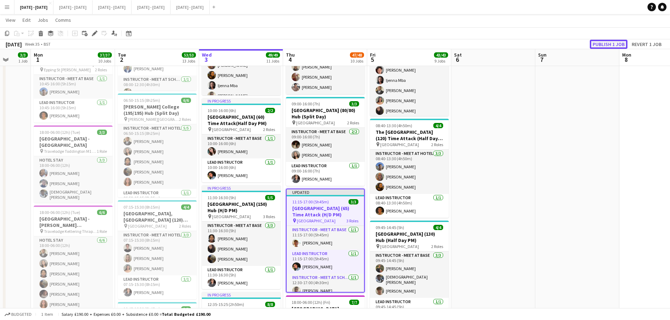
click at [606, 42] on button "Publish 1 job" at bounding box center [609, 44] width 38 height 9
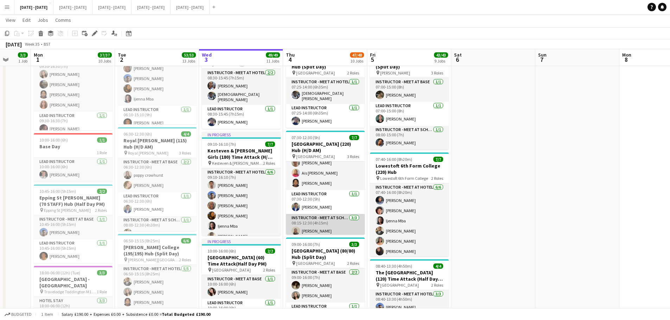
scroll to position [4, 0]
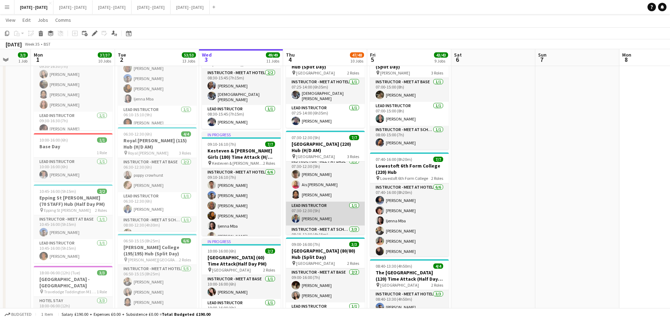
click at [327, 211] on app-card-role "Lead Instructor 1/1 07:30-12:30 (5h) Omar Al Khina" at bounding box center [325, 214] width 79 height 24
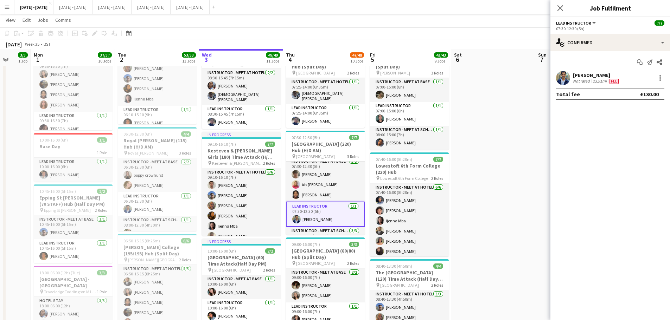
click at [565, 5] on div "Close pop-in" at bounding box center [560, 8] width 20 height 16
click at [564, 6] on app-icon "Close pop-in" at bounding box center [560, 8] width 10 height 10
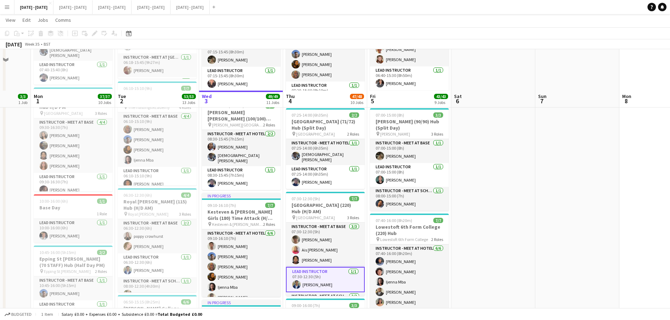
scroll to position [387, 0]
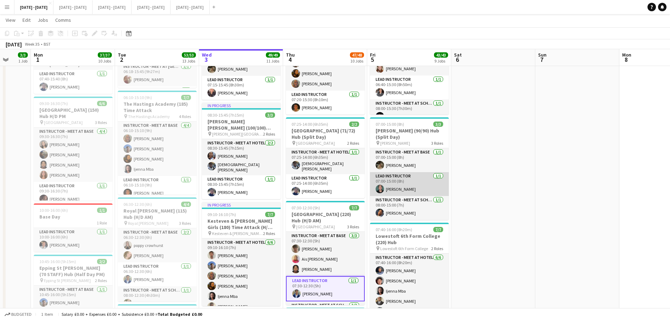
click at [415, 186] on app-card-role "Lead Instructor 1/1 07:00-15:00 (8h) Bin Quan" at bounding box center [409, 184] width 79 height 24
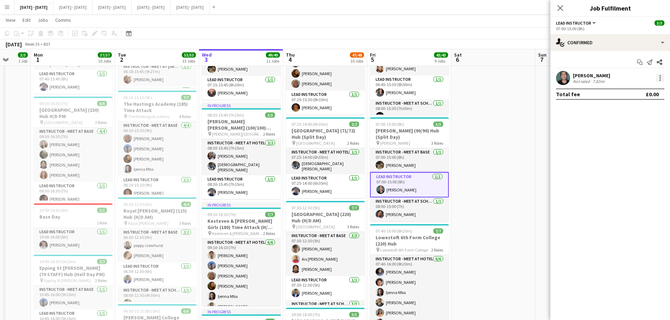
click at [661, 76] on div at bounding box center [660, 78] width 8 height 8
drag, startPoint x: 639, startPoint y: 105, endPoint x: 639, endPoint y: 96, distance: 9.5
click at [639, 96] on div "Edit fee Switch crew Send notification Start chat Remove Set as supervisor" at bounding box center [636, 133] width 55 height 101
click at [661, 79] on div at bounding box center [660, 78] width 8 height 8
click at [639, 92] on span "Edit fee" at bounding box center [637, 91] width 44 height 6
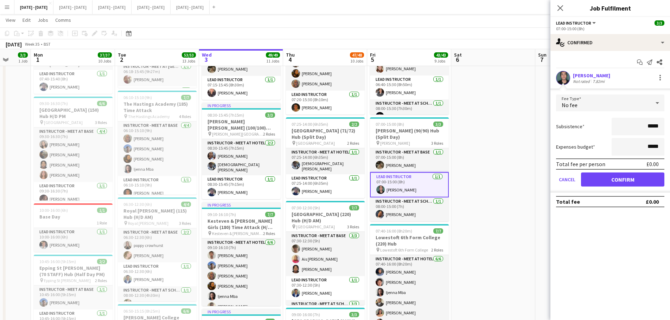
click at [609, 107] on div "No fee" at bounding box center [603, 103] width 94 height 17
click at [586, 140] on span "Fixed" at bounding box center [610, 140] width 97 height 7
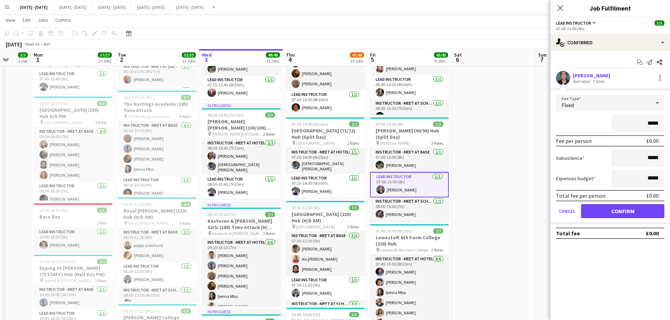
click at [650, 126] on input "*****" at bounding box center [637, 124] width 53 height 18
type input "******"
click button "Confirm" at bounding box center [622, 211] width 83 height 14
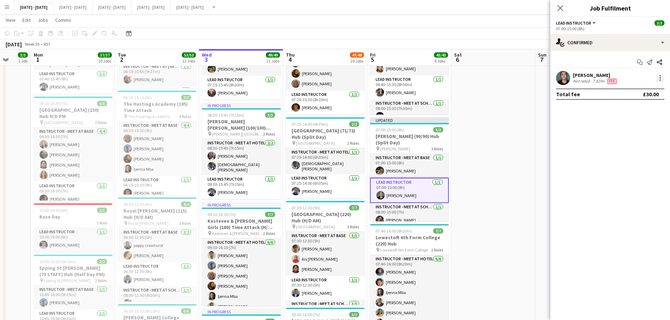
click at [656, 79] on div at bounding box center [660, 78] width 8 height 8
click at [644, 94] on span "Edit fee" at bounding box center [637, 91] width 44 height 6
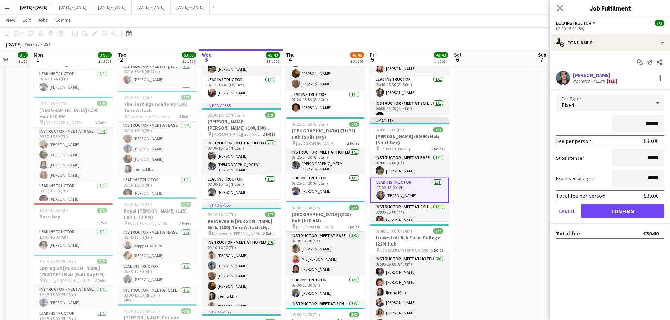
click at [647, 126] on input "******" at bounding box center [637, 124] width 53 height 18
type input "*******"
click at [603, 213] on button "Confirm" at bounding box center [622, 211] width 83 height 14
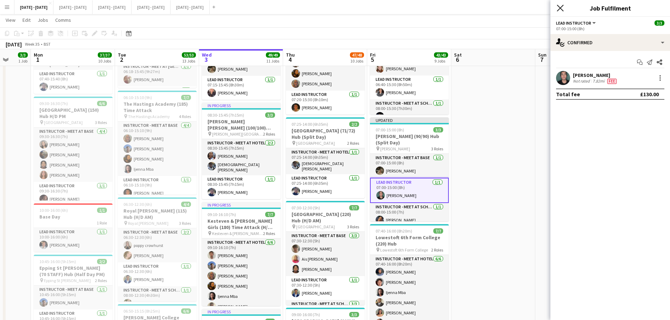
click at [563, 9] on icon "Close pop-in" at bounding box center [560, 8] width 7 height 7
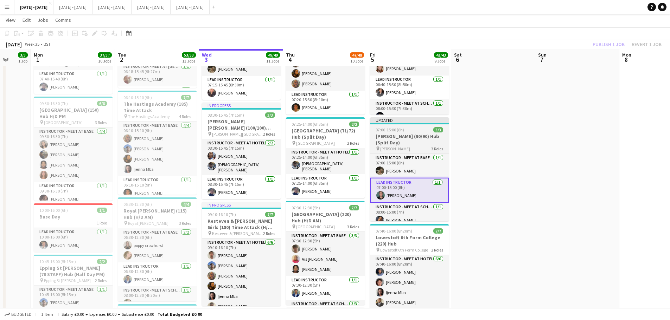
click at [402, 141] on h3 "[PERSON_NAME] (90/90) Hub (Split Day)" at bounding box center [409, 139] width 79 height 13
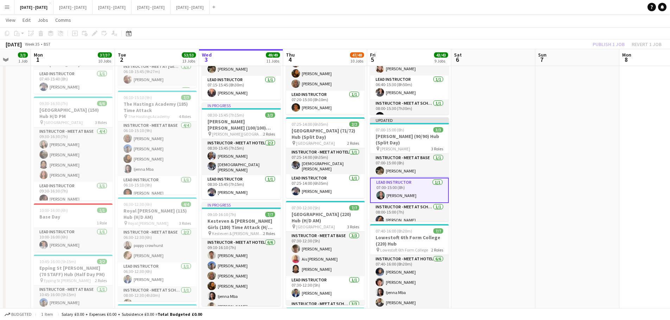
scroll to position [0, 221]
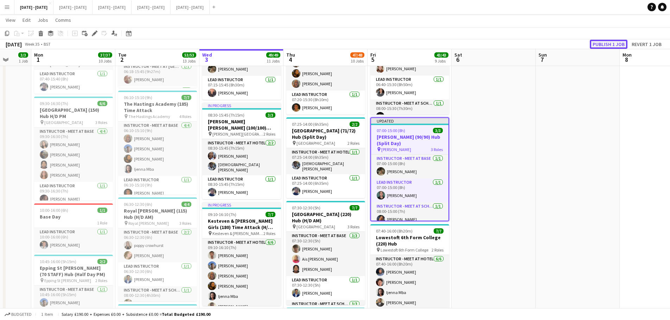
click at [608, 41] on button "Publish 1 job" at bounding box center [609, 44] width 38 height 9
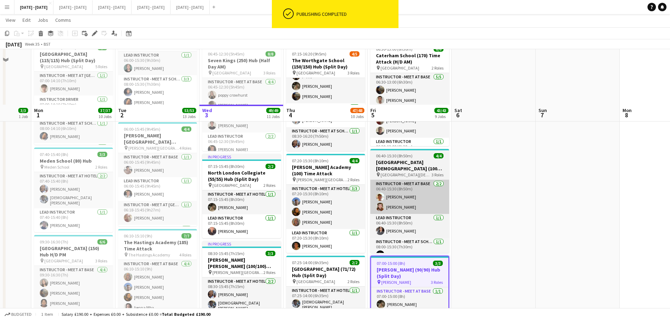
scroll to position [246, 0]
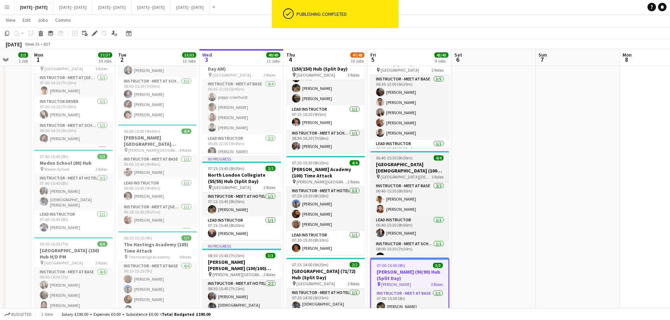
click at [424, 173] on h3 "[GEOGRAPHIC_DATA][DEMOGRAPHIC_DATA] (100) Hub" at bounding box center [409, 167] width 79 height 13
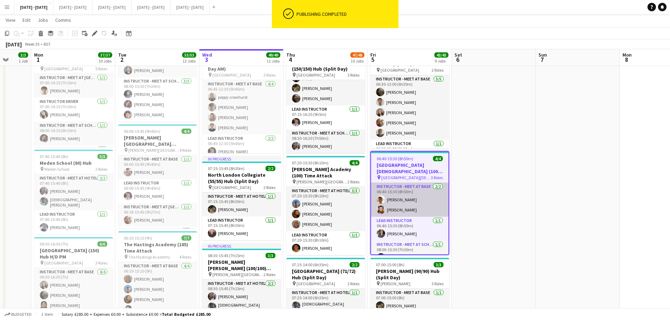
scroll to position [10, 0]
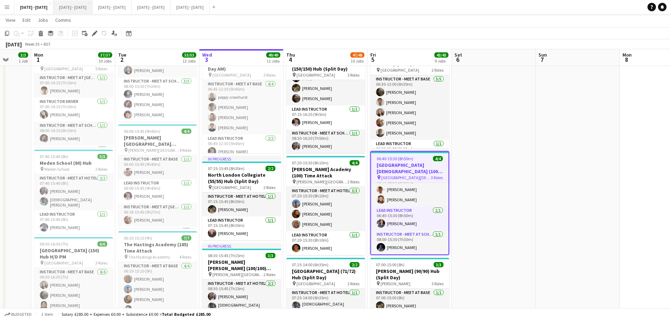
click at [86, 4] on button "[DATE] - [DATE] Close" at bounding box center [72, 7] width 39 height 14
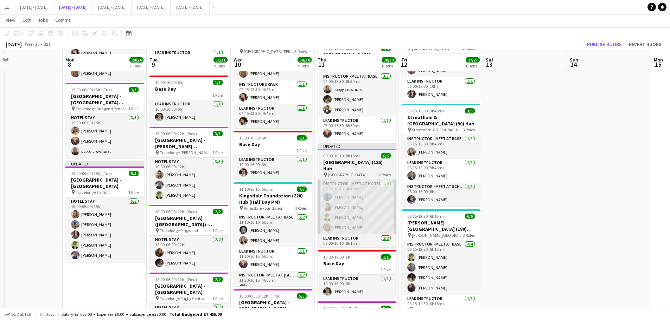
scroll to position [387, 0]
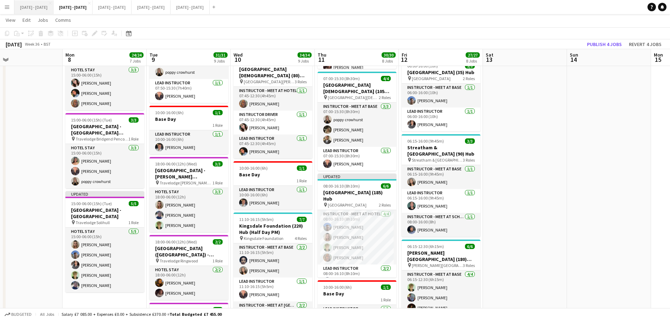
click at [39, 8] on button "[DATE] - [DATE] Close" at bounding box center [33, 7] width 39 height 14
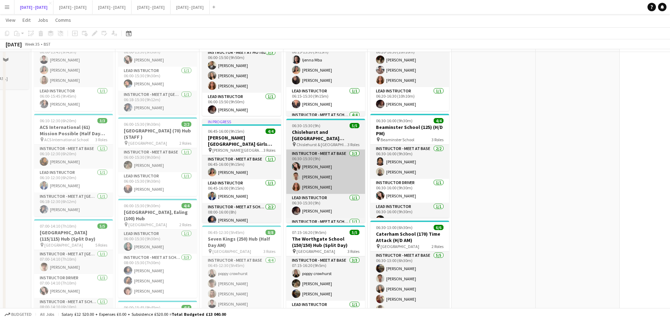
scroll to position [70, 0]
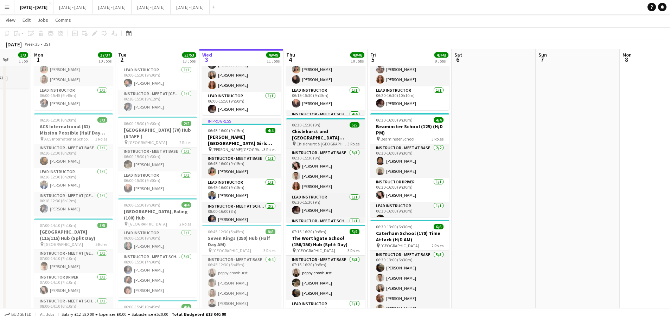
click at [319, 126] on span "06:30-15:30 (9h)" at bounding box center [306, 124] width 28 height 5
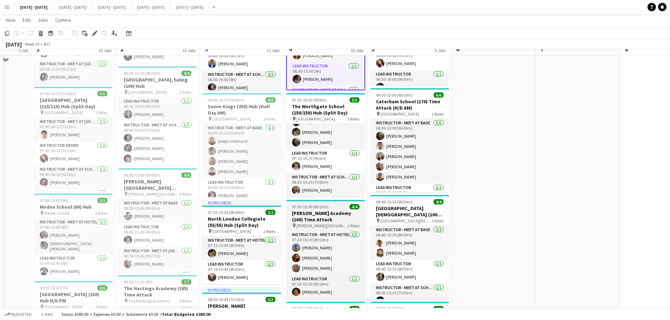
scroll to position [211, 0]
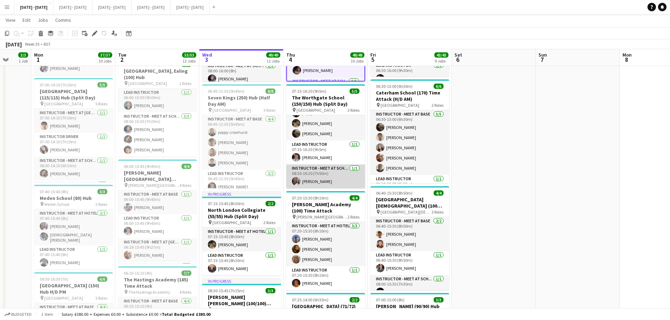
click at [314, 178] on app-card-role "Instructor - Meet at School 1/1 08:30-16:20 (7h50m) Ogechukwu Ohakwe" at bounding box center [325, 177] width 79 height 24
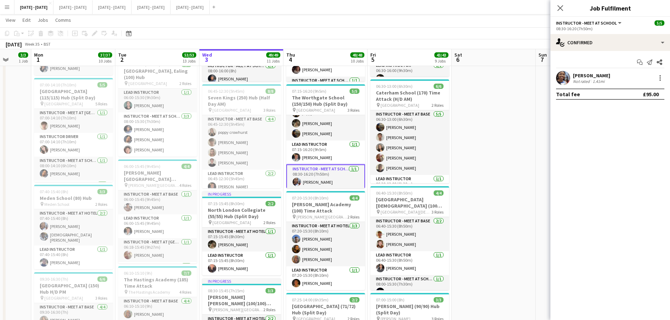
click at [605, 74] on div "[PERSON_NAME]" at bounding box center [591, 75] width 37 height 6
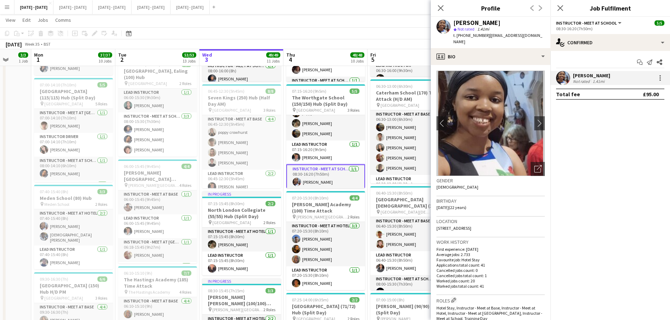
drag, startPoint x: 504, startPoint y: 221, endPoint x: 487, endPoint y: 225, distance: 17.7
click at [487, 225] on div "Location Ellenden Court, Canterbury, CT2 7SH" at bounding box center [490, 227] width 108 height 20
copy span "CT2 7SH"
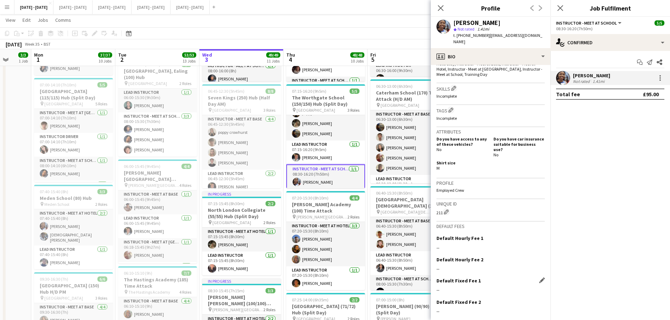
scroll to position [246, 0]
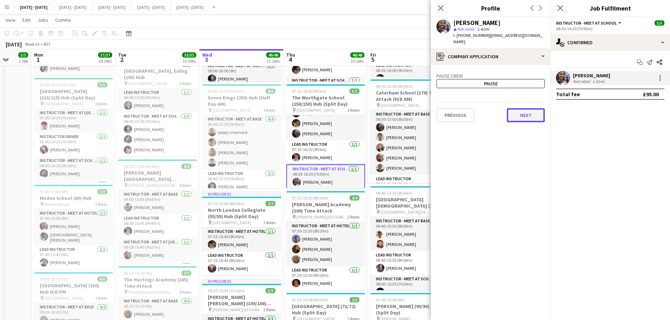
click at [524, 108] on button "Next" at bounding box center [526, 115] width 38 height 14
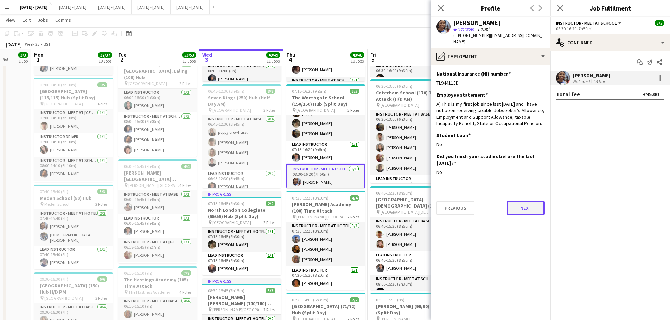
click at [522, 203] on button "Next" at bounding box center [526, 208] width 38 height 14
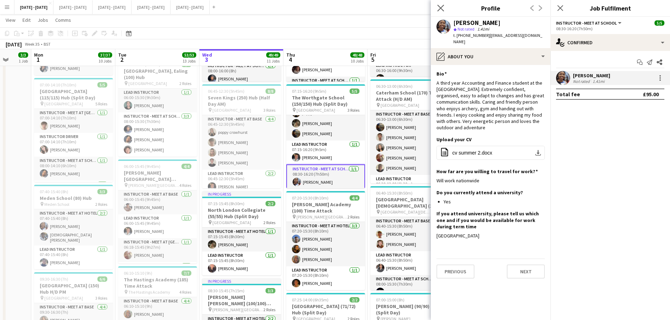
click at [442, 5] on app-icon "Close pop-in" at bounding box center [441, 8] width 10 height 10
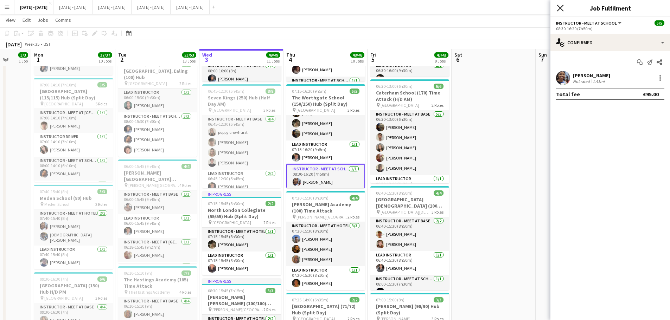
click at [561, 6] on icon "Close pop-in" at bounding box center [560, 8] width 7 height 7
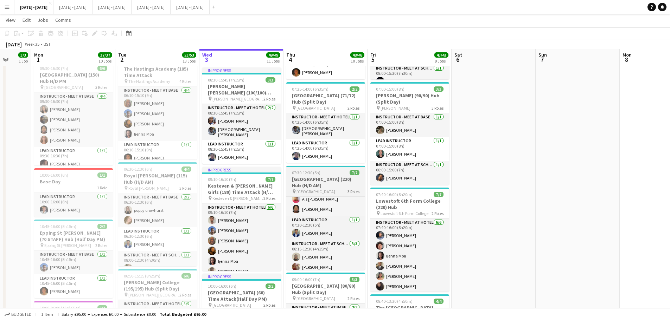
scroll to position [0, 0]
click at [321, 178] on h3 "[GEOGRAPHIC_DATA] (220) Hub (H/D AM)" at bounding box center [325, 182] width 79 height 13
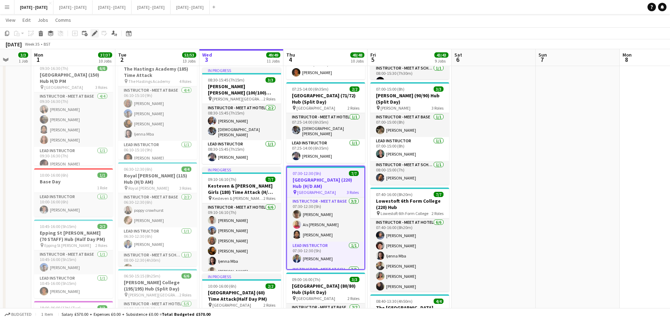
click at [94, 36] on icon "Edit" at bounding box center [95, 34] width 6 height 6
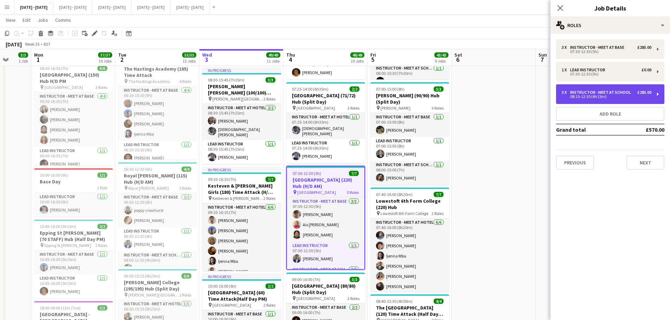
click at [631, 94] on div "3 x Instructor - Meet at School £285.00" at bounding box center [607, 92] width 90 height 5
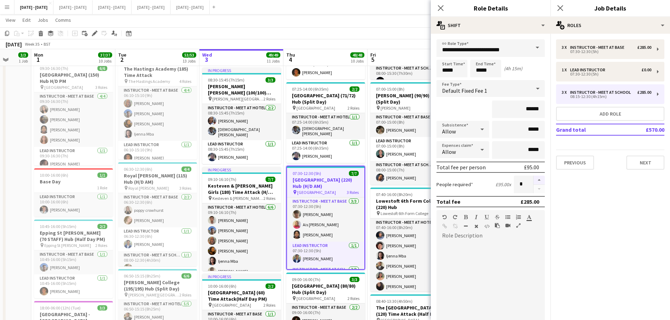
click at [536, 179] on button "button" at bounding box center [538, 180] width 11 height 9
type input "*"
click at [441, 6] on icon "Close pop-in" at bounding box center [440, 8] width 7 height 7
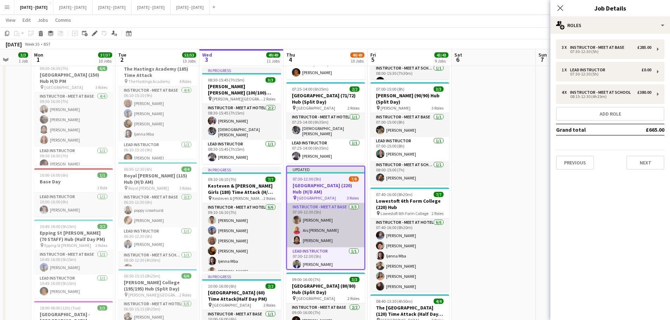
click at [322, 237] on app-card-role "Instructor - Meet at Base 3/3 07:30-12:30 (5h) Isaac Kent Ais McSharry Gabriel …" at bounding box center [325, 225] width 77 height 44
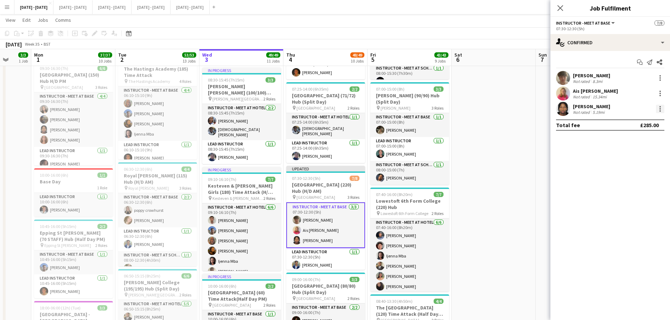
click at [662, 109] on div at bounding box center [660, 109] width 8 height 8
click at [639, 137] on span "Switch crew" at bounding box center [630, 139] width 30 height 6
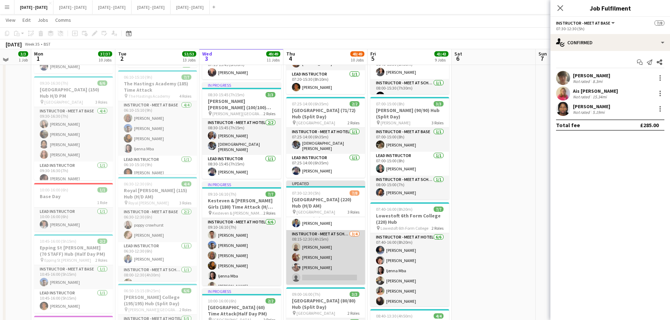
click at [320, 274] on app-card-role "Instructor - Meet at School 3/4 08:15-12:30 (4h15m) Felix Sintim Olivia Etherin…" at bounding box center [325, 257] width 79 height 54
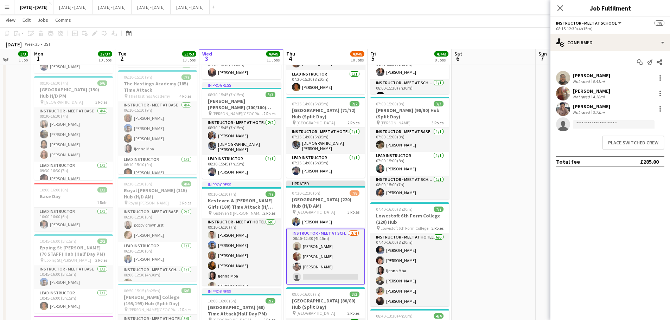
scroll to position [55, 0]
click at [606, 148] on button "Place switched crew" at bounding box center [633, 143] width 62 height 14
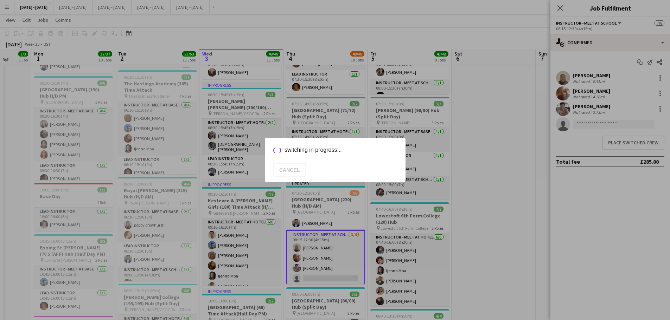
scroll to position [422, 0]
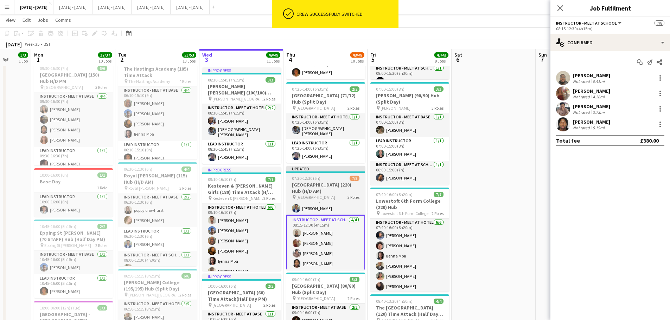
click at [321, 183] on h3 "[GEOGRAPHIC_DATA] (220) Hub (H/D AM)" at bounding box center [325, 188] width 79 height 13
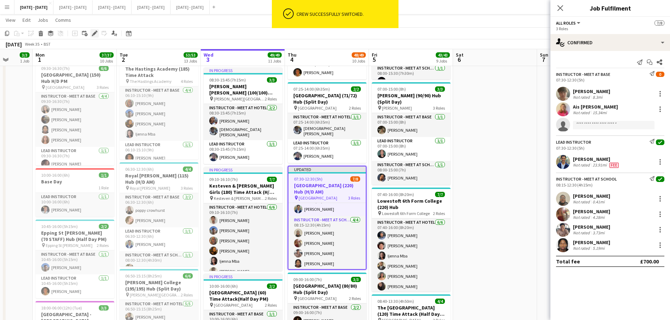
click at [98, 34] on div "Edit" at bounding box center [94, 33] width 8 height 8
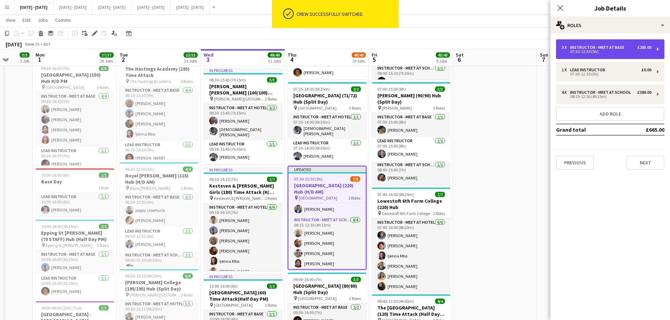
click at [615, 49] on div "Instructor - Meet at Base" at bounding box center [598, 47] width 57 height 5
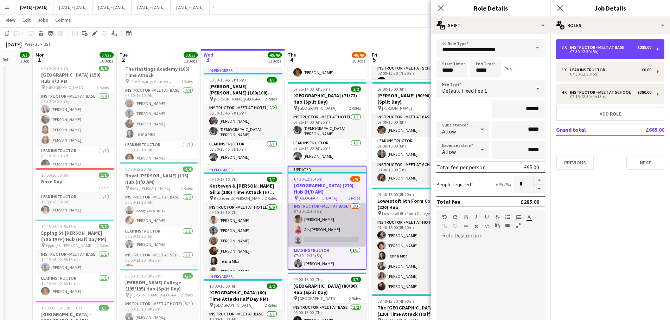
scroll to position [0, 0]
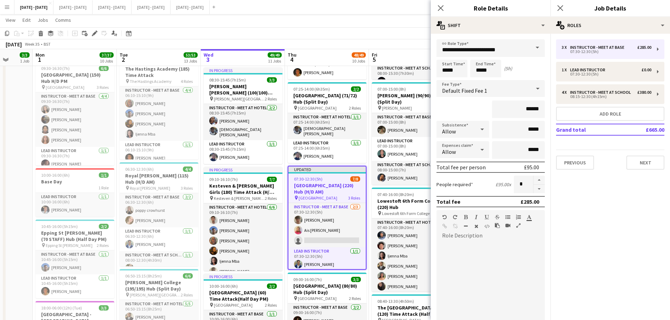
click at [333, 188] on h3 "[GEOGRAPHIC_DATA] (220) Hub (H/D AM)" at bounding box center [326, 188] width 77 height 13
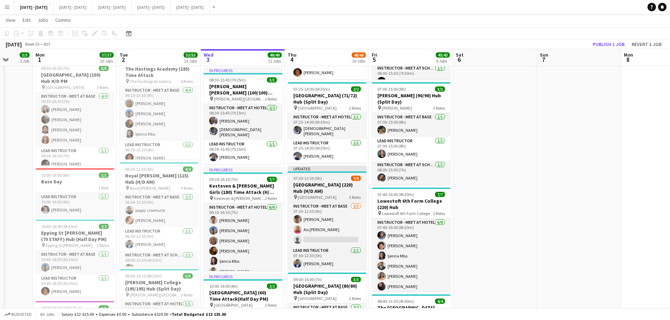
click at [324, 182] on h3 "[GEOGRAPHIC_DATA] (220) Hub (H/D AM)" at bounding box center [327, 188] width 79 height 13
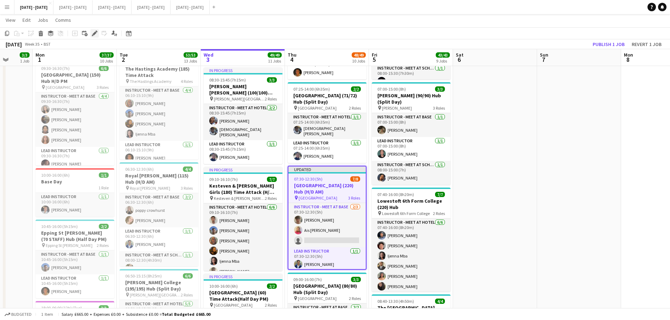
click at [92, 36] on icon "Edit" at bounding box center [95, 34] width 6 height 6
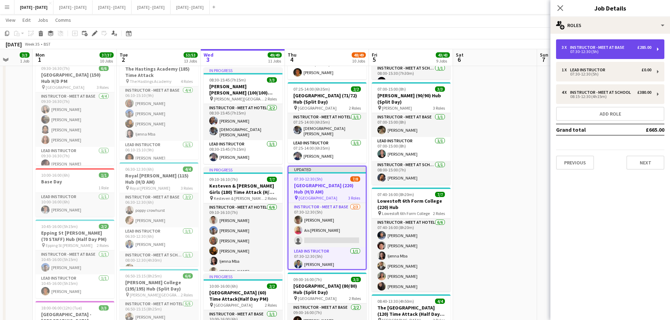
click at [609, 46] on div "Instructor - Meet at Base" at bounding box center [598, 47] width 57 height 5
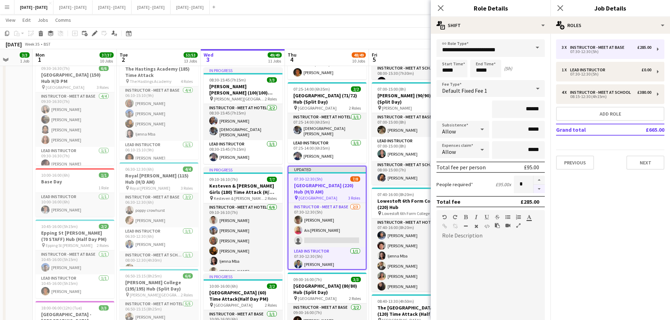
click at [533, 193] on button "button" at bounding box center [538, 189] width 11 height 9
type input "*"
click at [440, 6] on icon "Close pop-in" at bounding box center [440, 8] width 7 height 7
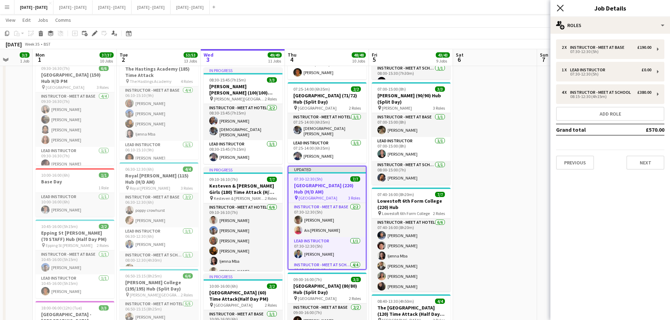
click at [558, 7] on icon at bounding box center [560, 8] width 7 height 7
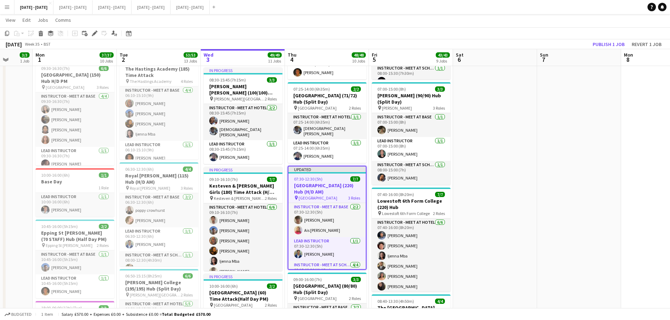
click at [609, 39] on app-toolbar "Copy Paste Paste Ctrl+V Paste with crew Ctrl+Shift+V Paste linked Job Delete Gr…" at bounding box center [335, 33] width 670 height 12
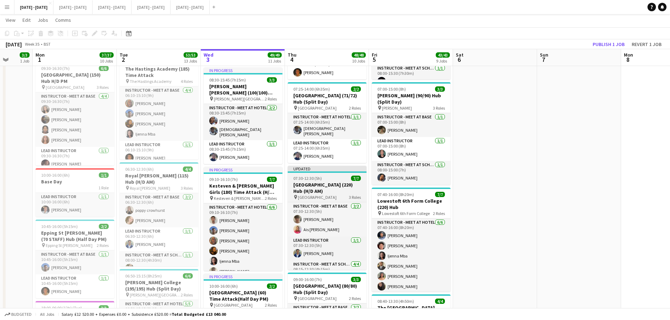
click at [335, 182] on h3 "[GEOGRAPHIC_DATA] (220) Hub (H/D AM)" at bounding box center [327, 188] width 79 height 13
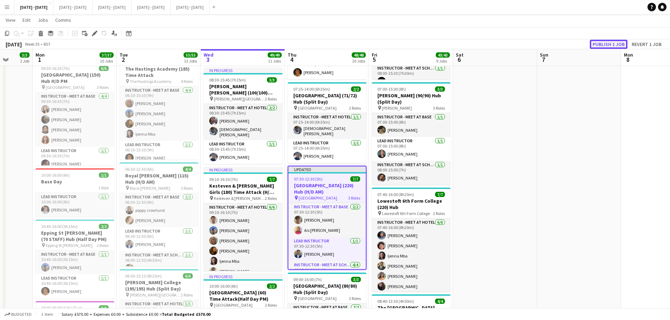
click at [616, 43] on button "Publish 1 job" at bounding box center [609, 44] width 38 height 9
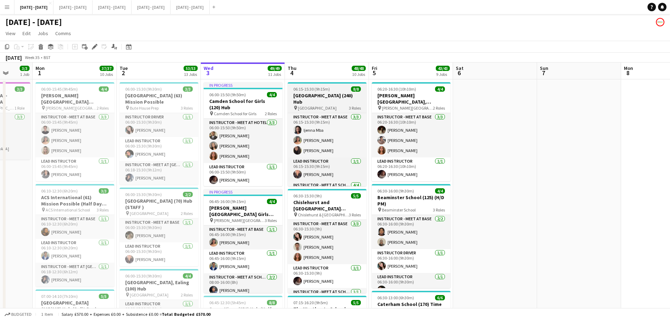
click at [316, 94] on h3 "[GEOGRAPHIC_DATA] (240) Hub" at bounding box center [327, 98] width 79 height 13
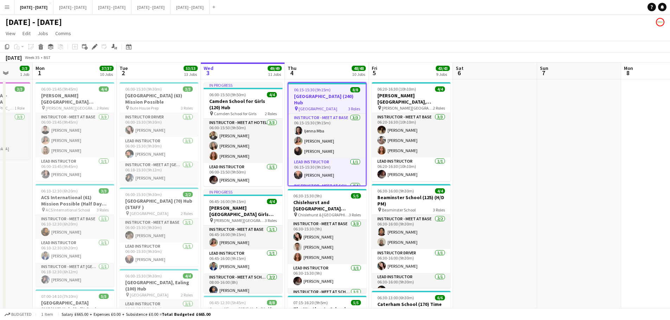
click at [90, 45] on div "Add job Add linked Job Edit Edit linked Job Applicants" at bounding box center [92, 47] width 54 height 8
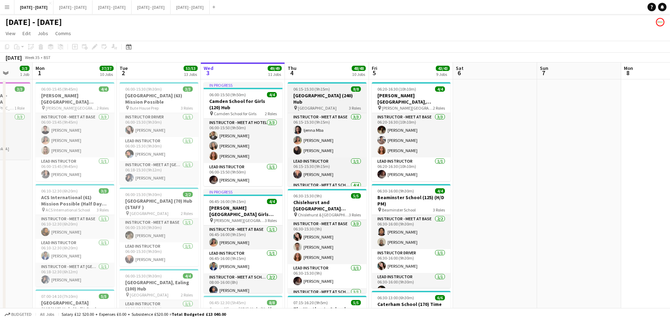
click at [325, 105] on span "[GEOGRAPHIC_DATA]" at bounding box center [317, 107] width 39 height 5
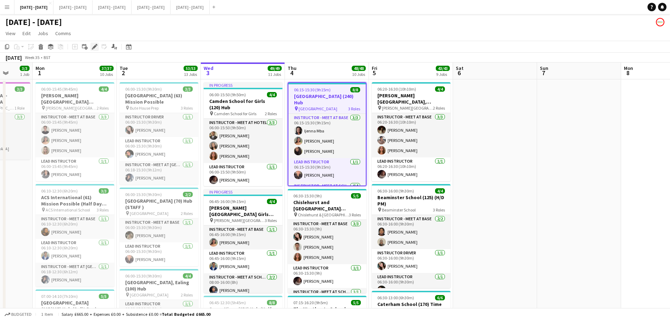
click at [95, 45] on icon at bounding box center [94, 47] width 4 height 4
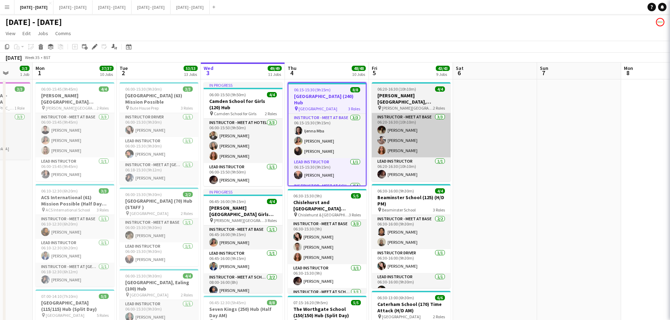
type input "**********"
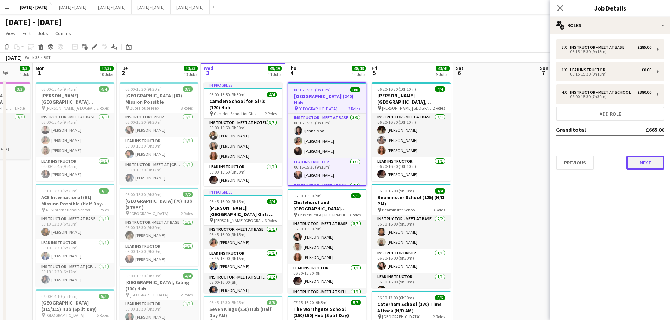
click at [646, 156] on button "Next" at bounding box center [645, 163] width 38 height 14
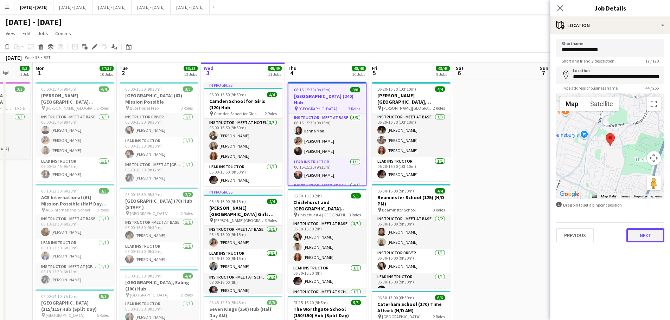
click at [643, 235] on button "Next" at bounding box center [645, 236] width 38 height 14
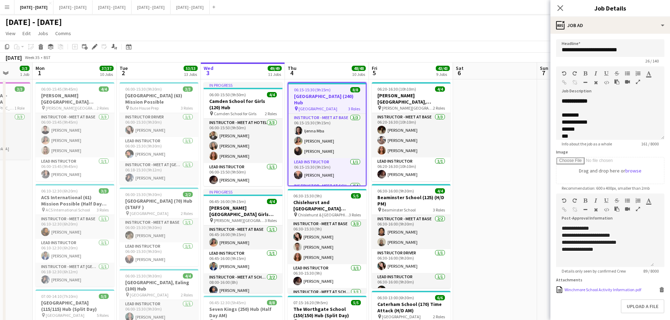
click at [602, 291] on div "Winchmore School Activity Information.pdf" at bounding box center [602, 289] width 77 height 5
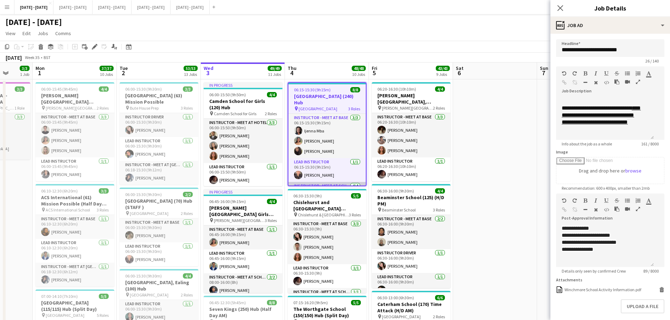
scroll to position [62, 0]
